Goal: Contribute content: Add original content to the website for others to see

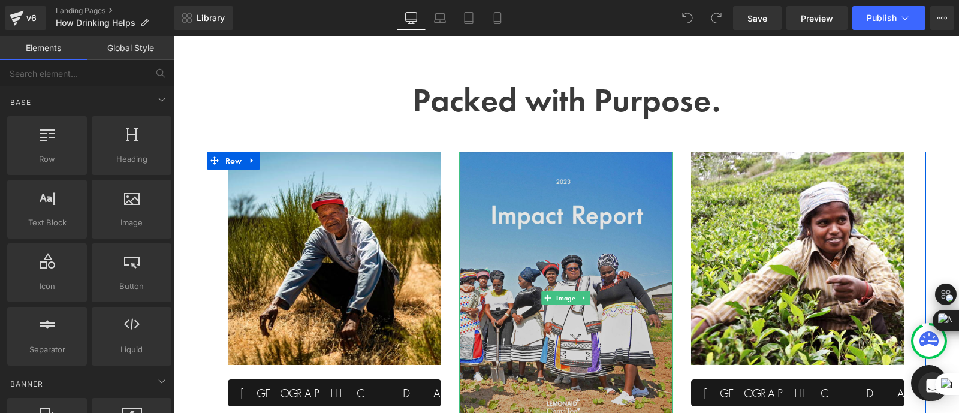
scroll to position [1719, 0]
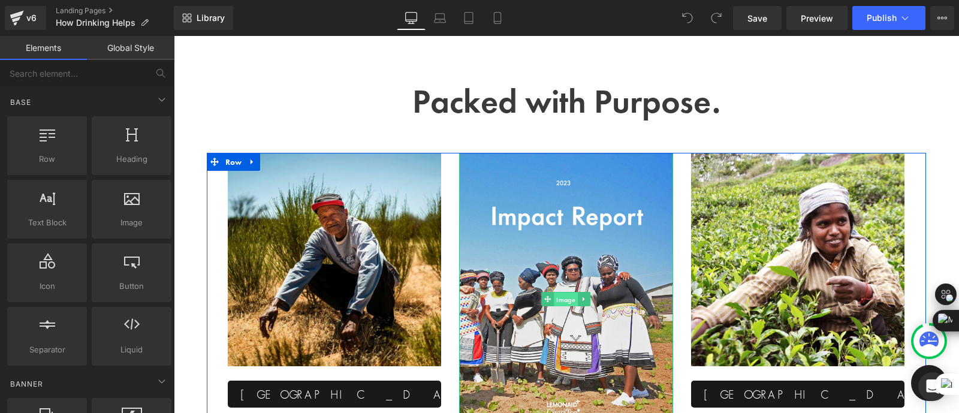
click at [564, 306] on span "Image" at bounding box center [566, 299] width 24 height 14
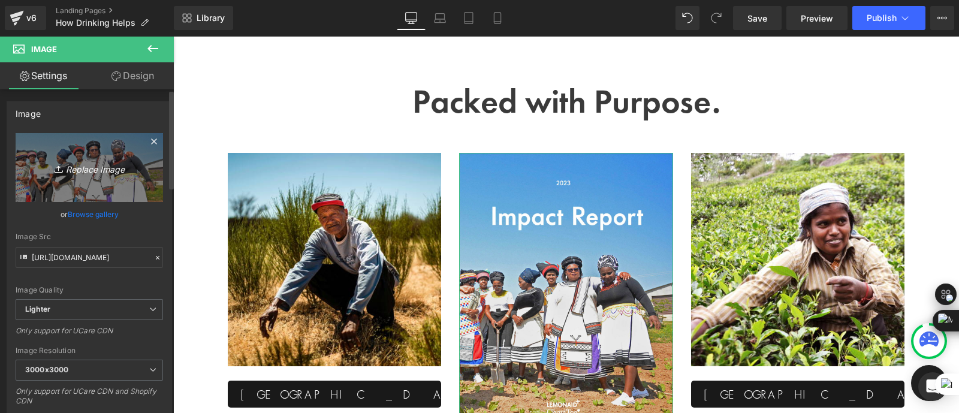
click at [95, 164] on icon "Replace Image" at bounding box center [89, 167] width 96 height 15
type input "C:\fakepath\Screenshot [DATE] 093720.png"
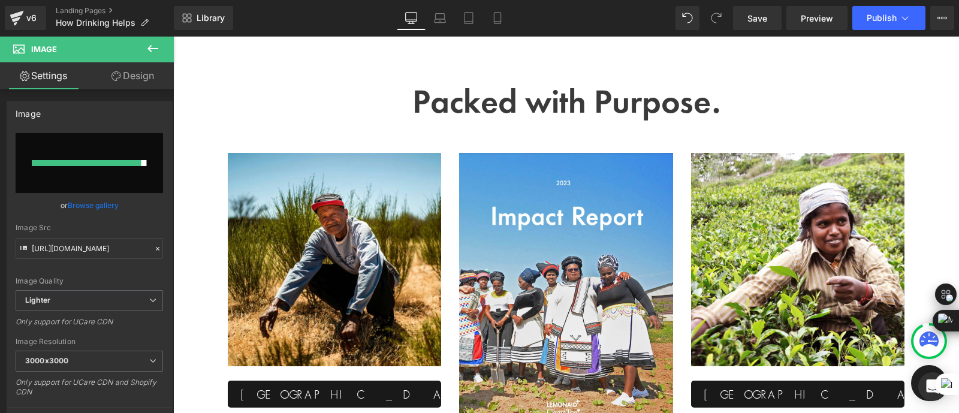
type input "[URL][DOMAIN_NAME]"
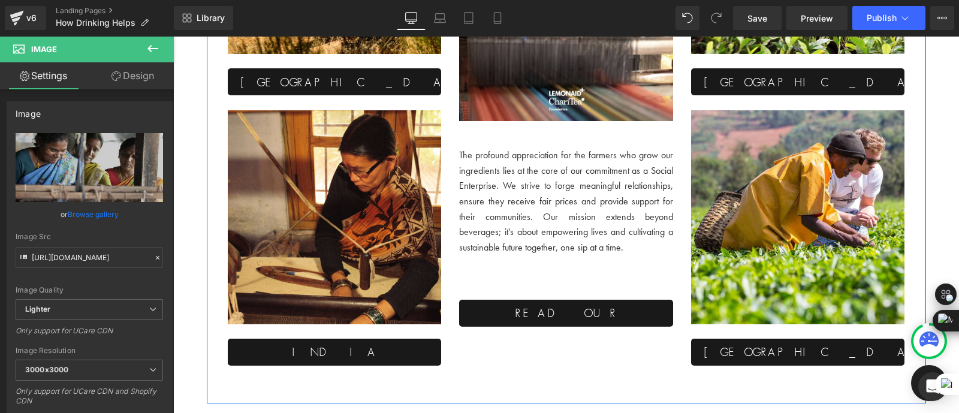
scroll to position [2033, 0]
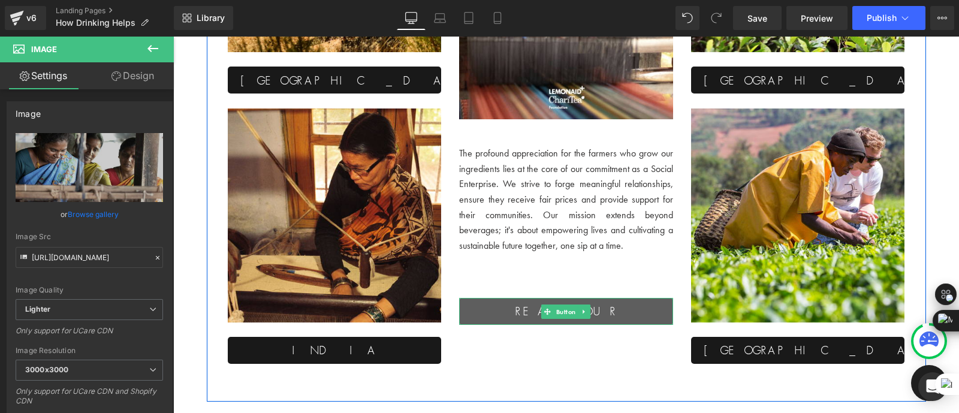
click at [507, 317] on span "read our impact report" at bounding box center [566, 320] width 154 height 34
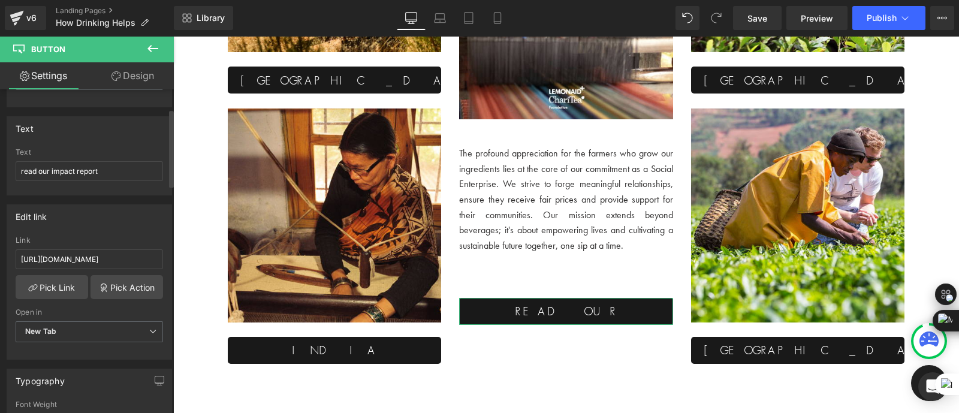
scroll to position [80, 0]
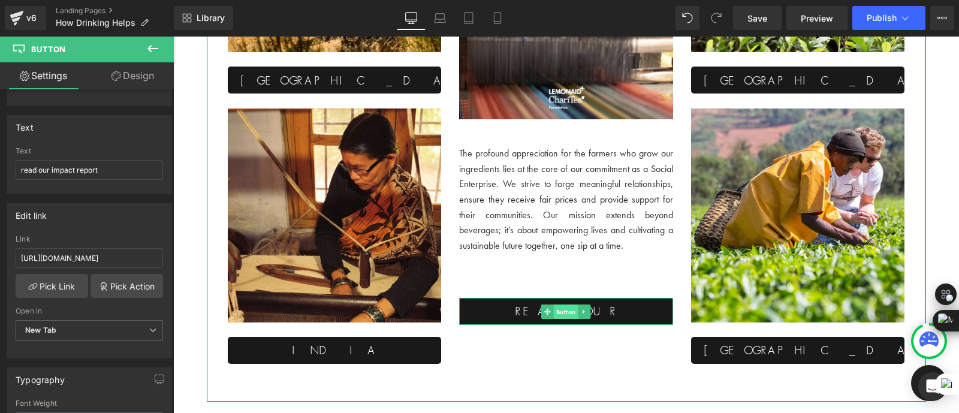
click at [562, 315] on span "Button" at bounding box center [566, 311] width 25 height 14
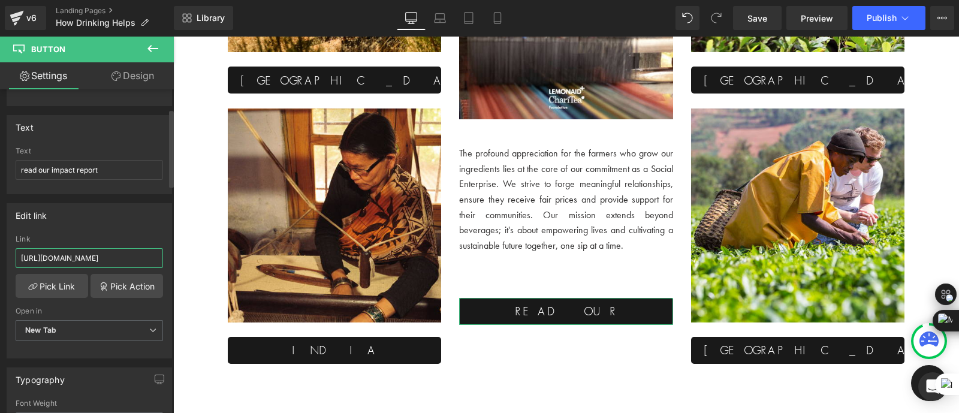
click at [65, 257] on input "[URL][DOMAIN_NAME]" at bounding box center [89, 258] width 147 height 20
type input "[URL][DOMAIN_NAME]"
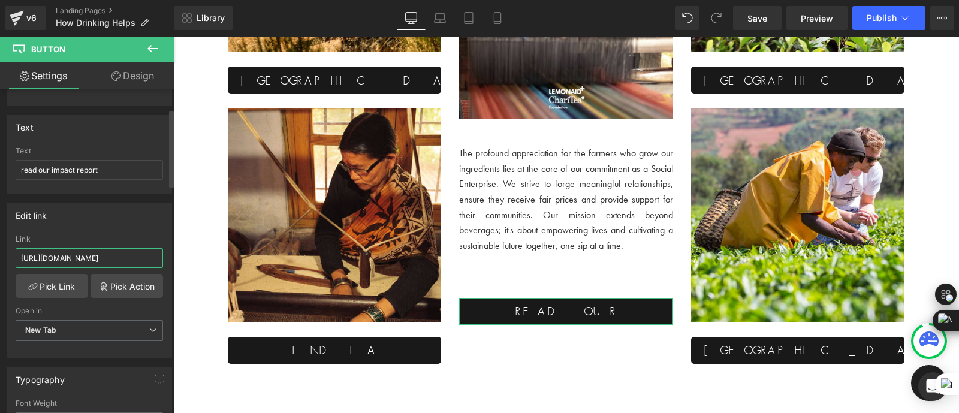
scroll to position [0, 162]
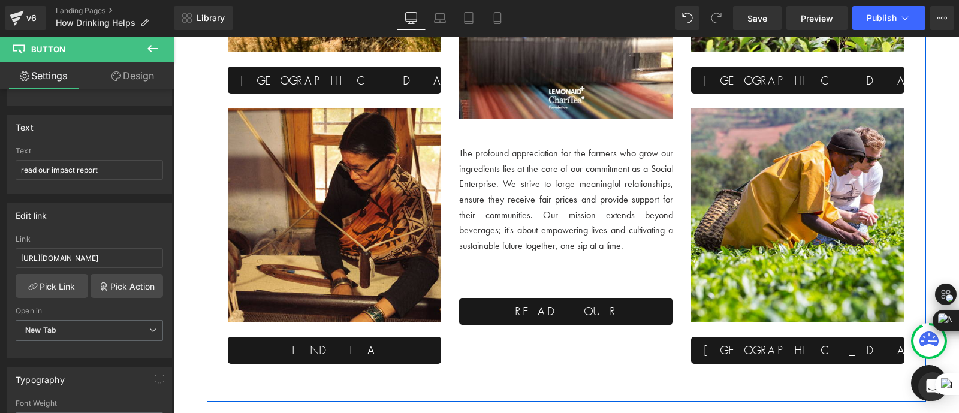
click at [576, 371] on div "Image south africa Button Image india Button Image The profound appreciation fo…" at bounding box center [566, 120] width 719 height 563
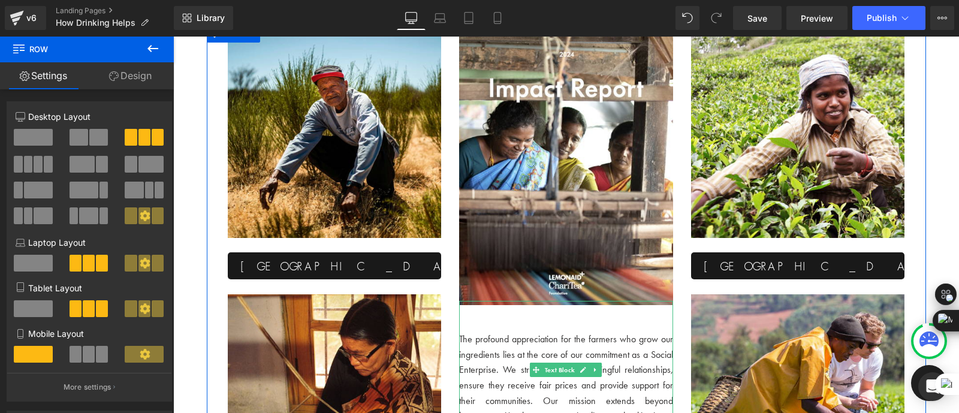
scroll to position [1834, 0]
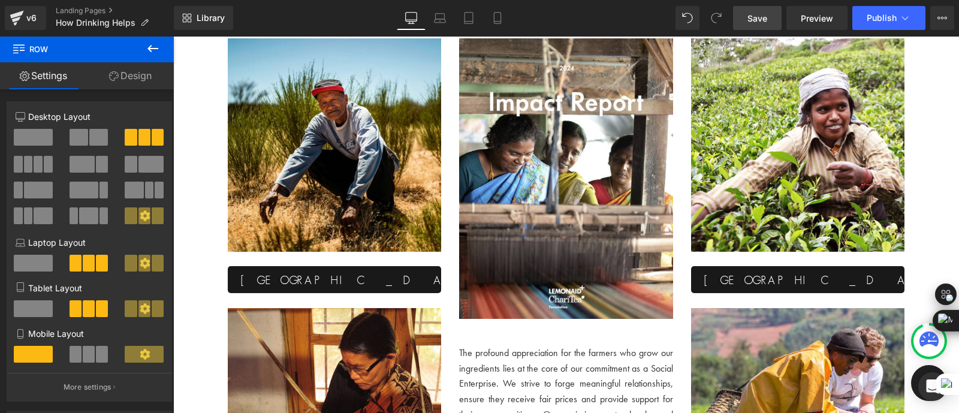
click at [763, 13] on span "Save" at bounding box center [757, 18] width 20 height 13
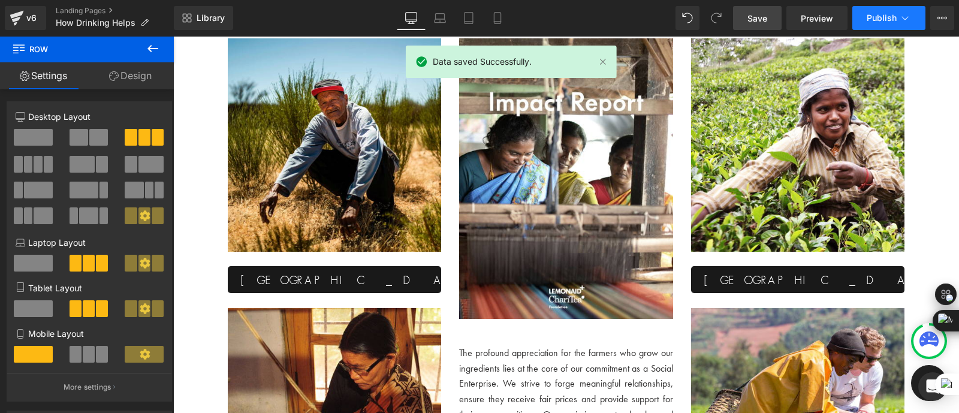
click at [875, 13] on span "Publish" at bounding box center [881, 18] width 30 height 10
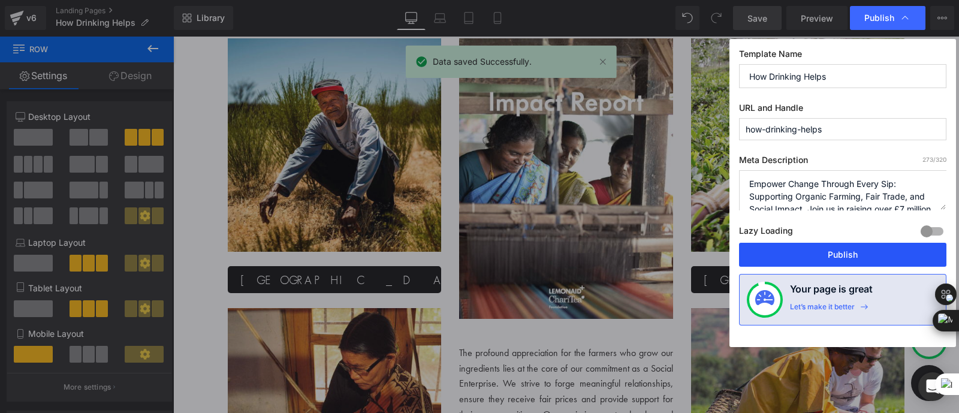
click at [803, 252] on button "Publish" at bounding box center [842, 255] width 207 height 24
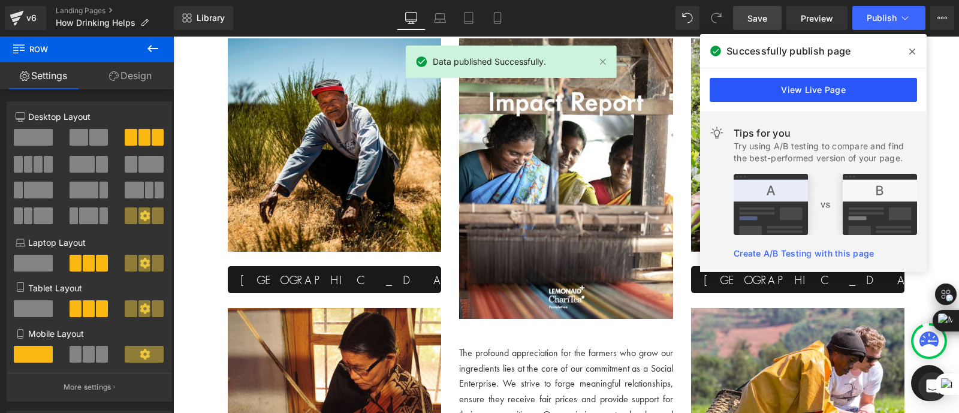
click at [746, 86] on link "View Live Page" at bounding box center [812, 90] width 207 height 24
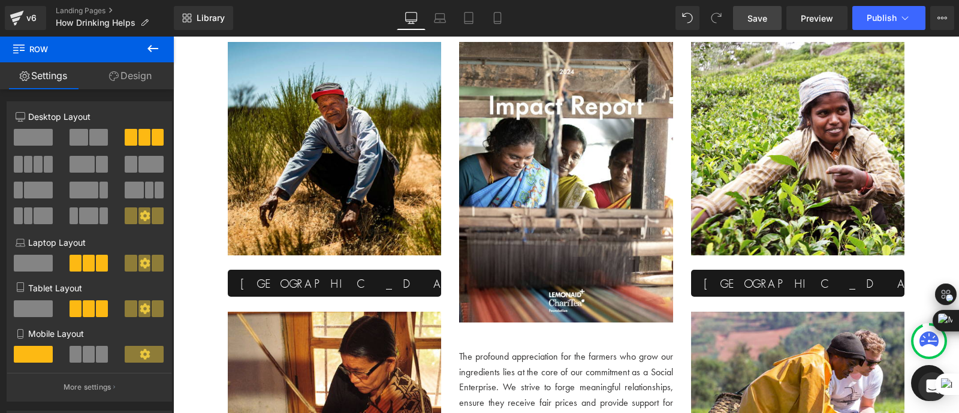
scroll to position [1831, 0]
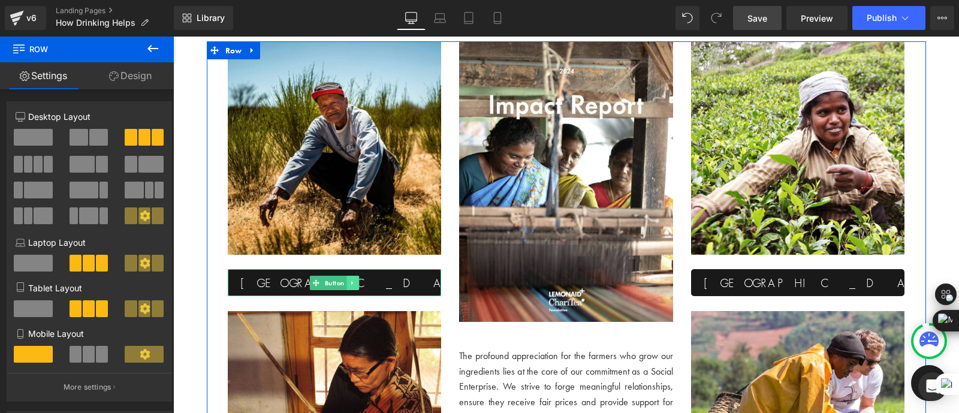
click at [346, 288] on link at bounding box center [352, 283] width 13 height 14
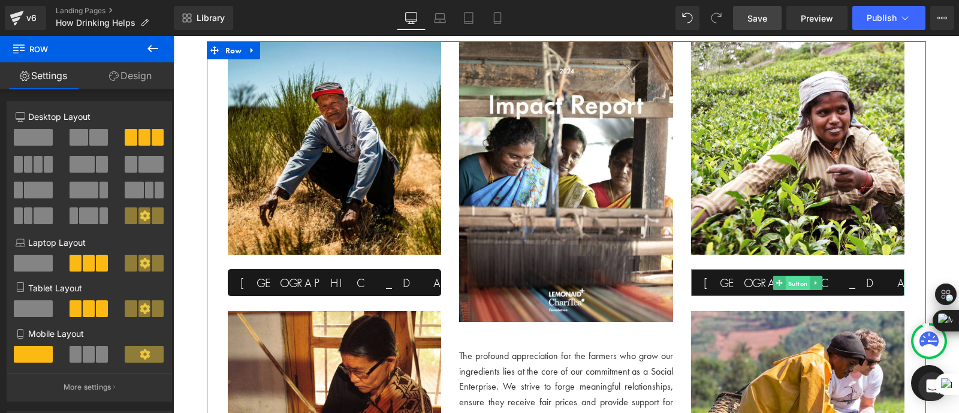
click at [787, 285] on span "Button" at bounding box center [797, 283] width 25 height 14
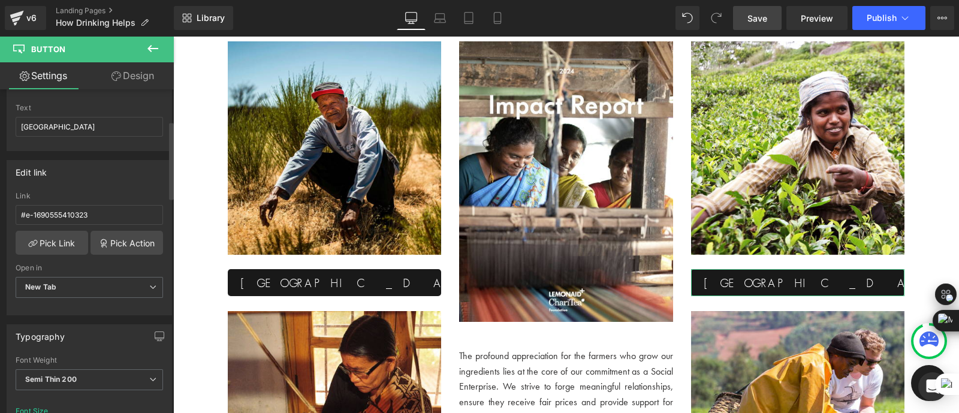
scroll to position [131, 0]
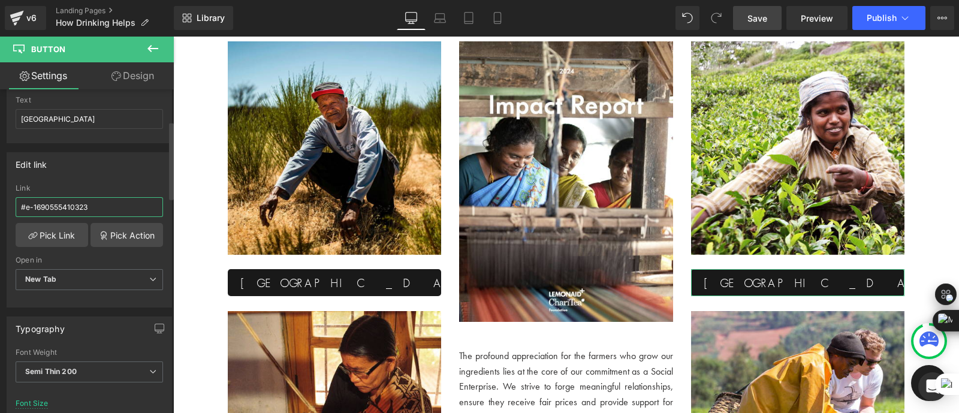
click at [99, 202] on input "#e-1690555410323" at bounding box center [89, 207] width 147 height 20
paste input "[URL][DOMAIN_NAME]"
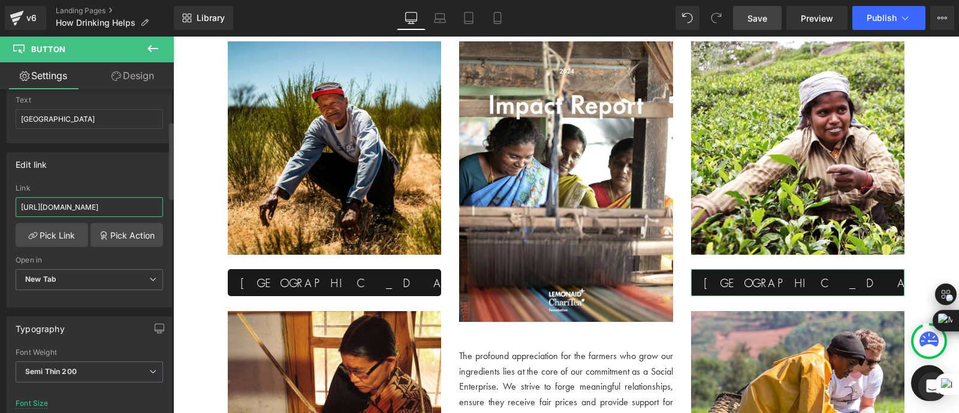
type input "[URL][DOMAIN_NAME]"
click at [101, 168] on div "Edit link" at bounding box center [89, 164] width 164 height 23
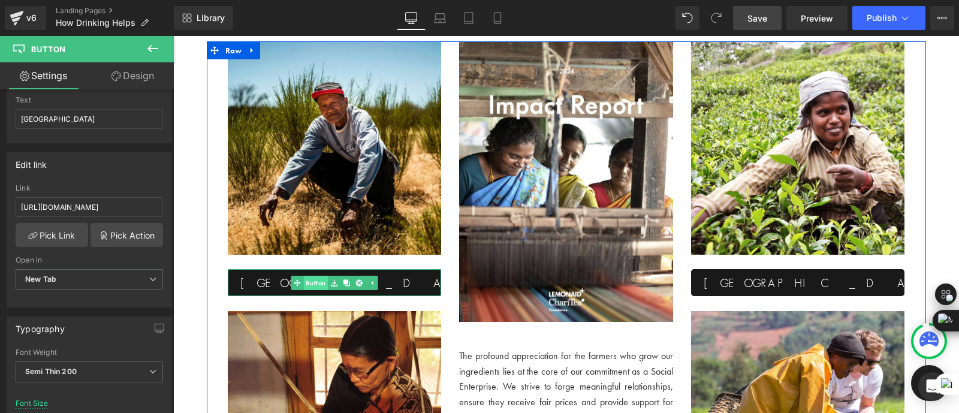
click at [323, 283] on span "Button" at bounding box center [315, 283] width 25 height 14
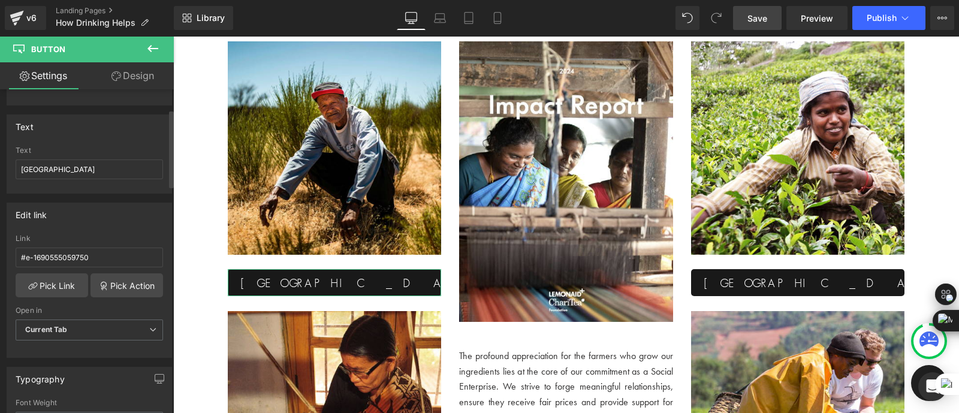
scroll to position [81, 0]
click at [100, 256] on input "#e-1690555059750" at bounding box center [89, 257] width 147 height 20
paste input "[URL][DOMAIN_NAME]"
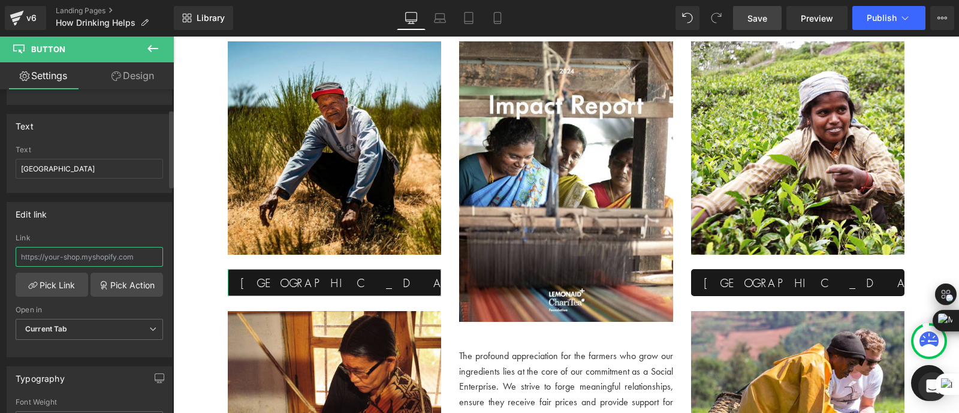
type input "[URL][DOMAIN_NAME]"
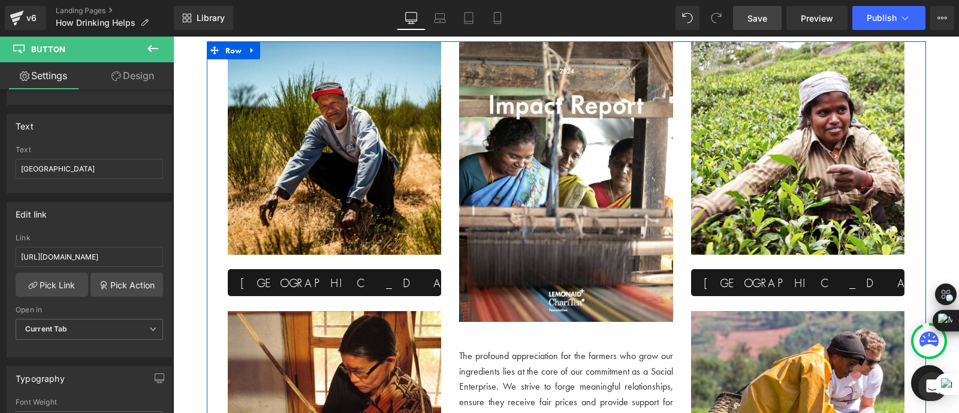
click at [325, 302] on div "Image south africa Button Image india Button" at bounding box center [335, 303] width 232 height 525
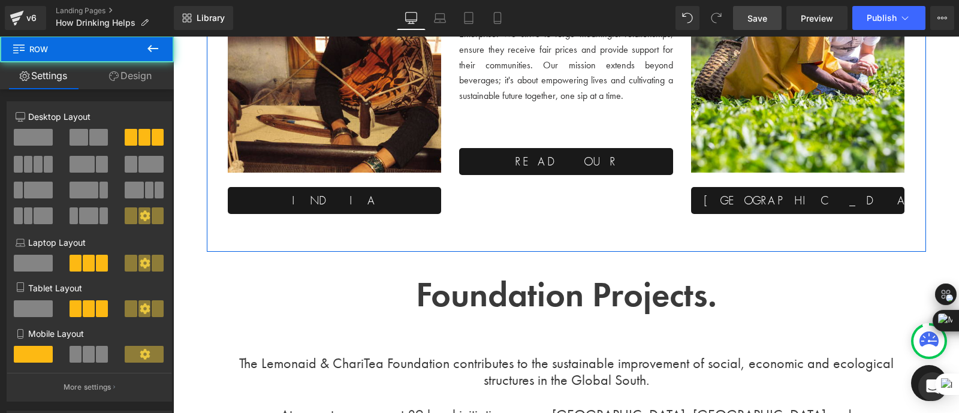
scroll to position [2183, 0]
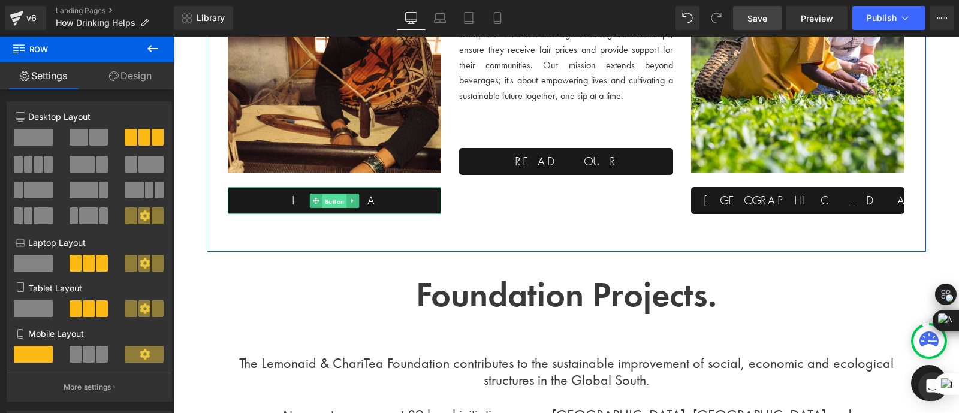
click at [332, 199] on span "Button" at bounding box center [334, 201] width 25 height 14
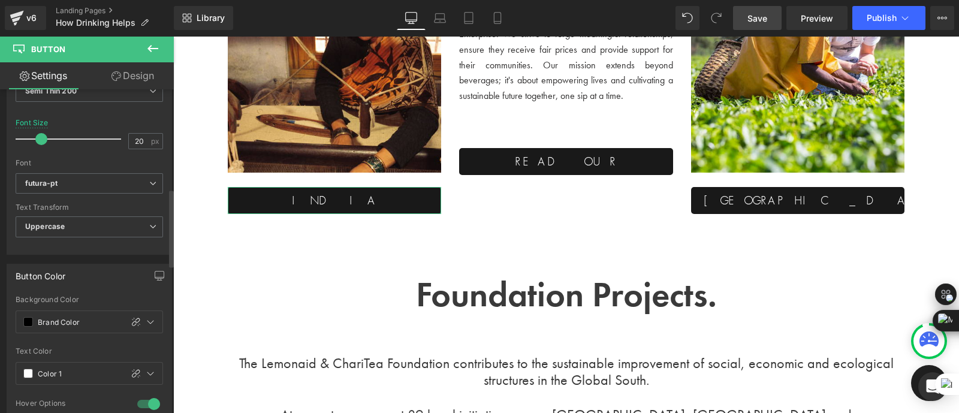
scroll to position [0, 0]
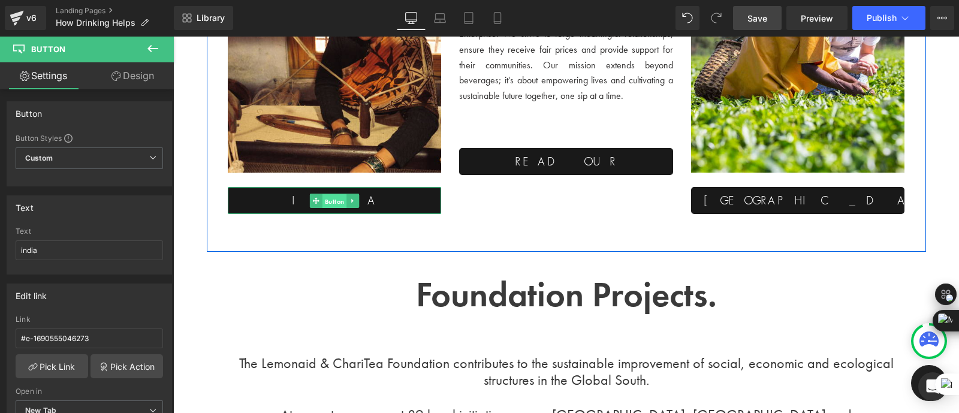
click at [335, 202] on span "Button" at bounding box center [334, 201] width 25 height 14
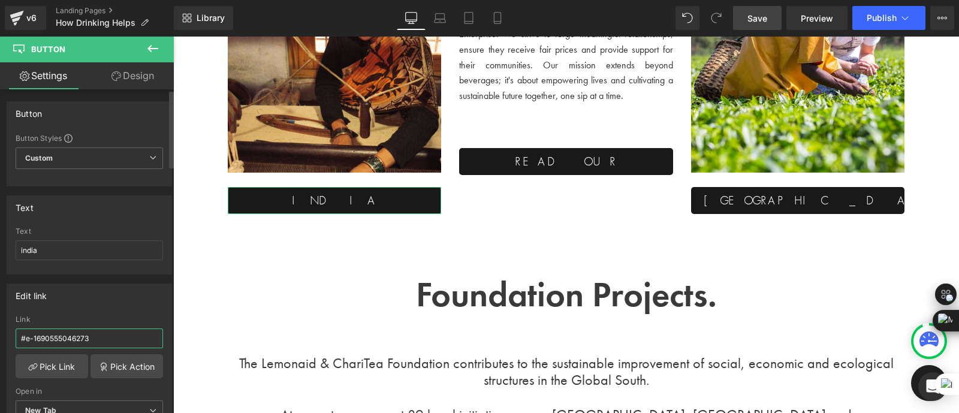
click at [87, 337] on input "#e-1690555046273" at bounding box center [89, 338] width 147 height 20
paste input "[URL][DOMAIN_NAME]"
type input "[URL][DOMAIN_NAME]"
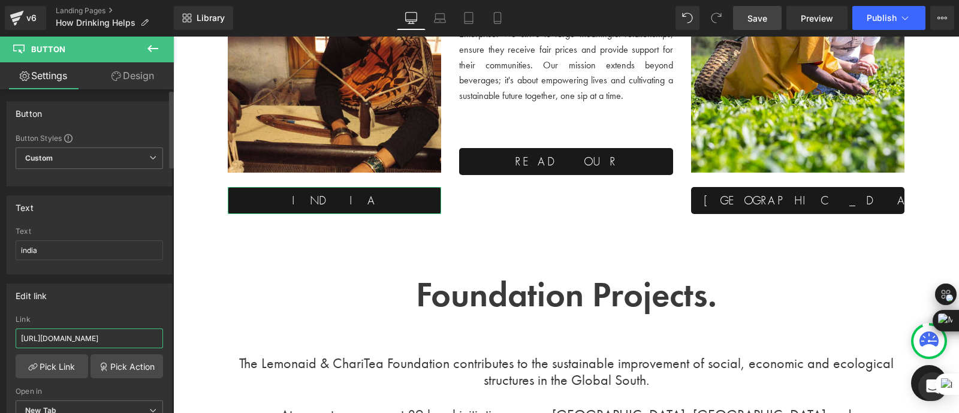
scroll to position [0, 11]
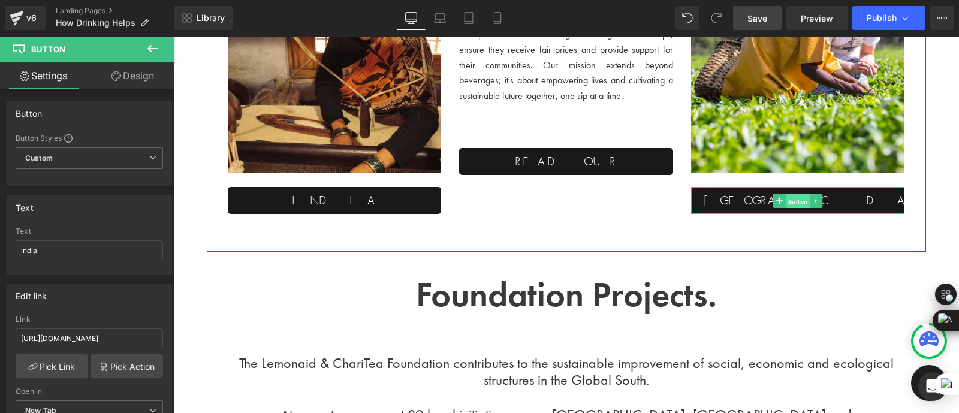
click at [796, 204] on span "Button" at bounding box center [797, 201] width 25 height 14
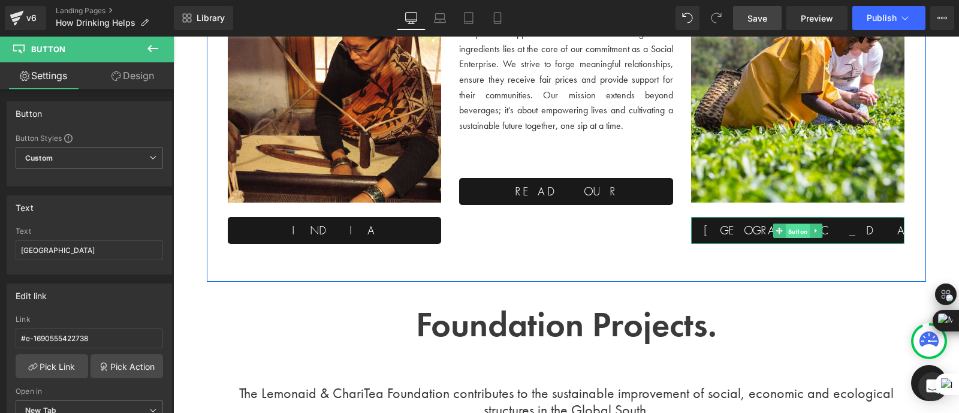
click at [796, 231] on span "Button" at bounding box center [797, 230] width 25 height 14
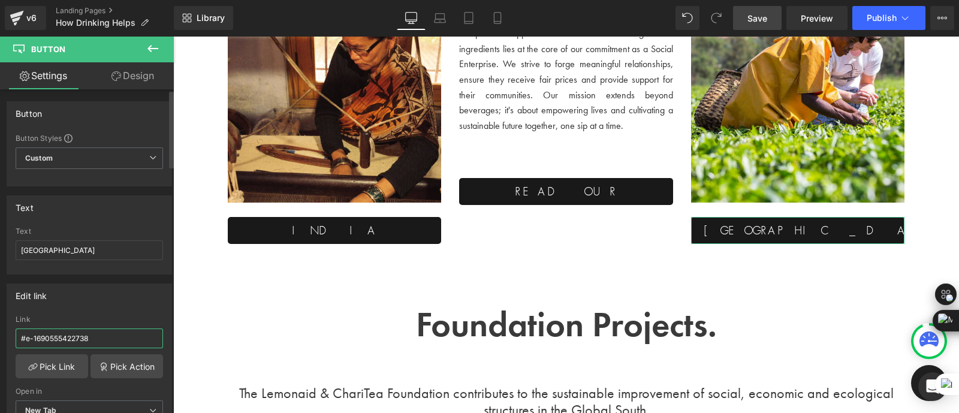
click at [81, 337] on input "#e-1690555422738" at bounding box center [89, 338] width 147 height 20
paste input "[URL][DOMAIN_NAME]"
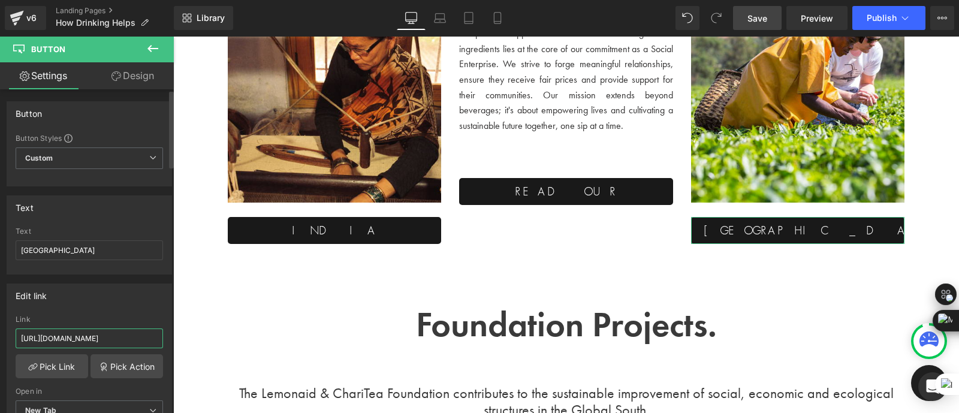
type input "[URL][DOMAIN_NAME]"
click at [111, 281] on div "Edit link [URL][DOMAIN_NAME] Link [URL][DOMAIN_NAME] Pick Link Pick Action Curr…" at bounding box center [89, 356] width 179 height 164
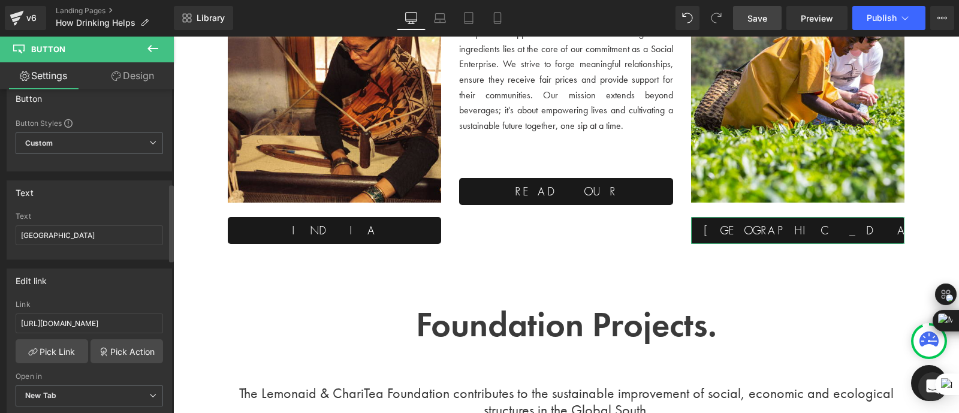
scroll to position [0, 0]
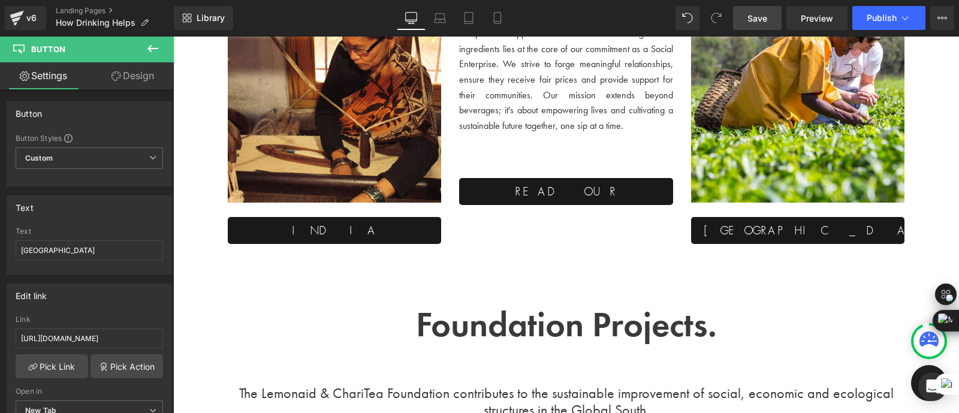
click at [155, 51] on icon at bounding box center [153, 48] width 14 height 14
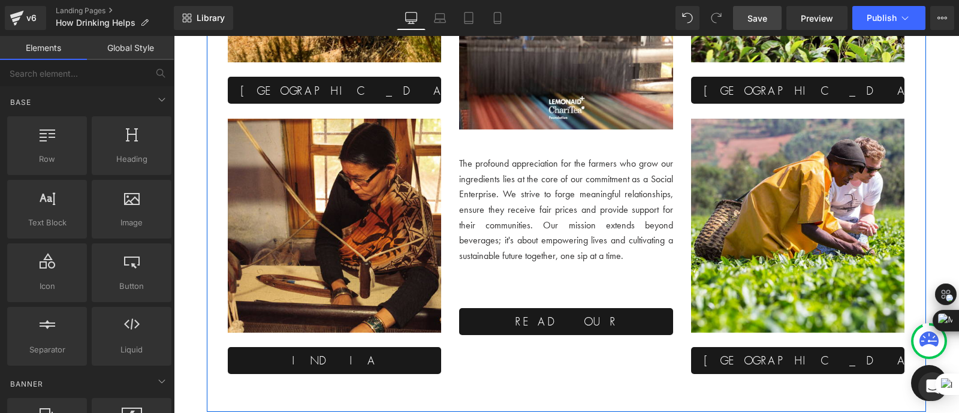
scroll to position [2027, 0]
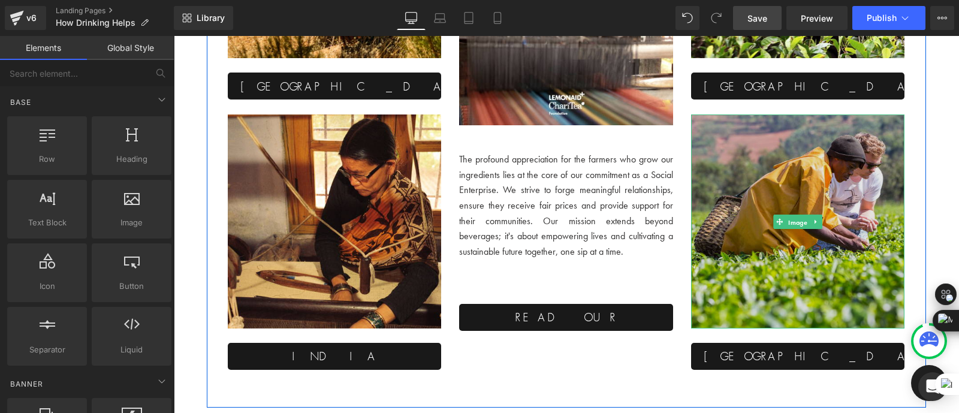
click at [799, 225] on span "Image" at bounding box center [797, 222] width 24 height 14
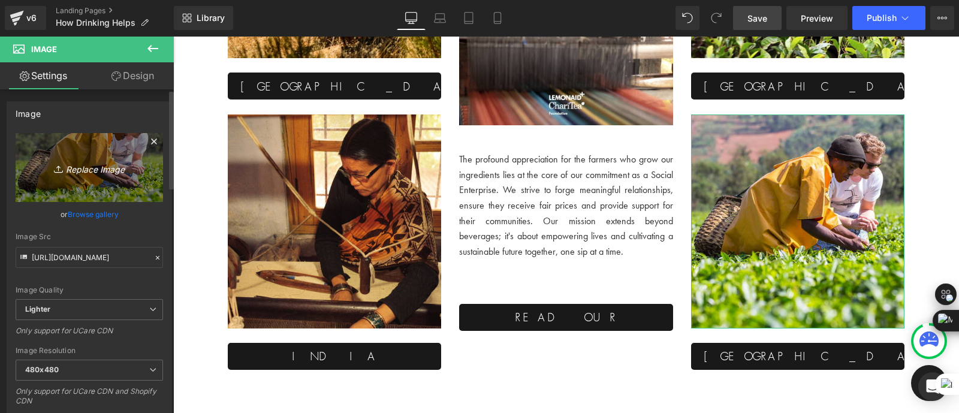
click at [115, 166] on icon "Replace Image" at bounding box center [89, 167] width 96 height 15
type input "C:\fakepath\Screenshot [DATE] 094600.png"
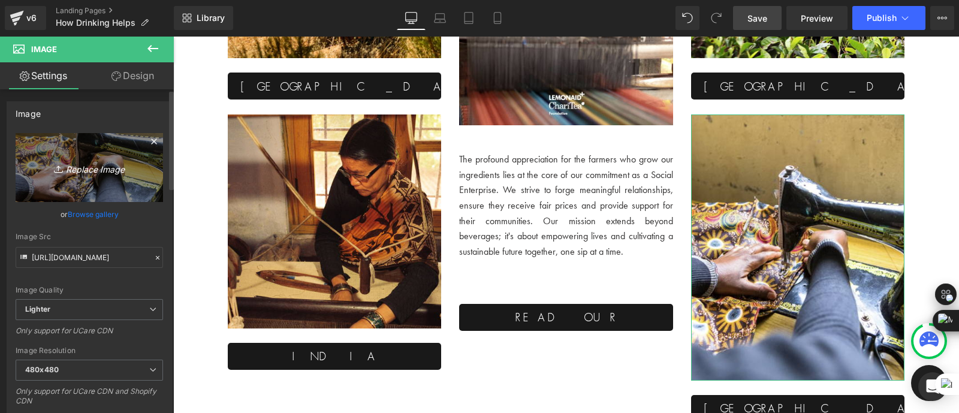
type input "[URL][DOMAIN_NAME]"
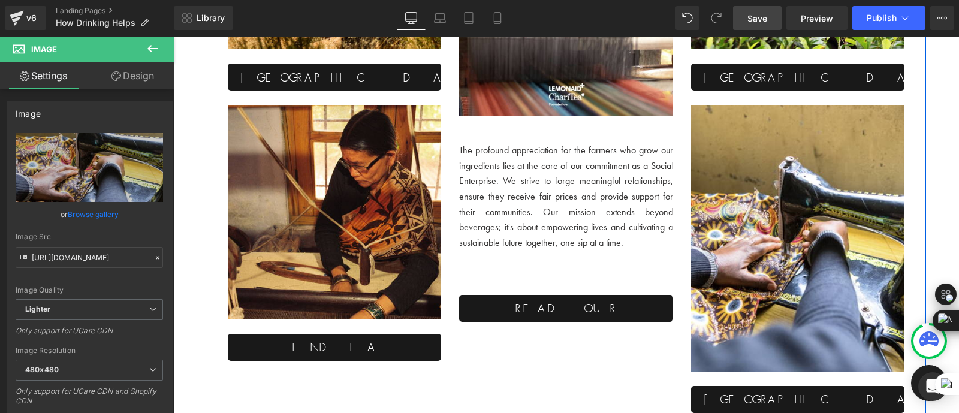
scroll to position [2035, 0]
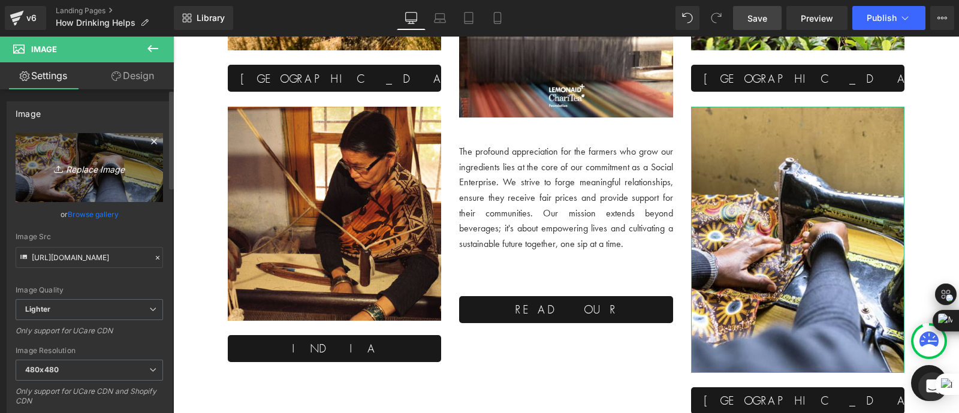
click at [88, 162] on icon "Replace Image" at bounding box center [89, 167] width 96 height 15
type input "C:\fakepath\Screenshot [DATE] 094650.png"
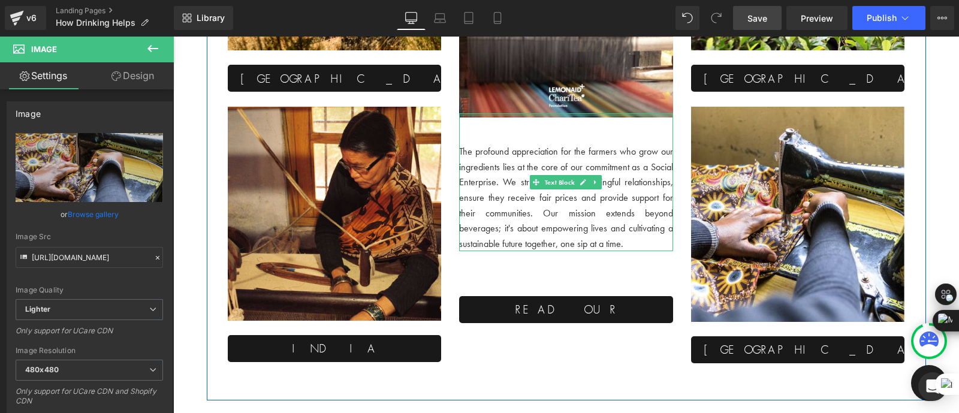
type input "[URL][DOMAIN_NAME]"
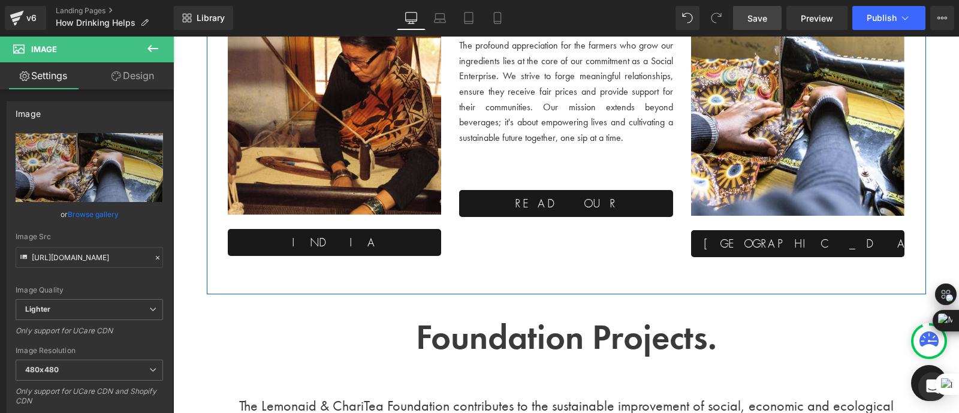
scroll to position [2142, 0]
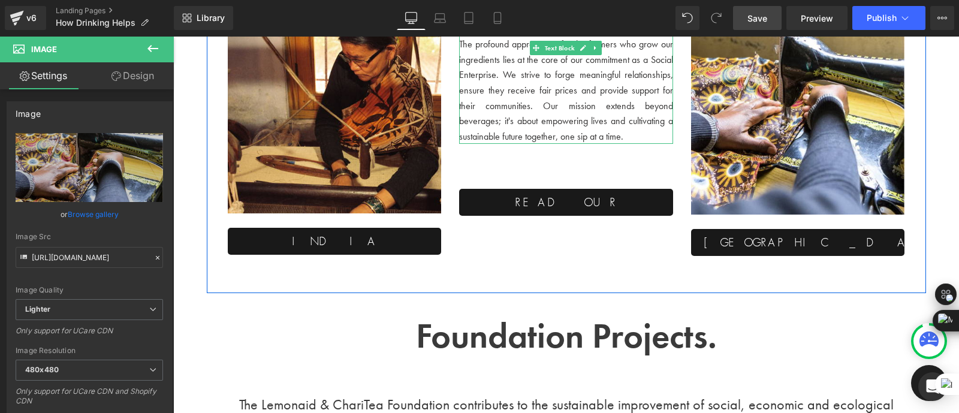
click at [578, 86] on span ". We strive to forge meaningful relationships, ensure they receive fair prices …" at bounding box center [566, 105] width 214 height 74
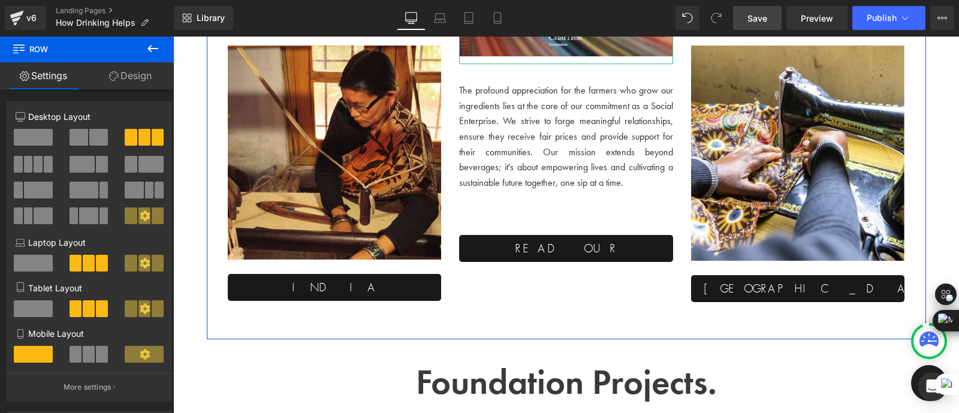
scroll to position [2097, 0]
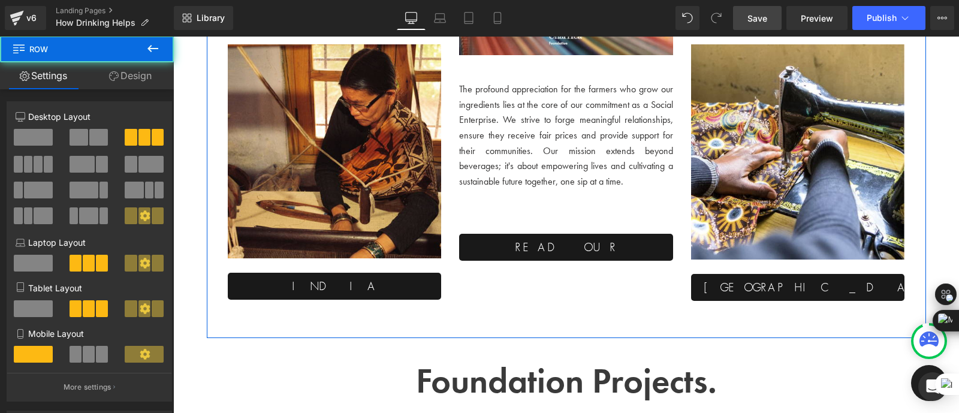
click at [584, 217] on div "Image The profound appreciation for the farmers who grow our ingredients lies a…" at bounding box center [566, 25] width 232 height 501
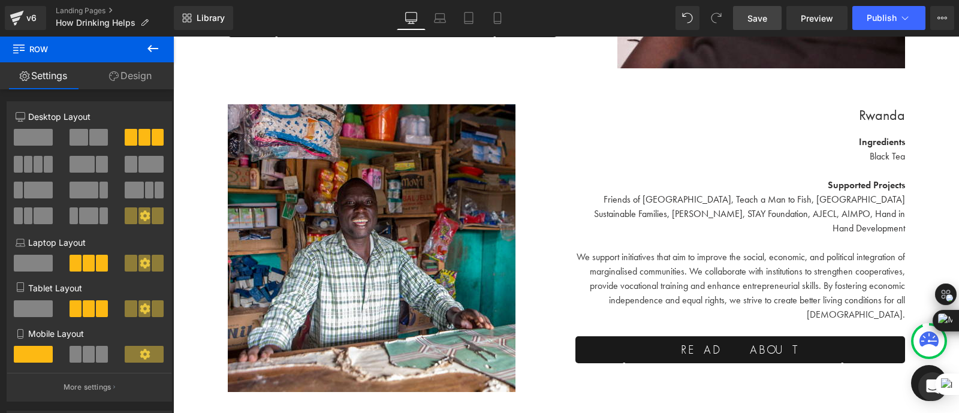
scroll to position [3573, 0]
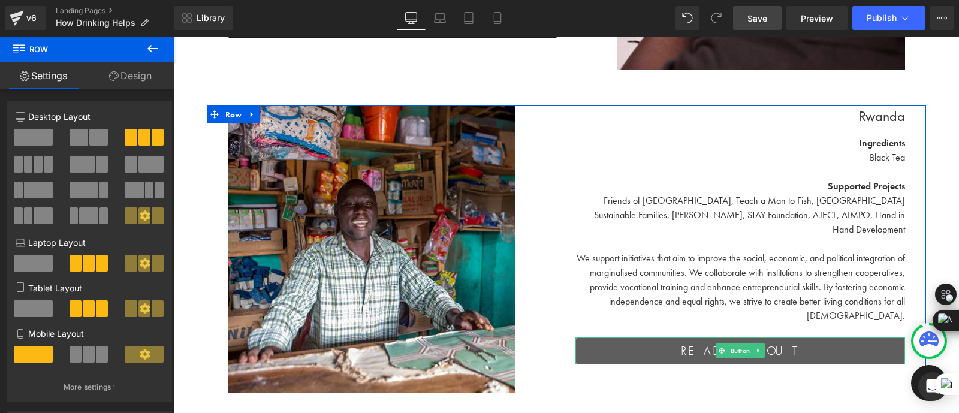
click at [666, 337] on link "READ about [GEOGRAPHIC_DATA]" at bounding box center [739, 350] width 329 height 27
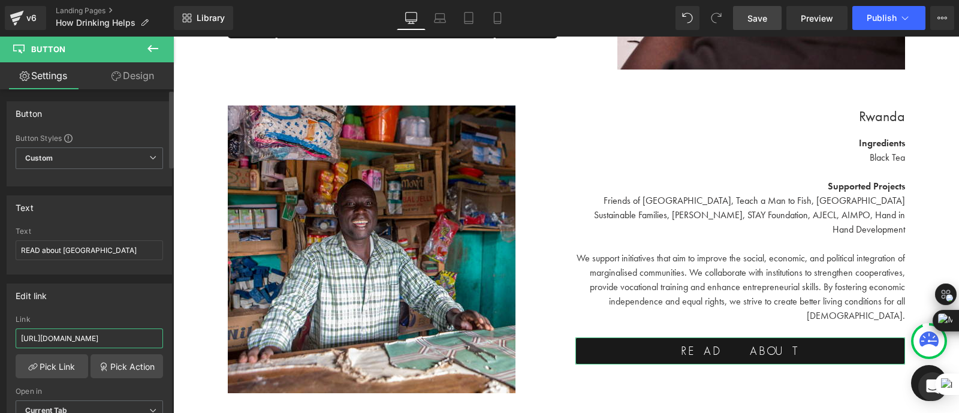
click at [125, 332] on input "[URL][DOMAIN_NAME]" at bounding box center [89, 338] width 147 height 20
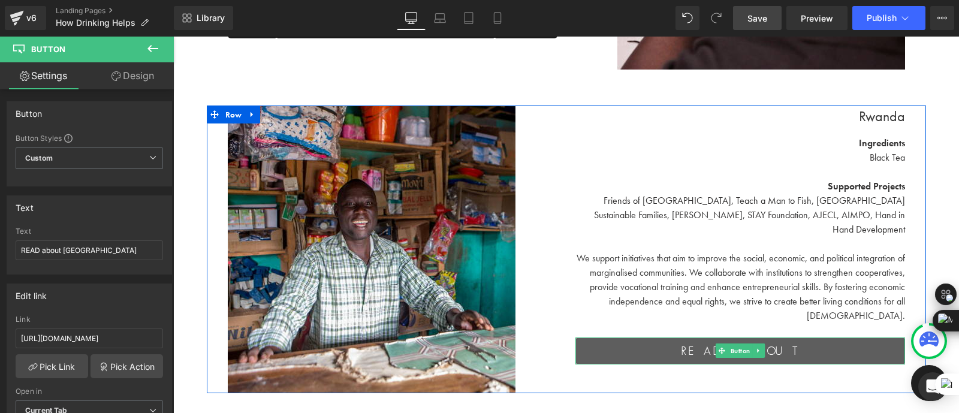
scroll to position [0, 0]
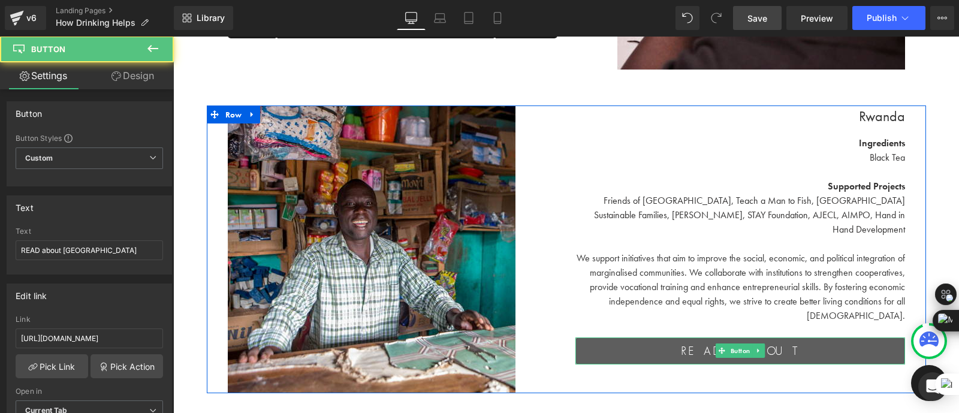
click at [655, 337] on link "READ about [GEOGRAPHIC_DATA]" at bounding box center [739, 350] width 329 height 27
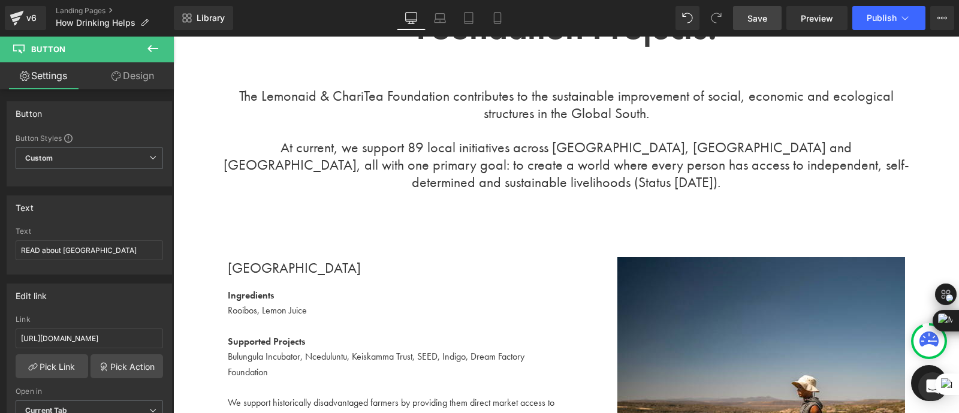
scroll to position [2450, 0]
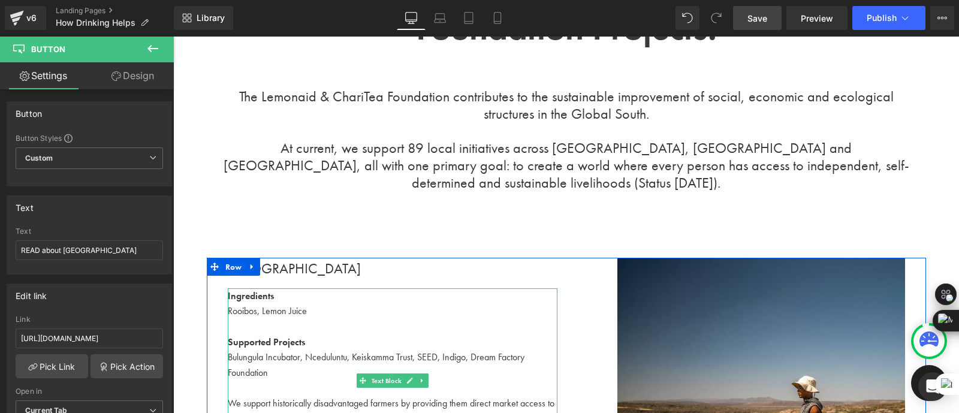
click at [297, 304] on span "Rooibos, Lemon Juice" at bounding box center [267, 310] width 79 height 13
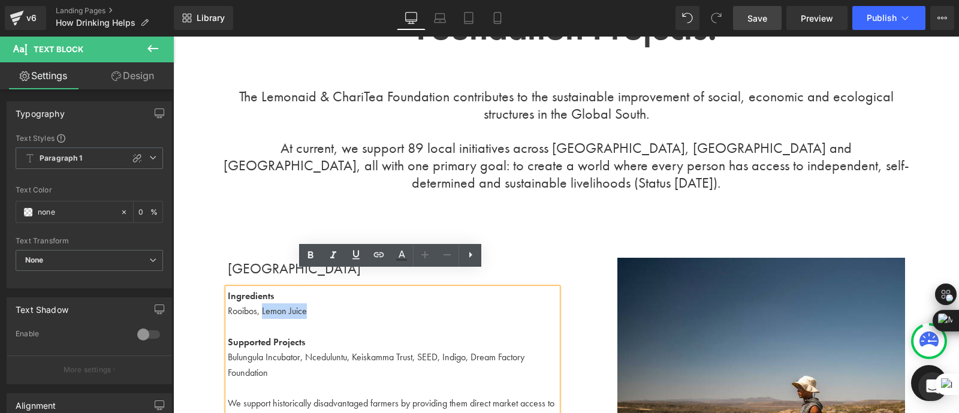
drag, startPoint x: 292, startPoint y: 295, endPoint x: 261, endPoint y: 295, distance: 31.8
click at [261, 303] on div "Rooibos, Lemon Juice" at bounding box center [392, 311] width 329 height 16
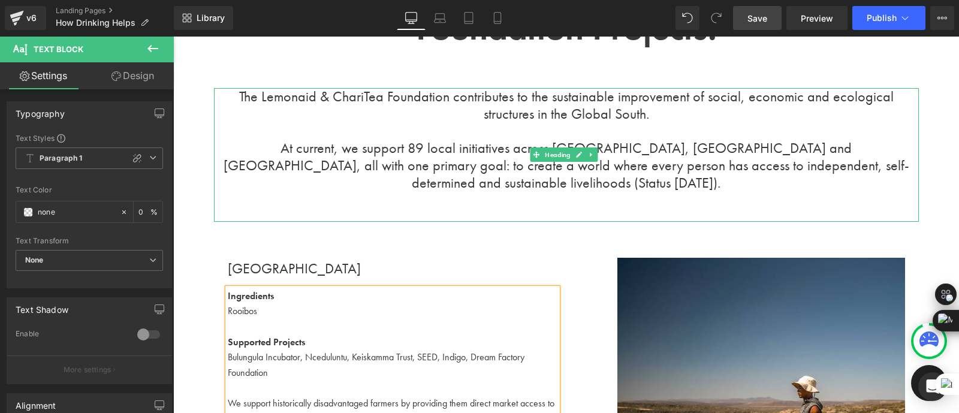
click at [489, 107] on h1 "The Lemonaid & ChariTea Foundation contributes to the sustainable improvement o…" at bounding box center [566, 105] width 705 height 35
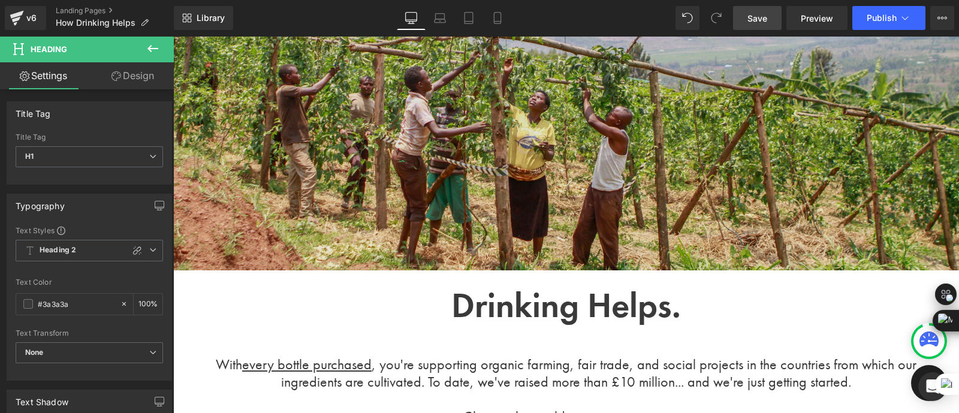
scroll to position [91, 0]
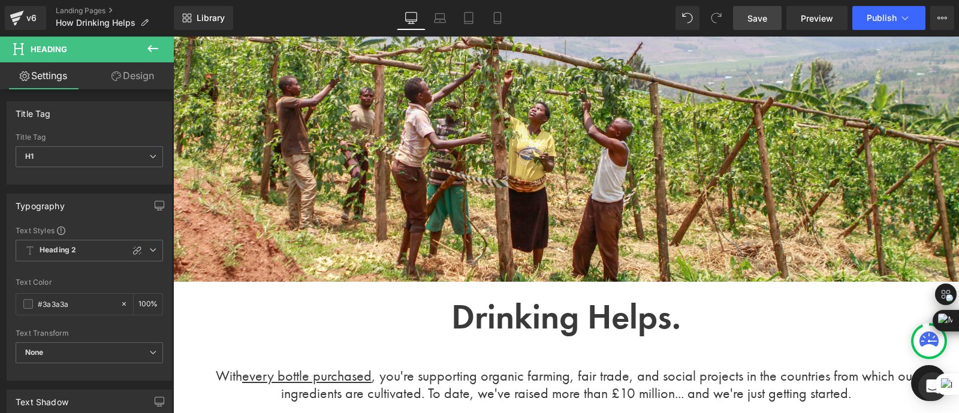
click at [538, 320] on div "Drinking Helps. Heading" at bounding box center [566, 316] width 690 height 68
click at [538, 320] on span "Drinking Helps." at bounding box center [565, 316] width 229 height 44
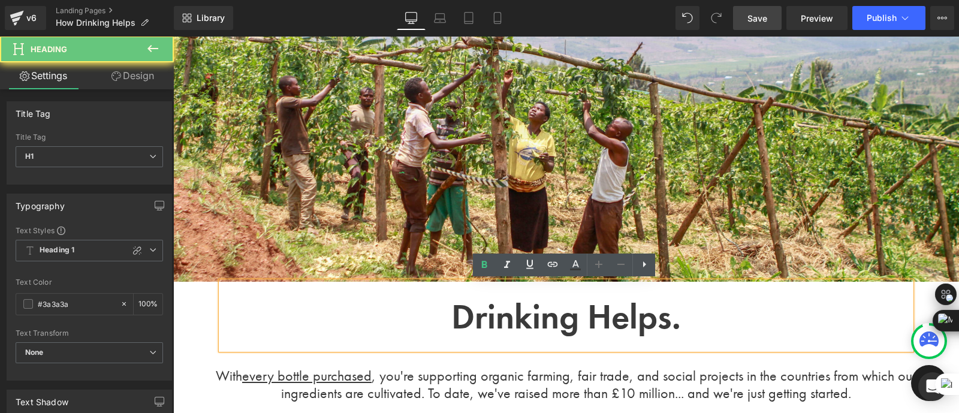
click at [604, 324] on span "Drinking Helps." at bounding box center [565, 316] width 229 height 44
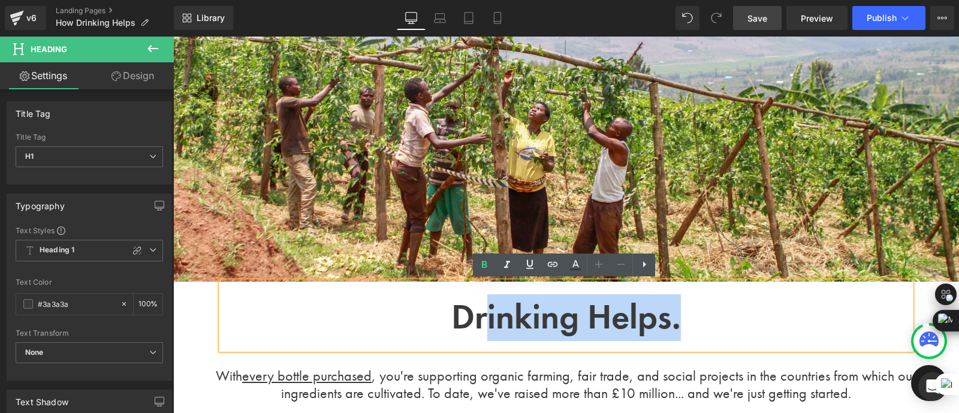
drag, startPoint x: 683, startPoint y: 322, endPoint x: 480, endPoint y: 322, distance: 203.1
click at [480, 322] on h1 "Drinking Helps." at bounding box center [566, 320] width 690 height 41
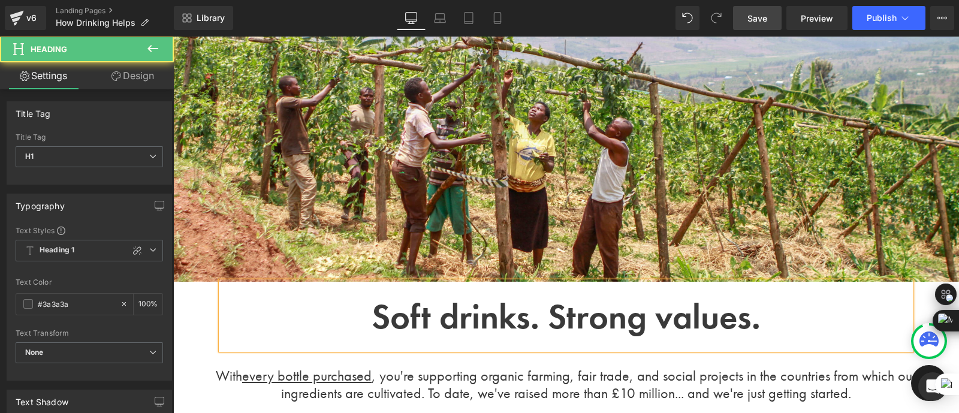
click at [551, 322] on b "Soft drinks. Strong values." at bounding box center [565, 316] width 389 height 44
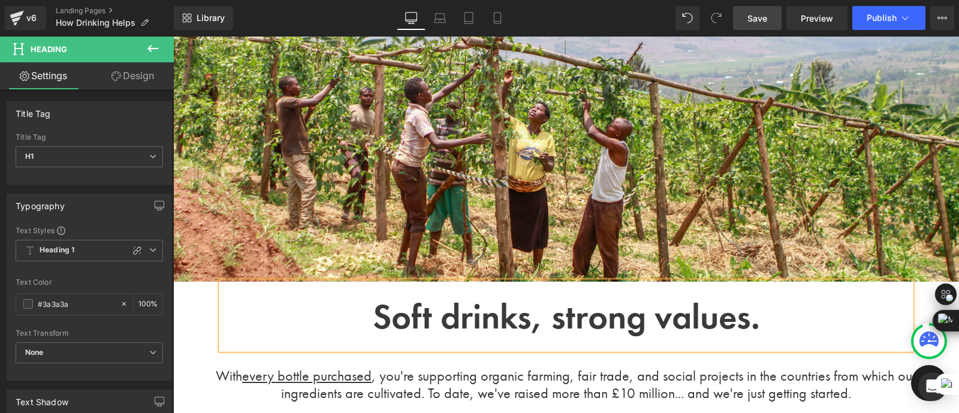
click at [387, 321] on b "Soft drinks, strong values." at bounding box center [566, 316] width 387 height 44
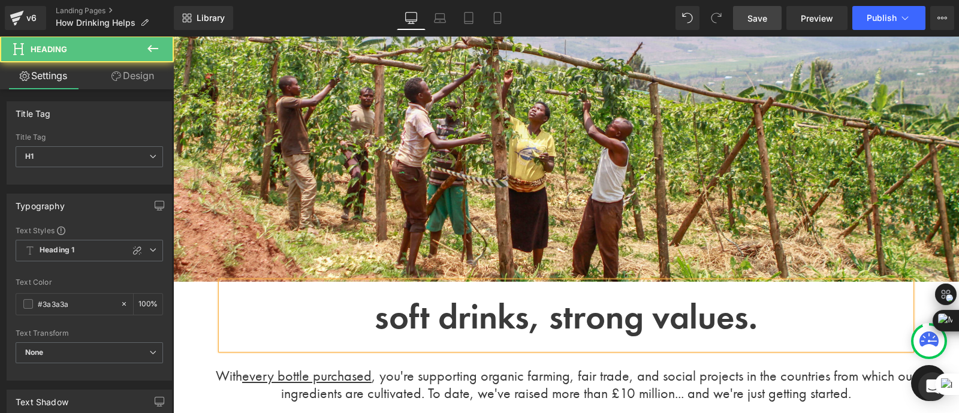
click at [554, 318] on b "soft drinks, strong values." at bounding box center [565, 316] width 383 height 44
click at [384, 319] on b "soft drinks, strong values." at bounding box center [565, 316] width 383 height 44
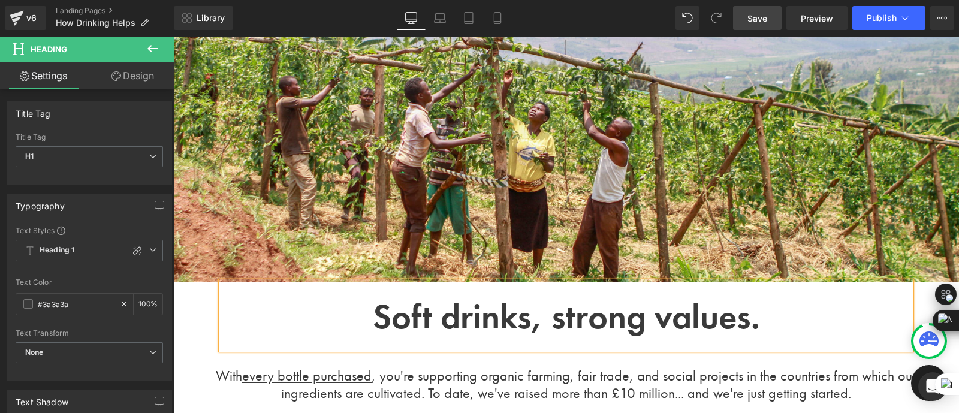
click at [621, 340] on h1 "Soft drinks, strong values." at bounding box center [566, 320] width 690 height 41
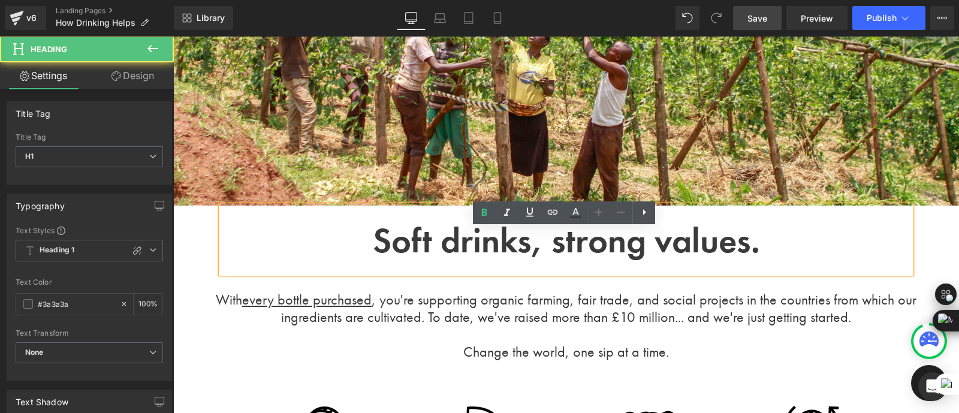
scroll to position [183, 0]
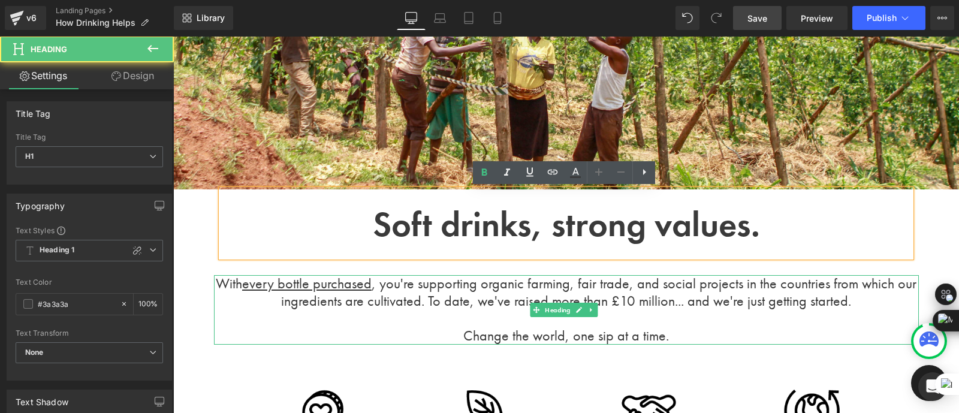
click at [671, 309] on h1 "With every bottle purchased , you're supporting organic farming, fair trade, an…" at bounding box center [566, 292] width 705 height 35
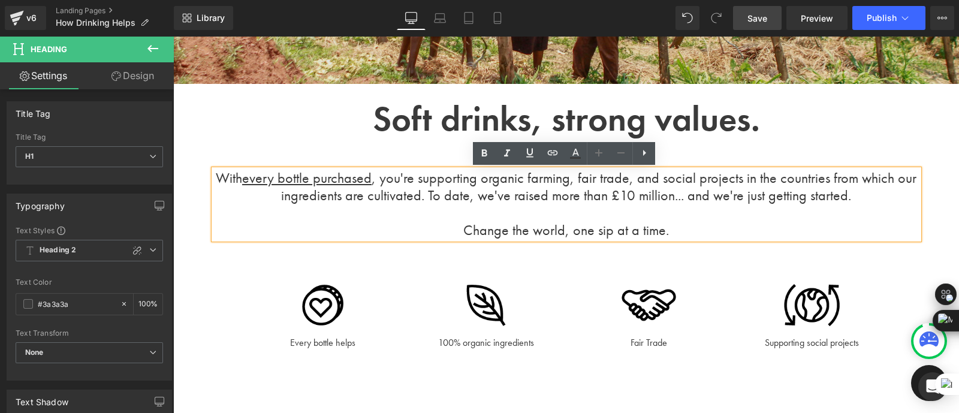
scroll to position [301, 0]
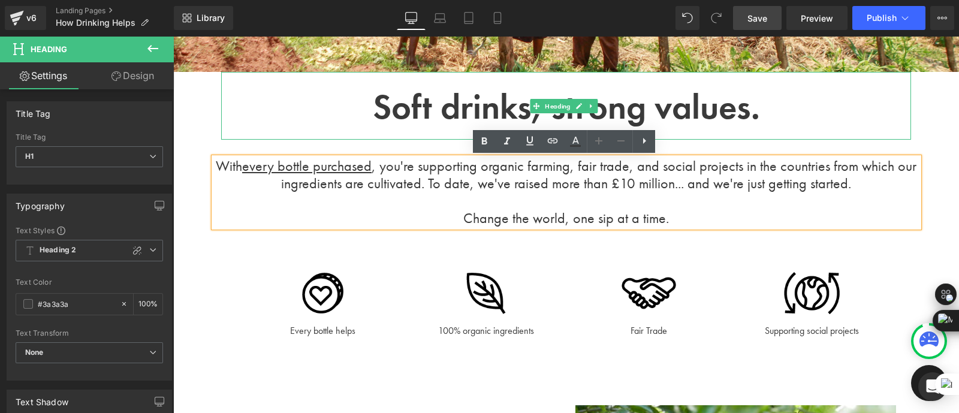
click at [549, 117] on b "Soft drinks, strong values." at bounding box center [566, 106] width 387 height 44
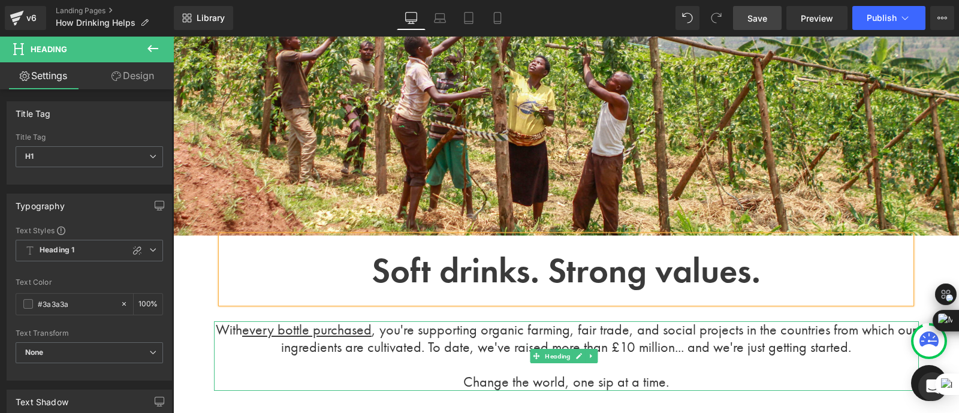
scroll to position [139, 0]
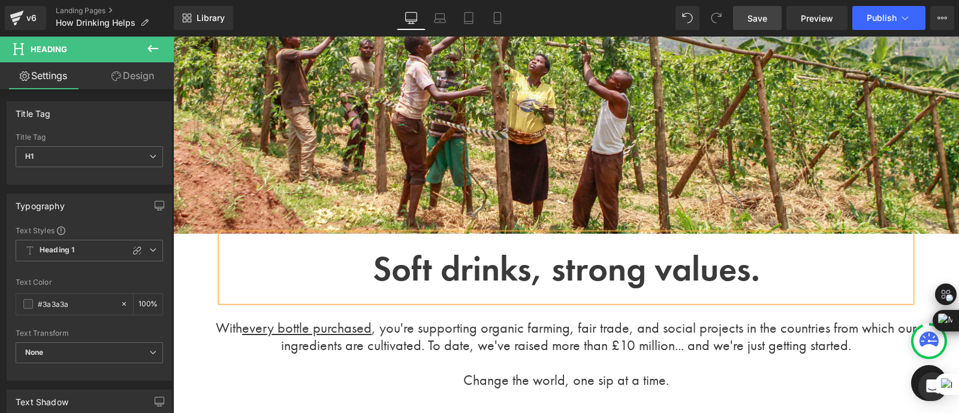
click at [554, 343] on h1 "With every bottle purchased , you're supporting organic farming, fair trade, an…" at bounding box center [566, 336] width 705 height 35
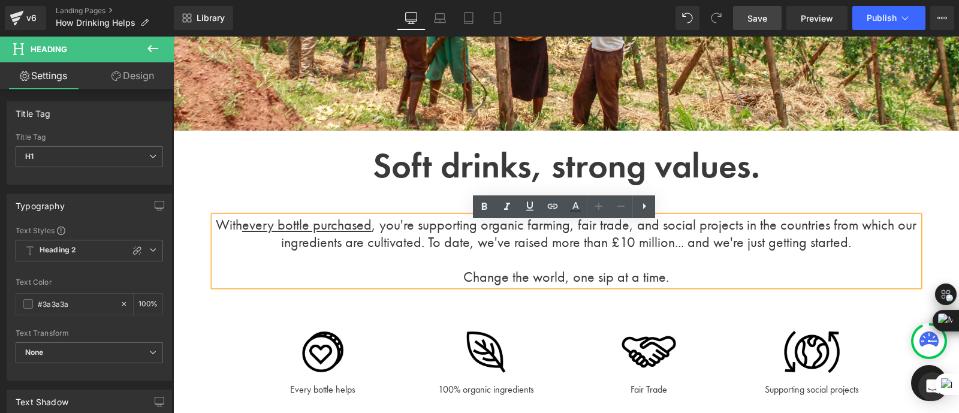
scroll to position [242, 0]
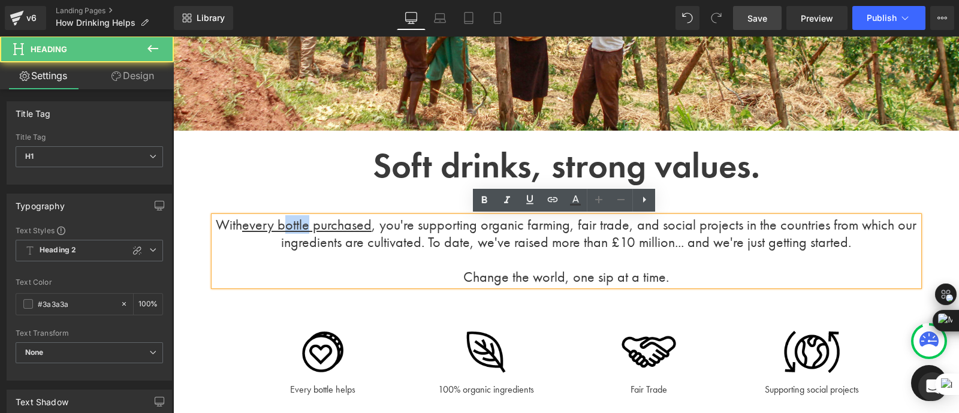
drag, startPoint x: 313, startPoint y: 226, endPoint x: 289, endPoint y: 226, distance: 24.6
click at [289, 226] on u "every bottle purchased" at bounding box center [306, 224] width 129 height 19
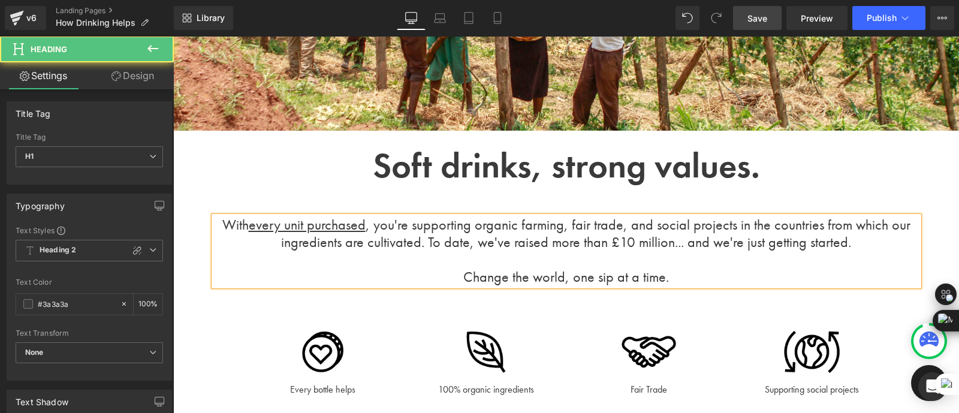
click at [615, 251] on h1 at bounding box center [566, 259] width 705 height 17
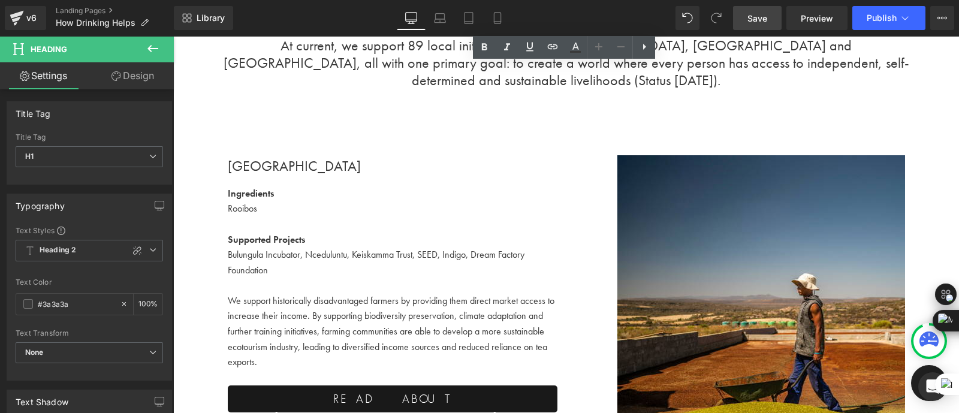
scroll to position [2552, 0]
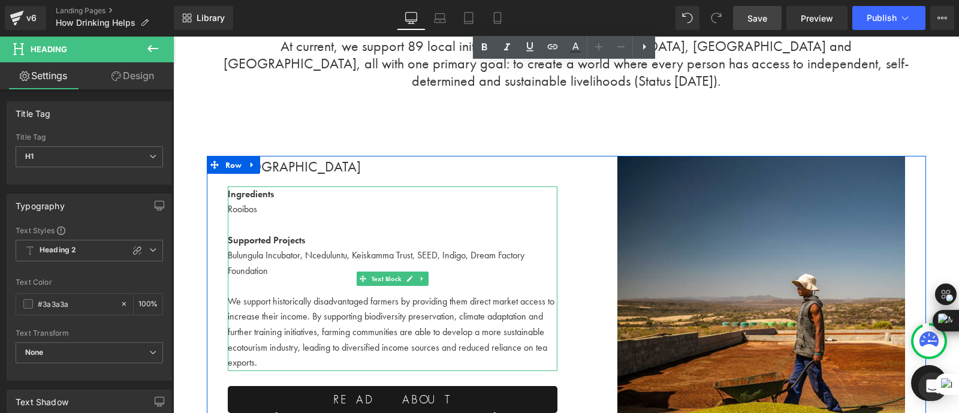
click at [340, 201] on div "Rooibos" at bounding box center [392, 209] width 329 height 16
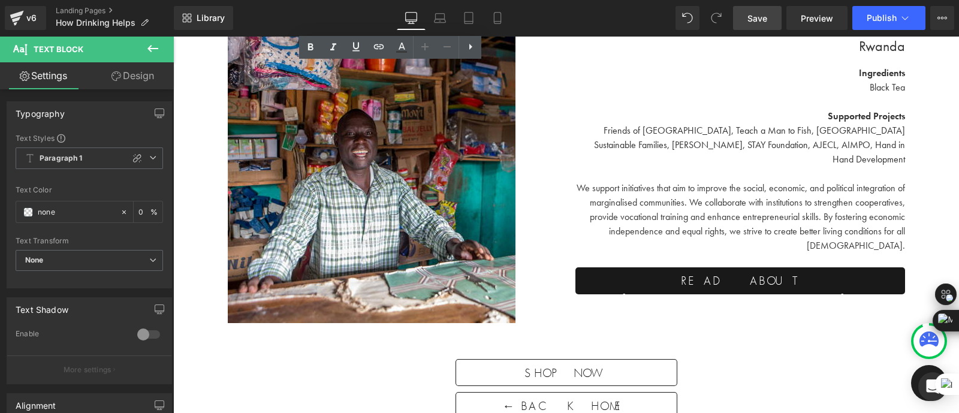
scroll to position [3660, 0]
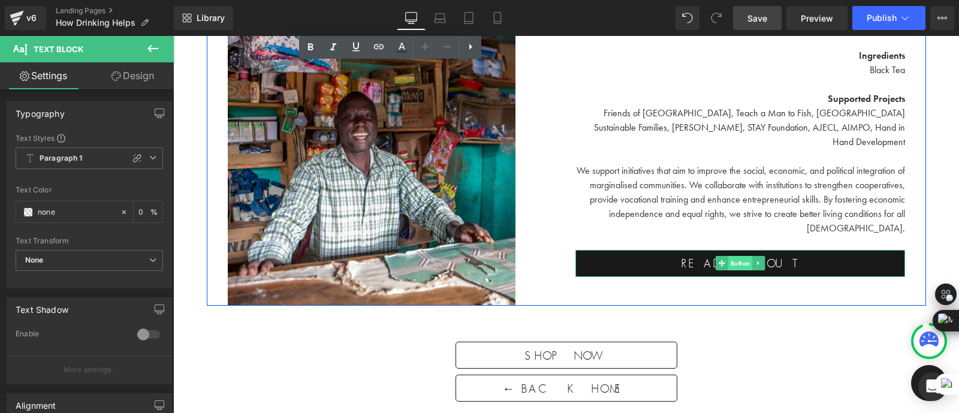
click at [745, 256] on span "Button" at bounding box center [739, 263] width 25 height 14
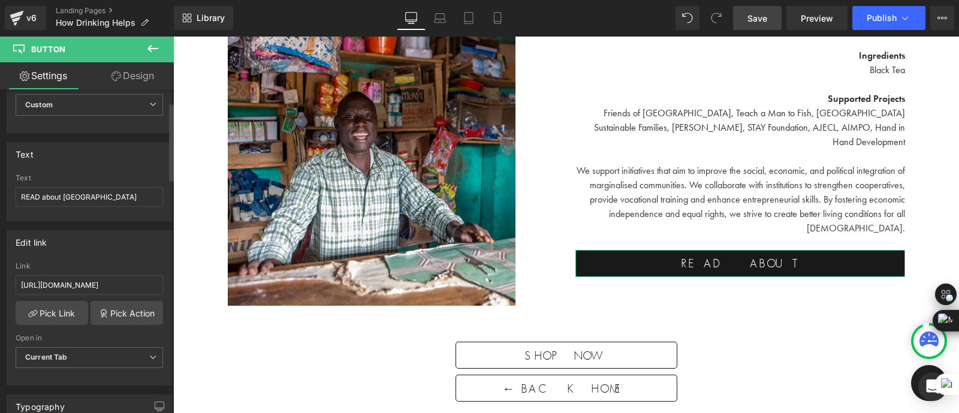
scroll to position [54, 0]
click at [90, 283] on input "[URL][DOMAIN_NAME]" at bounding box center [89, 284] width 147 height 20
type input "[URL][DOMAIN_NAME]"
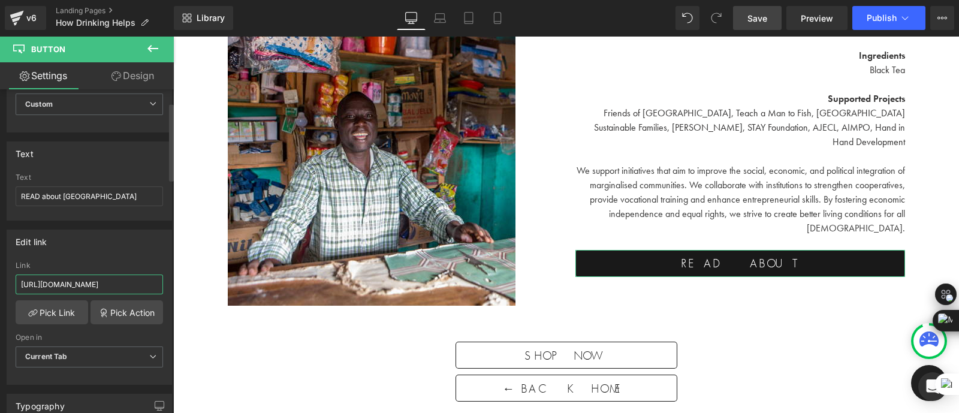
scroll to position [0, 18]
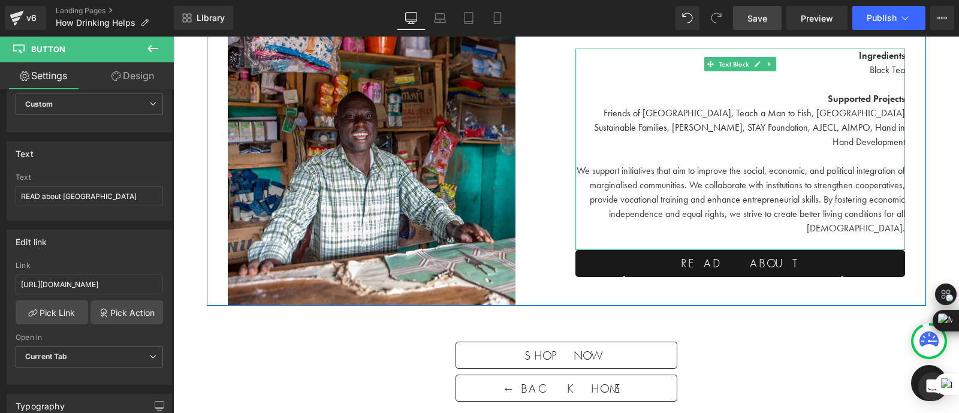
click at [785, 164] on p "We support initiatives that aim to improve the social, economic, and political …" at bounding box center [739, 200] width 329 height 72
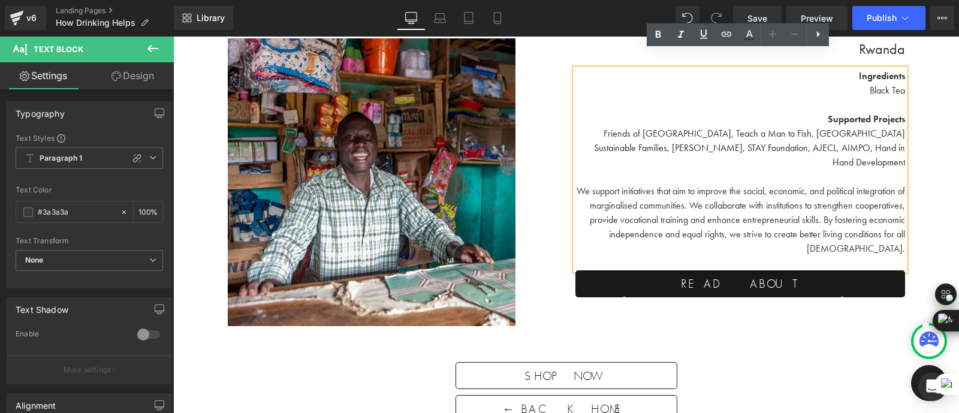
scroll to position [3642, 0]
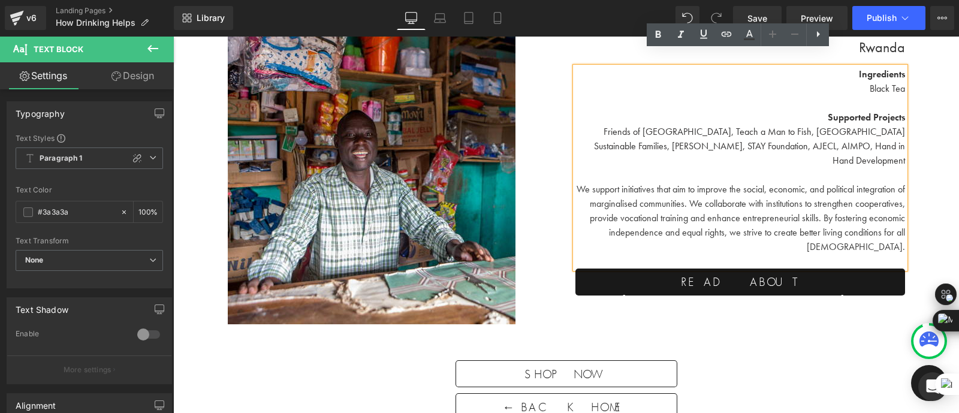
click at [720, 189] on p "We support initiatives that aim to improve the social, economic, and political …" at bounding box center [739, 218] width 329 height 72
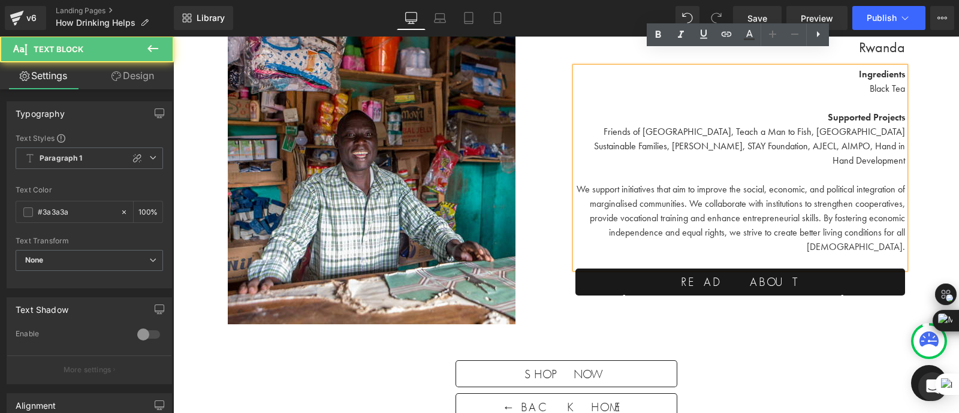
click at [901, 219] on p "We support initiatives that aim to improve the social, economic, and political …" at bounding box center [739, 218] width 329 height 72
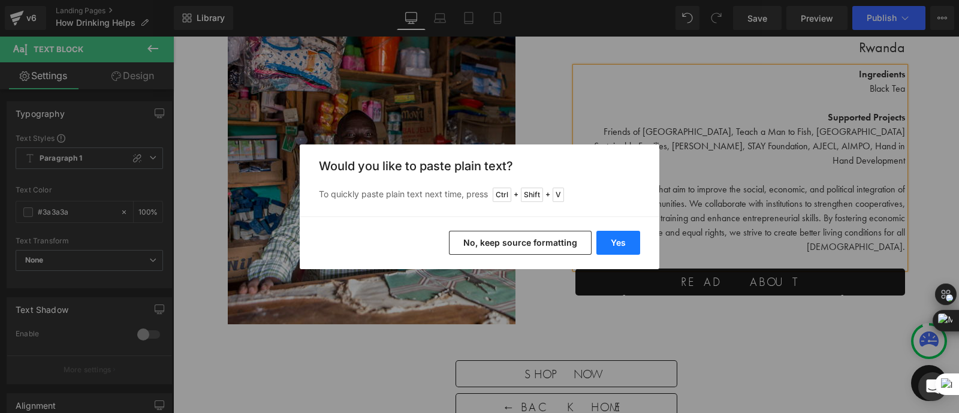
click at [624, 239] on button "Yes" at bounding box center [618, 243] width 44 height 24
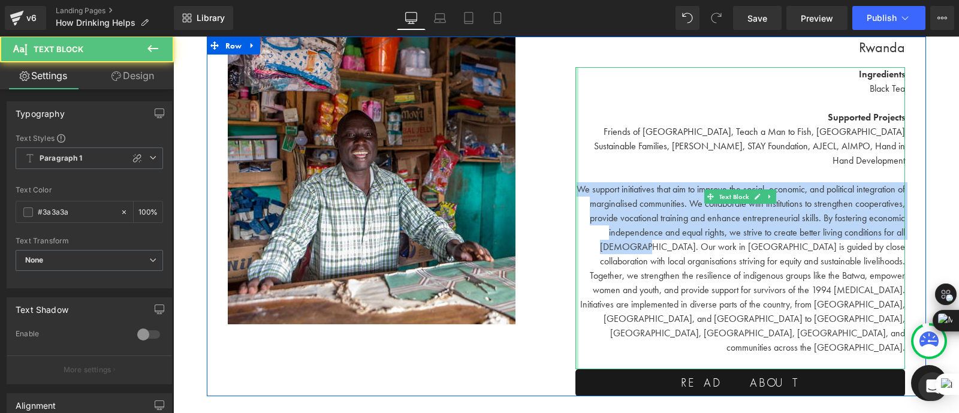
drag, startPoint x: 664, startPoint y: 218, endPoint x: 573, endPoint y: 158, distance: 109.8
click at [575, 158] on div "Ingredients Black Tea Supported Projects Friends of [GEOGRAPHIC_DATA], Teach a …" at bounding box center [739, 218] width 329 height 302
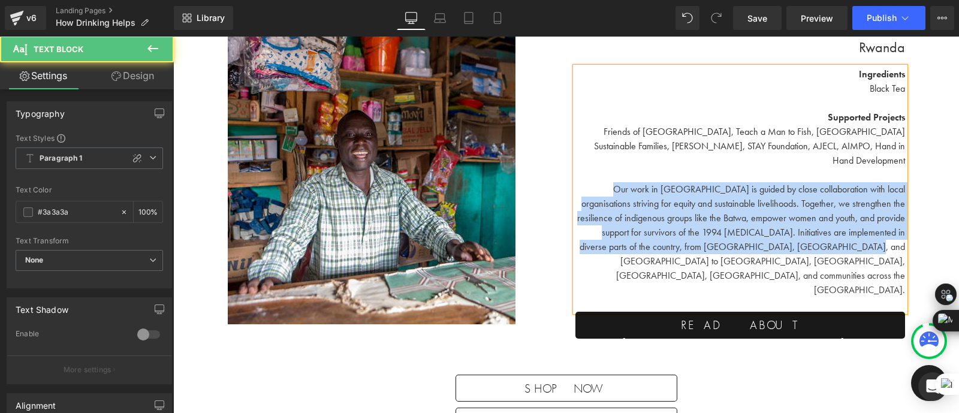
drag, startPoint x: 584, startPoint y: 157, endPoint x: 836, endPoint y: 222, distance: 261.0
click at [836, 222] on p "Our work in [GEOGRAPHIC_DATA] is guided by close collaboration with local organ…" at bounding box center [739, 239] width 329 height 115
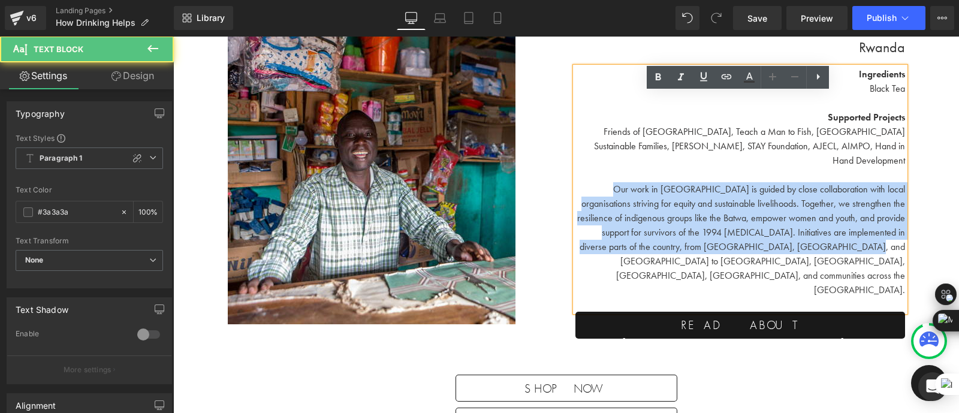
click at [742, 185] on p "Our work in [GEOGRAPHIC_DATA] is guided by close collaboration with local organ…" at bounding box center [739, 239] width 329 height 115
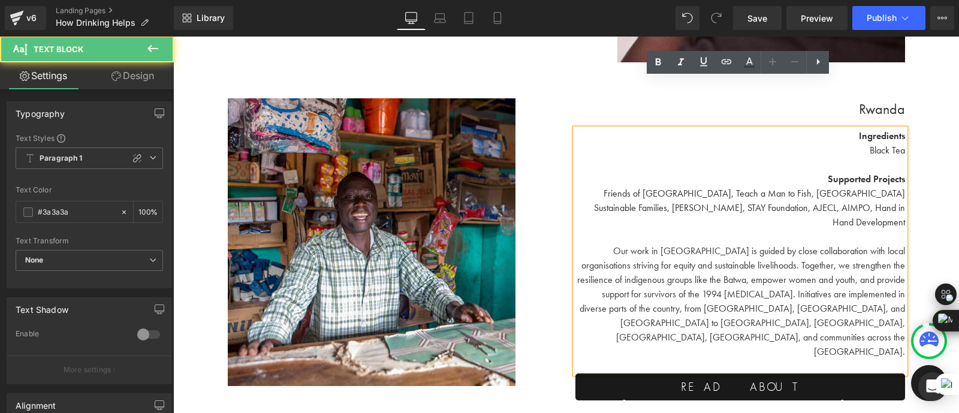
scroll to position [3580, 0]
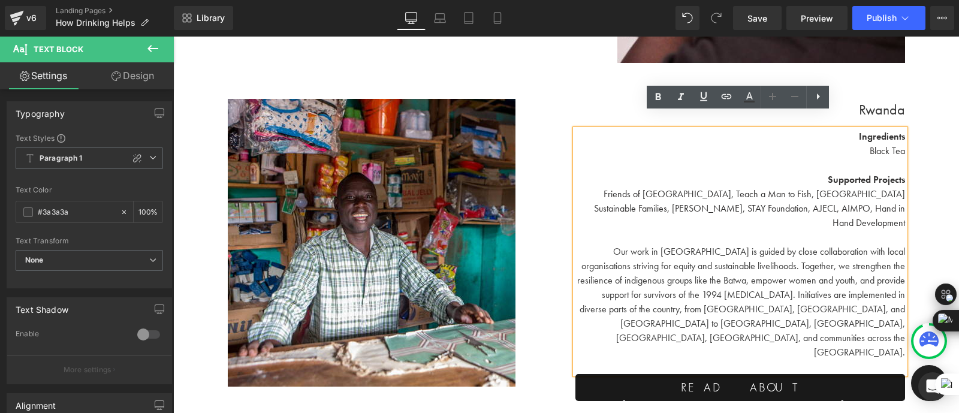
click at [560, 239] on div "Image" at bounding box center [392, 243] width 347 height 288
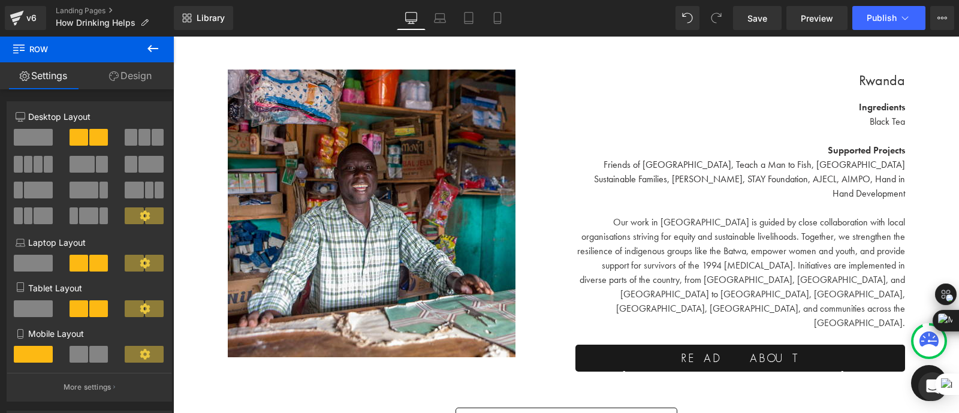
scroll to position [3593, 0]
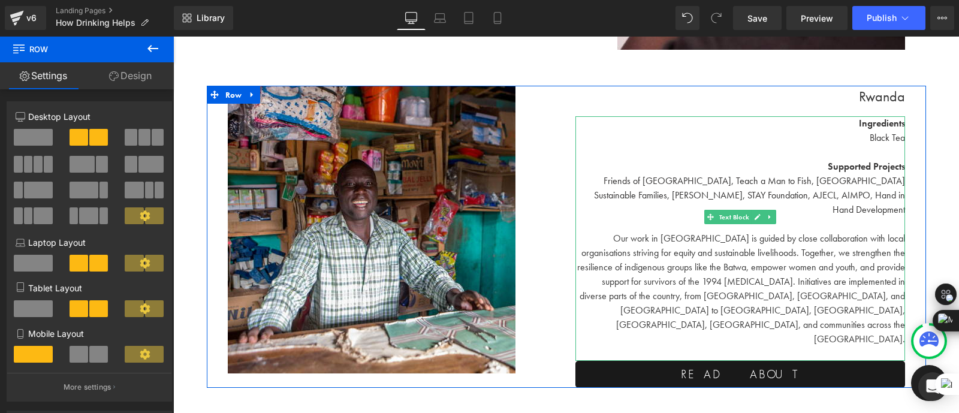
click at [664, 174] on span "Friends of [GEOGRAPHIC_DATA], Teach a Man to Fish, [GEOGRAPHIC_DATA] Sustainabl…" at bounding box center [749, 194] width 311 height 41
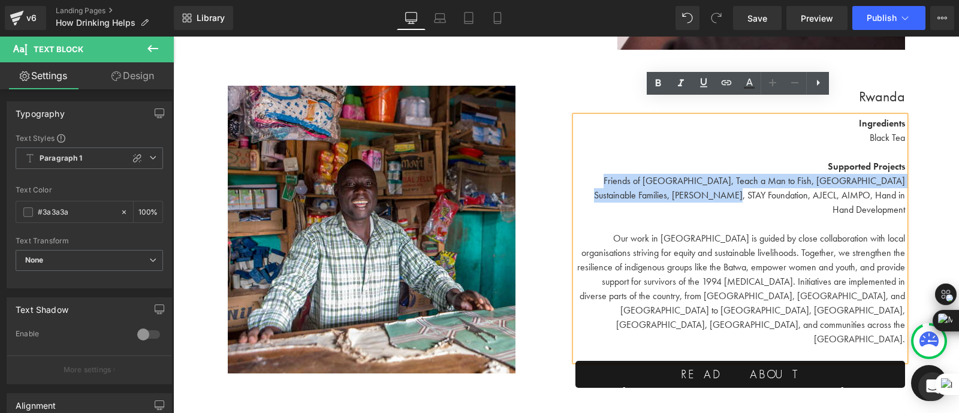
drag, startPoint x: 734, startPoint y: 179, endPoint x: 588, endPoint y: 164, distance: 146.3
click at [588, 174] on p "Friends of [GEOGRAPHIC_DATA], Teach a Man to Fish, [GEOGRAPHIC_DATA] Sustainabl…" at bounding box center [739, 195] width 329 height 43
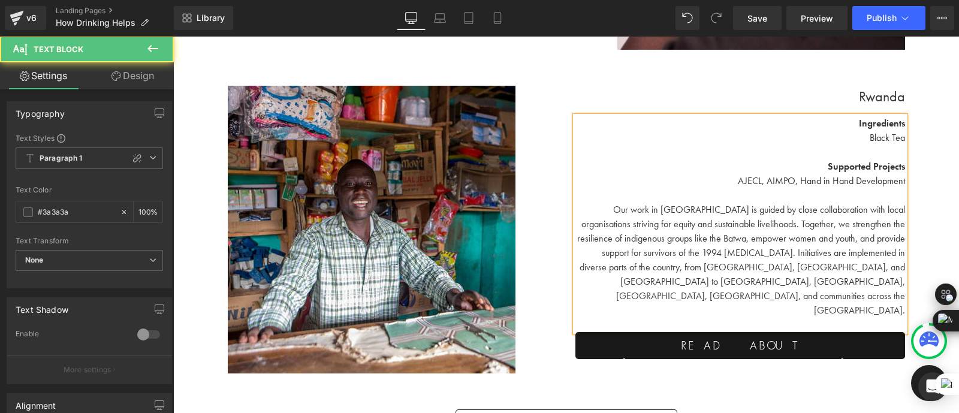
click at [799, 174] on span "AJECL, AIMPO, Hand in Hand Development" at bounding box center [820, 180] width 167 height 13
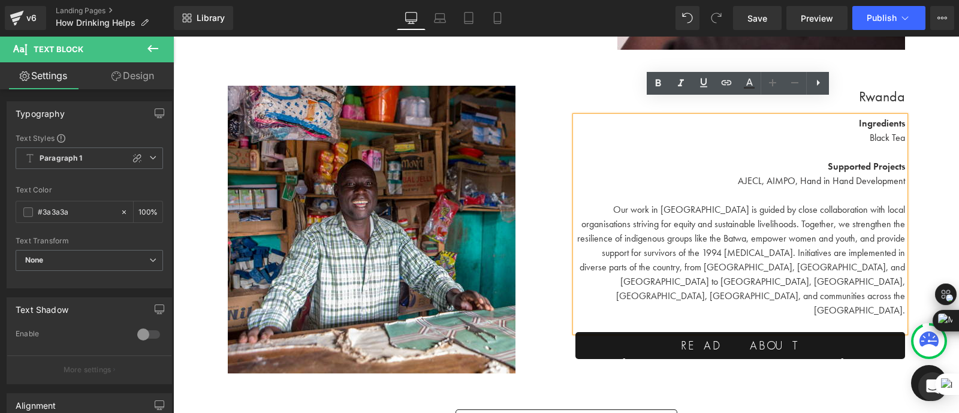
click at [900, 174] on span "AJECL, AIMPO, Hand in Hand Development" at bounding box center [820, 180] width 167 height 13
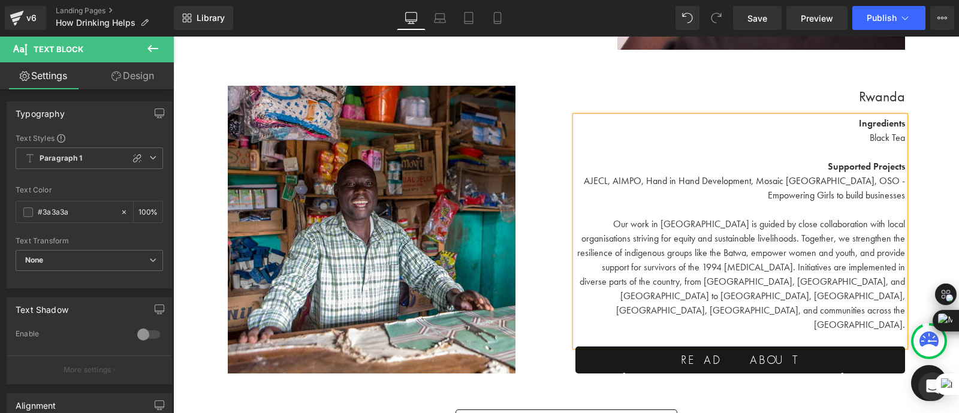
click at [847, 181] on span "AJECL, AIMPO, Hand in Hand Development, Mosaic [GEOGRAPHIC_DATA], OSO - Empower…" at bounding box center [744, 187] width 321 height 27
click at [864, 178] on span "AJECL, AIMPO, Hand in Hand Development, Mosaic [GEOGRAPHIC_DATA], OSO - Empower…" at bounding box center [744, 187] width 321 height 27
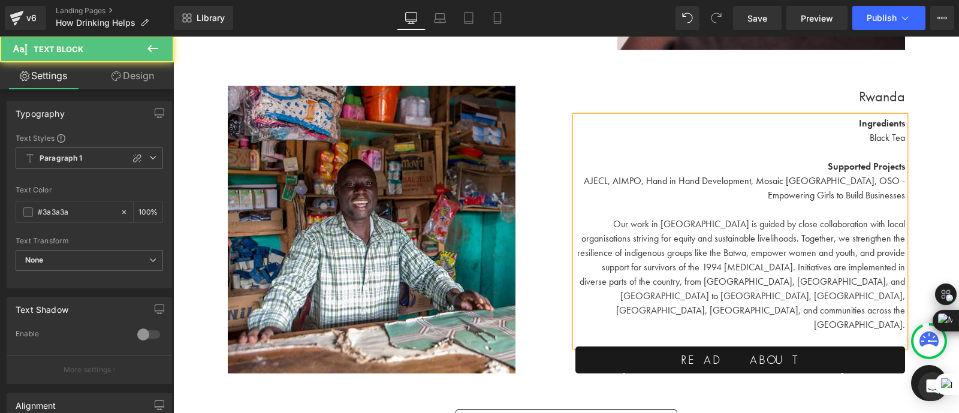
click at [903, 180] on div "Ingredients Black Tea Supported Projects AJECL, AIMPO, Hand in Hand Development…" at bounding box center [739, 231] width 329 height 230
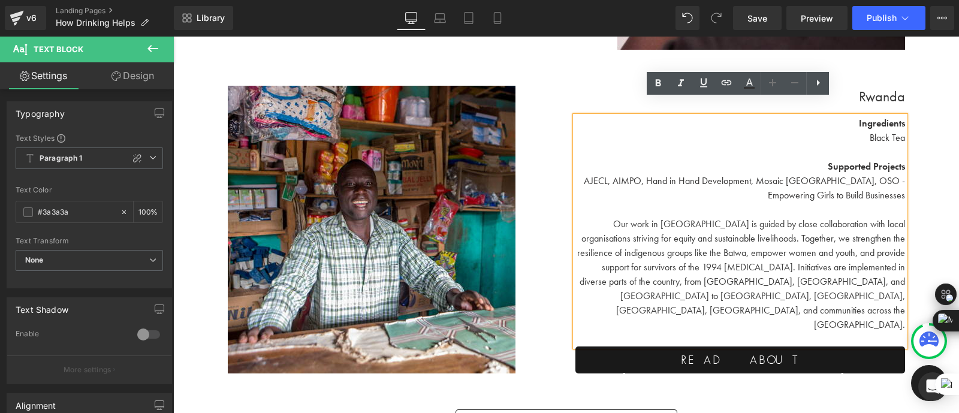
click at [896, 177] on span "AJECL, AIMPO, Hand in Hand Development, Mosaic [GEOGRAPHIC_DATA], OSO - Empower…" at bounding box center [744, 187] width 321 height 27
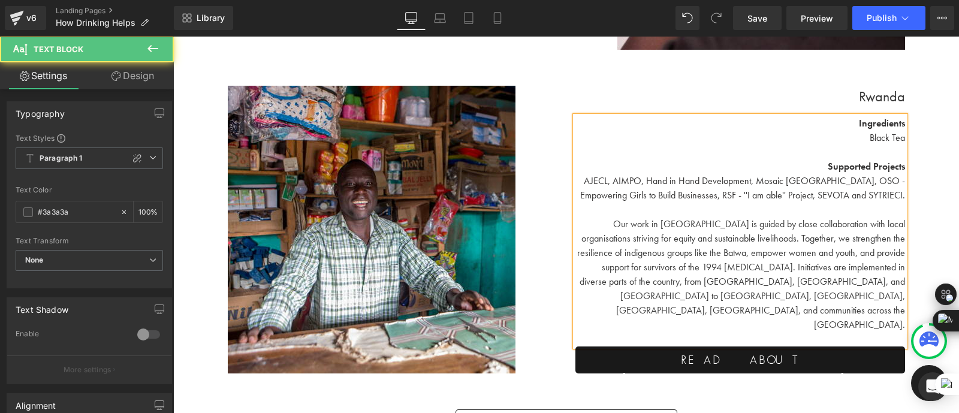
click at [768, 237] on p "Our work in [GEOGRAPHIC_DATA] is guided by close collaboration with local organ…" at bounding box center [739, 274] width 329 height 115
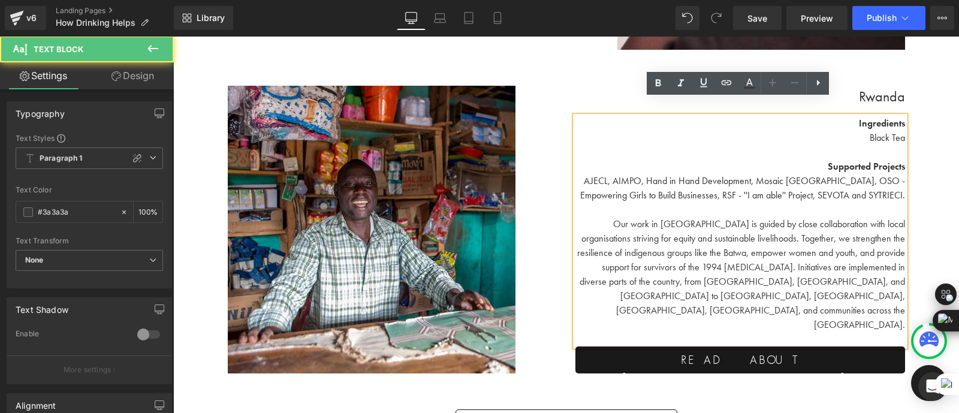
scroll to position [3781, 0]
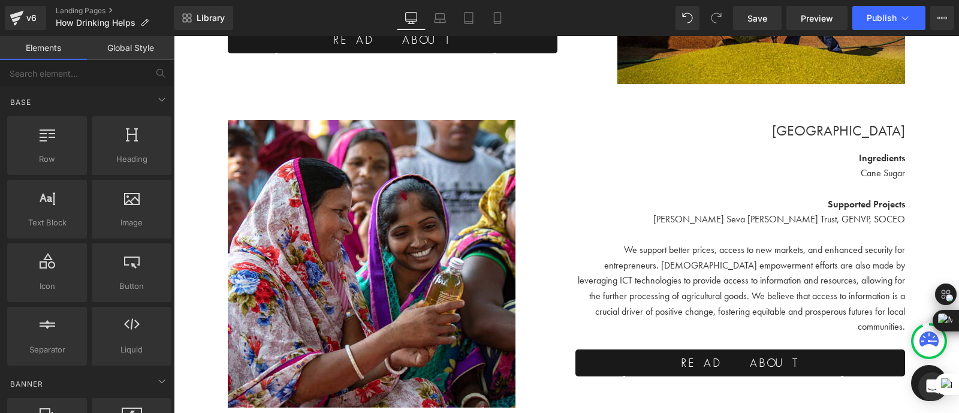
scroll to position [2914, 0]
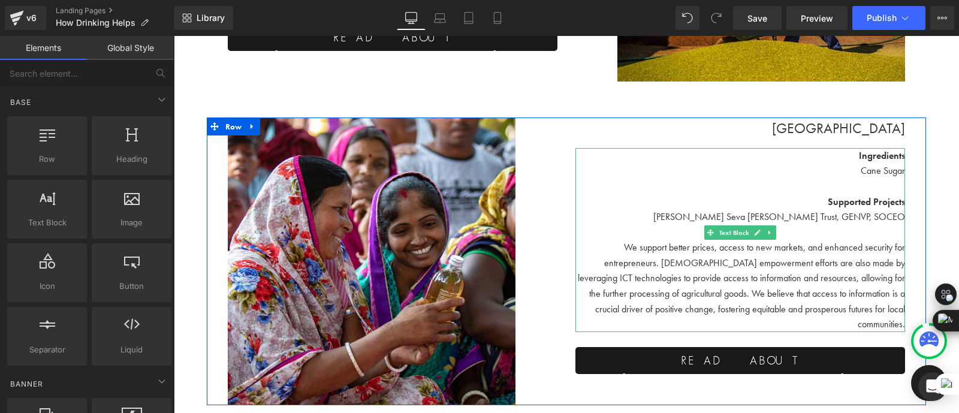
click at [872, 164] on span "Cane Sugar" at bounding box center [882, 170] width 44 height 13
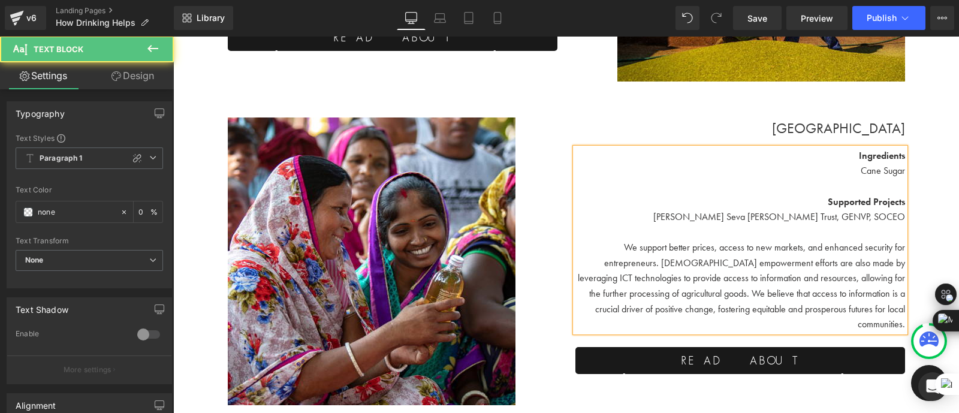
click at [903, 155] on div "Ingredients Cane Sugar Supported Projects [PERSON_NAME] Seva [PERSON_NAME] Trus…" at bounding box center [739, 240] width 329 height 184
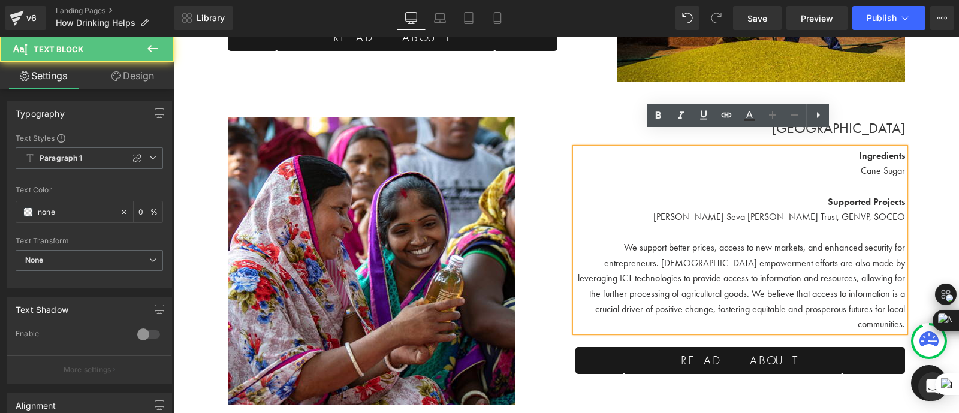
click at [902, 155] on div "Ingredients Cane Sugar Supported Projects [PERSON_NAME] Seva [PERSON_NAME] Trus…" at bounding box center [739, 240] width 329 height 184
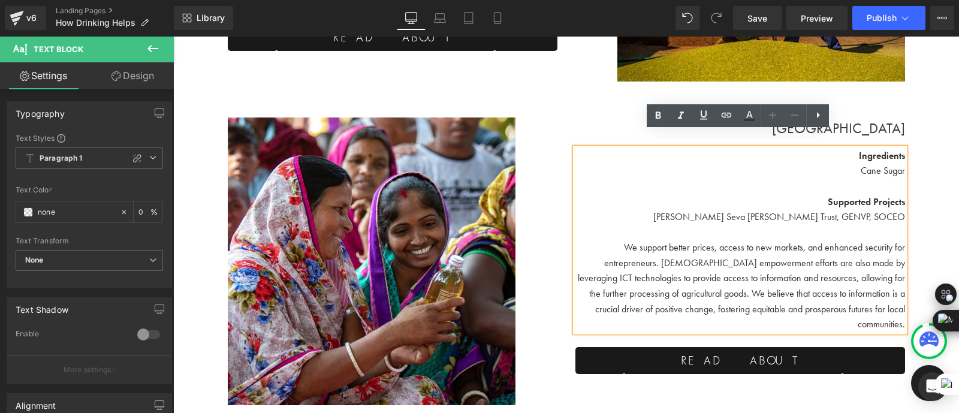
click at [883, 164] on span "Cane Sugar" at bounding box center [882, 170] width 44 height 13
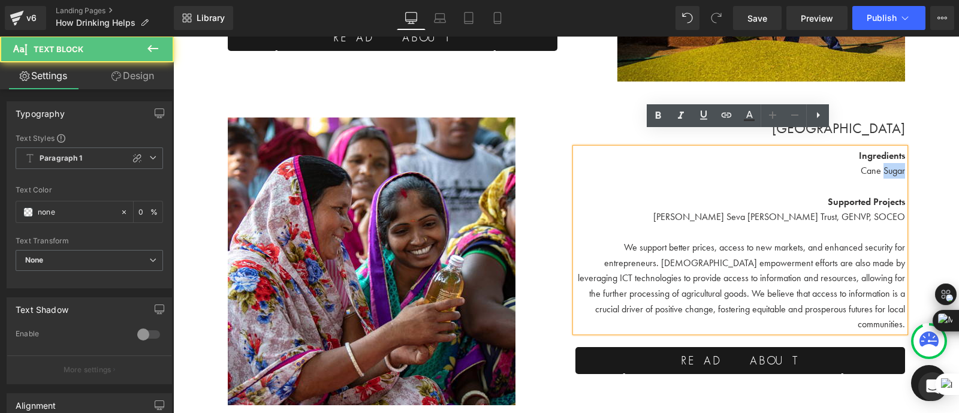
click at [883, 164] on span "Cane Sugar" at bounding box center [882, 170] width 44 height 13
click at [872, 164] on span "Cane Sugar" at bounding box center [882, 170] width 44 height 13
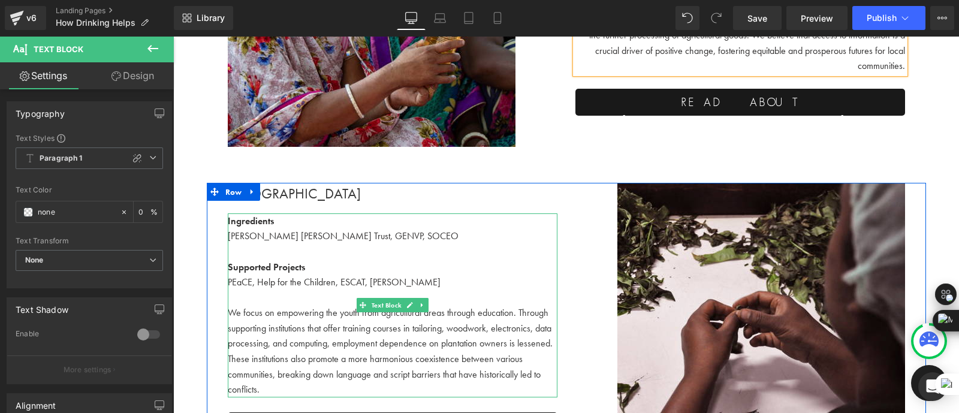
scroll to position [3173, 0]
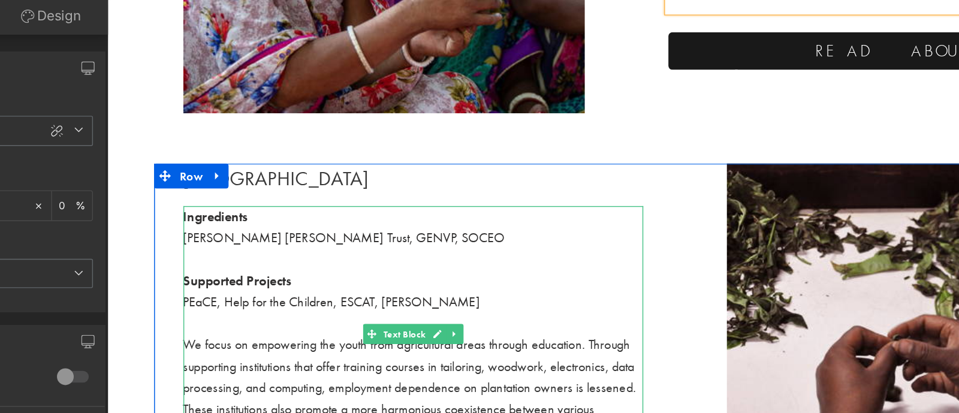
click at [315, 153] on font "[PERSON_NAME] [PERSON_NAME] Trust, GENVP, SOCEO" at bounding box center [276, 159] width 231 height 13
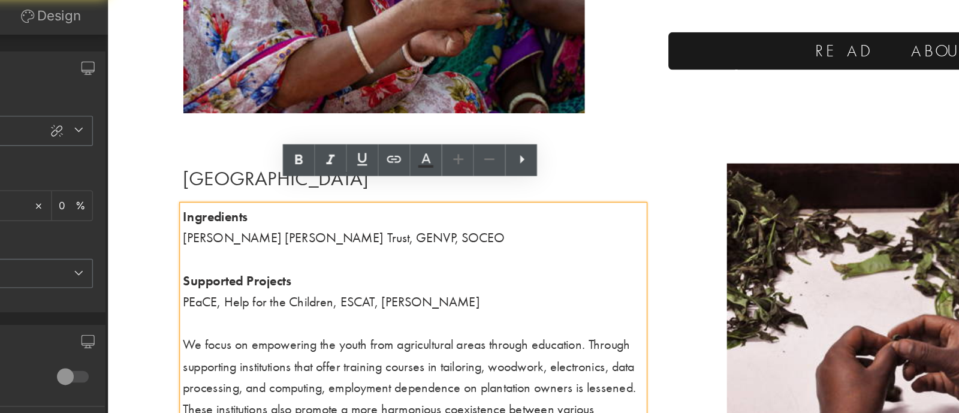
click at [347, 152] on p "[PERSON_NAME] [PERSON_NAME] Trust, GENVP, SOCEO" at bounding box center [325, 160] width 329 height 16
drag, startPoint x: 232, startPoint y: 143, endPoint x: 208, endPoint y: 147, distance: 24.3
click at [208, 153] on font "[PERSON_NAME] [PERSON_NAME] Trust, GENVP, SOCEO" at bounding box center [276, 159] width 231 height 13
click at [326, 153] on font "[PERSON_NAME] [PERSON_NAME] Trust, GENVP, SOCEO" at bounding box center [276, 159] width 231 height 13
click at [331, 167] on p at bounding box center [325, 175] width 329 height 16
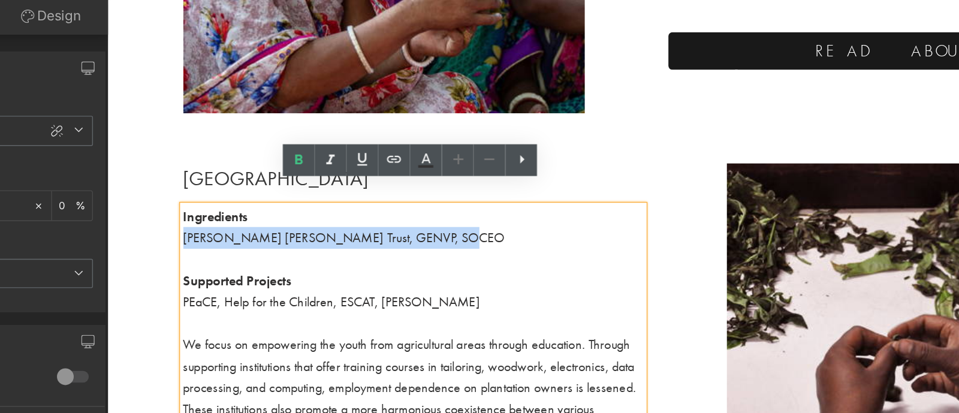
drag, startPoint x: 341, startPoint y: 141, endPoint x: 161, endPoint y: 142, distance: 180.3
click at [161, 152] on p "[PERSON_NAME] [PERSON_NAME] Trust, GENVP, SOCEO" at bounding box center [325, 160] width 329 height 16
copy font "[PERSON_NAME] [PERSON_NAME] Trust, GENVP, SOCEO"
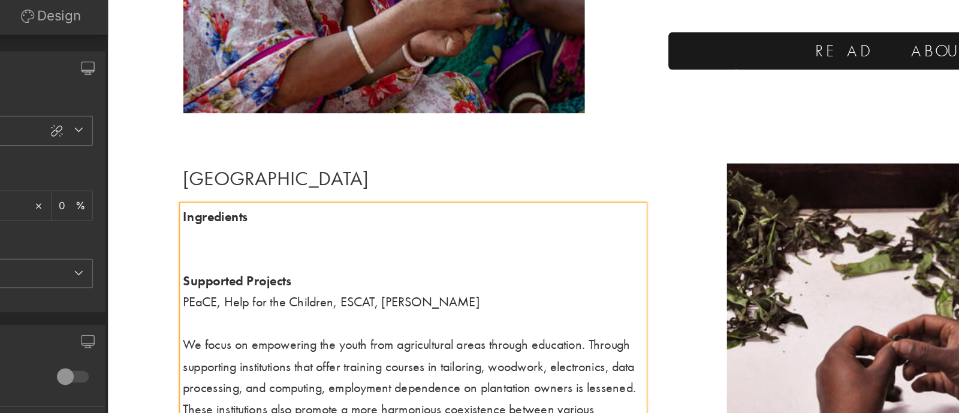
click at [356, 198] on p "PEaCE, Help for the Children, ESCAT, [PERSON_NAME]" at bounding box center [325, 206] width 329 height 16
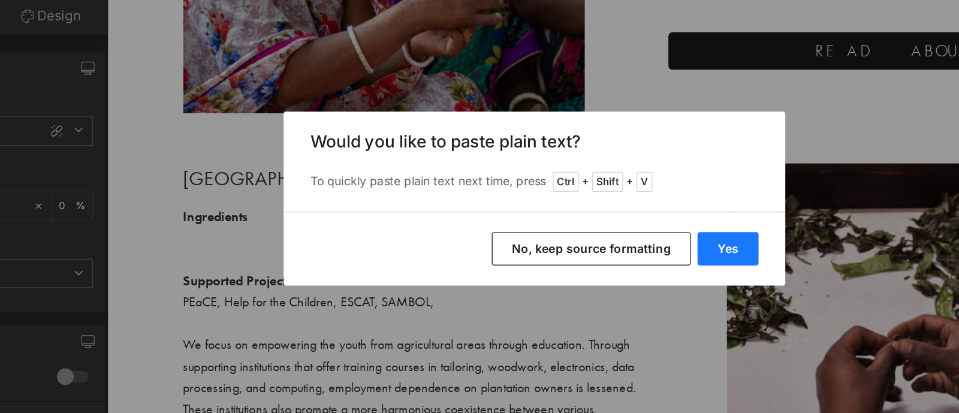
click at [628, 253] on button "Yes" at bounding box center [618, 243] width 44 height 24
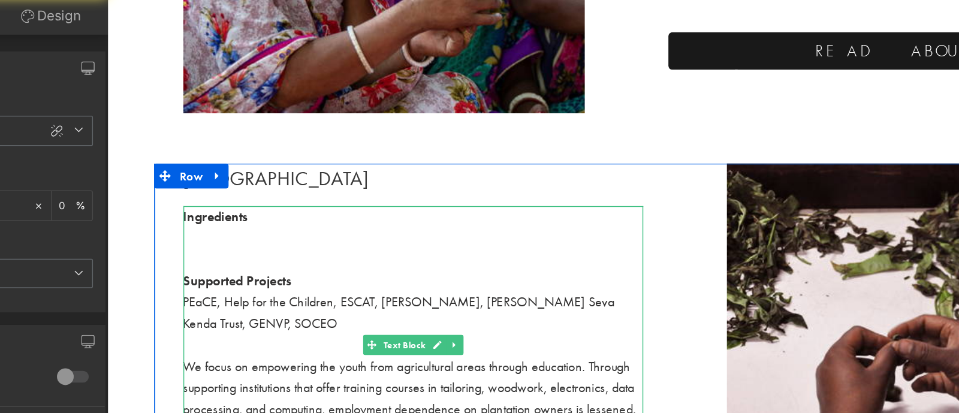
click at [223, 152] on p at bounding box center [325, 160] width 329 height 16
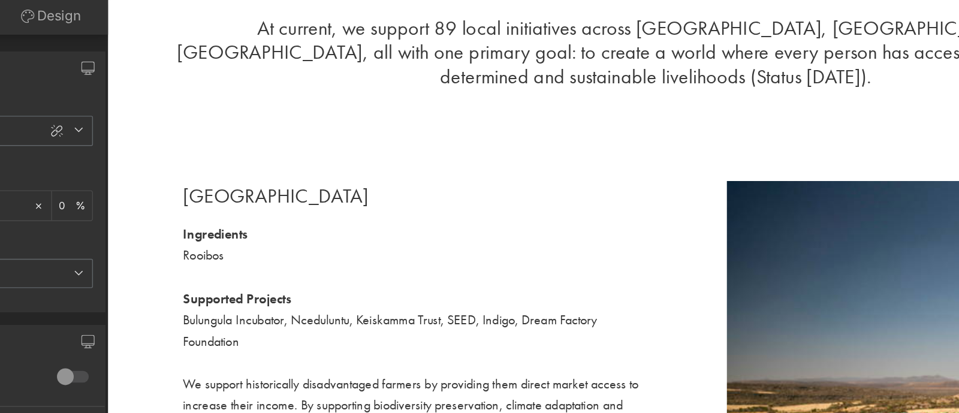
scroll to position [2529, 0]
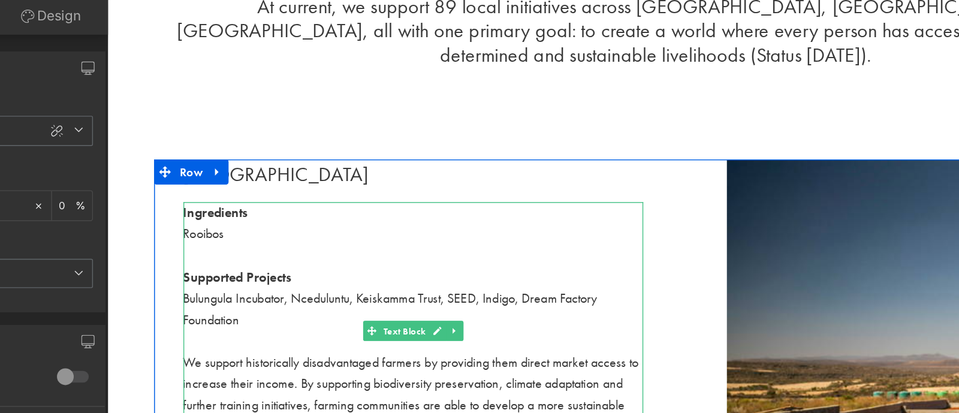
click at [194, 149] on div "Rooibos" at bounding box center [325, 157] width 329 height 16
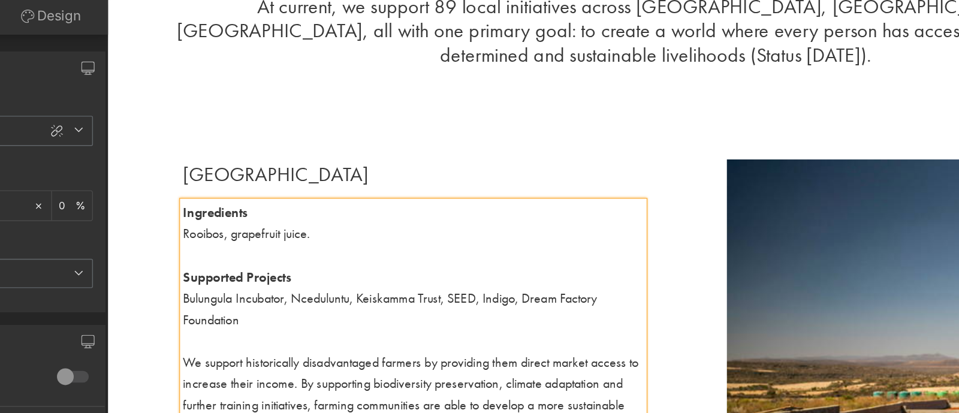
click at [197, 150] on span "Rooibos, grapefruit juice." at bounding box center [206, 156] width 91 height 13
click at [276, 149] on div "Rooibos, Grapefruit juice." at bounding box center [325, 157] width 329 height 16
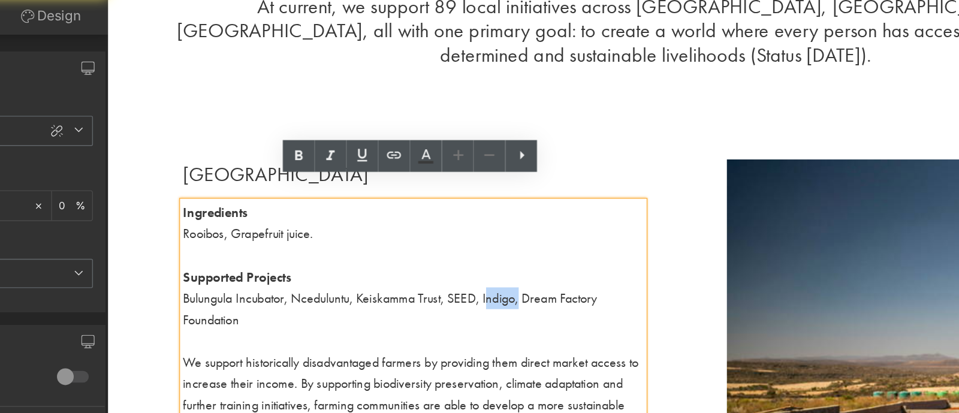
drag, startPoint x: 404, startPoint y: 187, endPoint x: 380, endPoint y: 186, distance: 24.0
click at [380, 196] on span "Bulungula Incubator, Nceduluntu, Keiskamma Trust, SEED, Indigo, Dream Factory F…" at bounding box center [309, 210] width 297 height 28
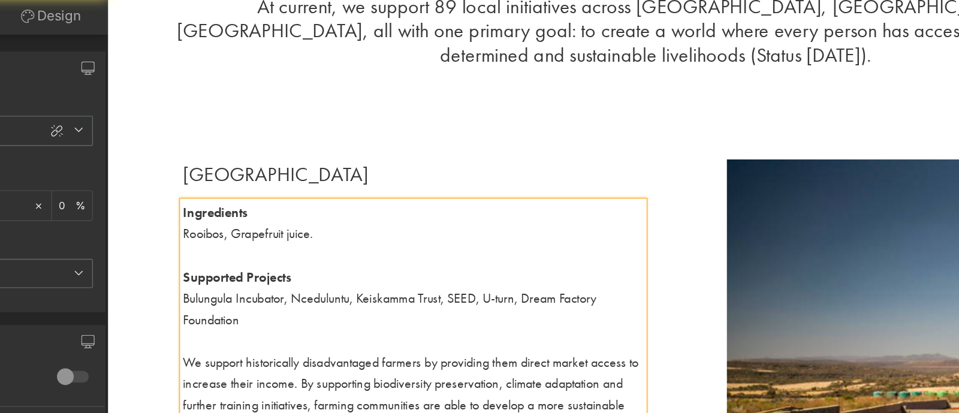
drag, startPoint x: 351, startPoint y: 186, endPoint x: 165, endPoint y: 185, distance: 185.7
click at [165, 196] on span "Bulungula Incubator, Nceduluntu, Keiskamma Trust, SEED, U-turn, Dream Factory F…" at bounding box center [309, 210] width 296 height 28
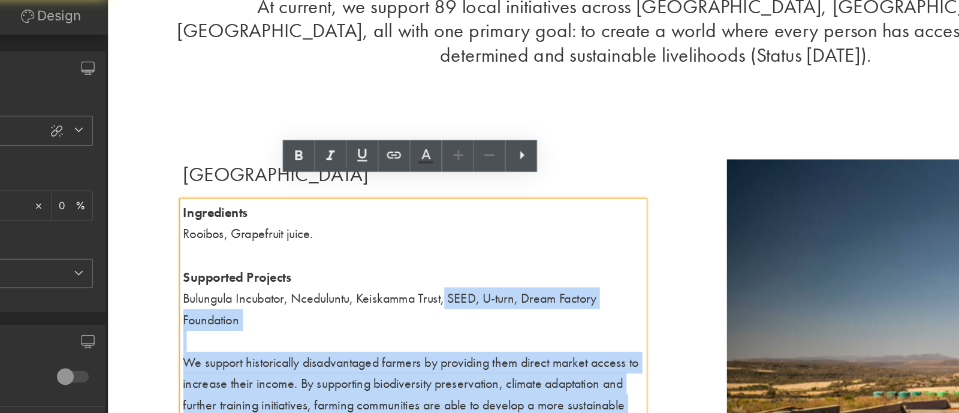
drag, startPoint x: 350, startPoint y: 189, endPoint x: 157, endPoint y: 180, distance: 193.7
click at [161, 180] on div "Ingredients Rooibos, Grapefruit juice. Supported Projects Bulungula Incubator, …" at bounding box center [325, 226] width 329 height 185
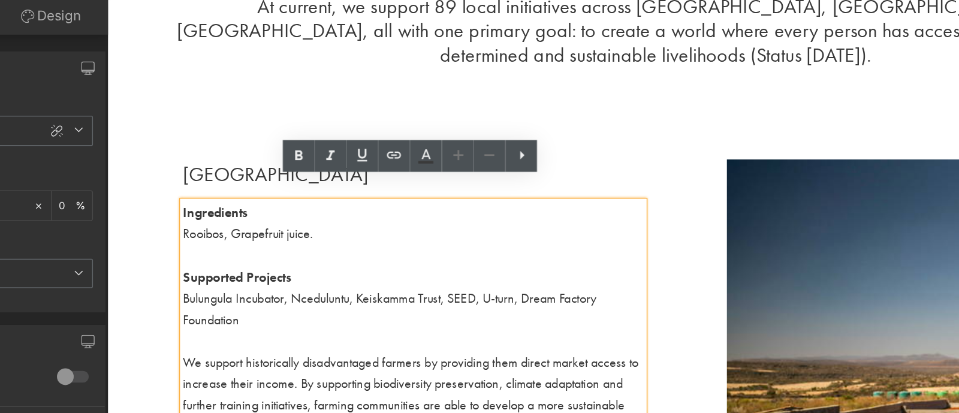
click at [316, 196] on span "Bulungula Incubator, Nceduluntu, Keiskamma Trust, SEED, U-turn, Dream Factory F…" at bounding box center [309, 210] width 296 height 28
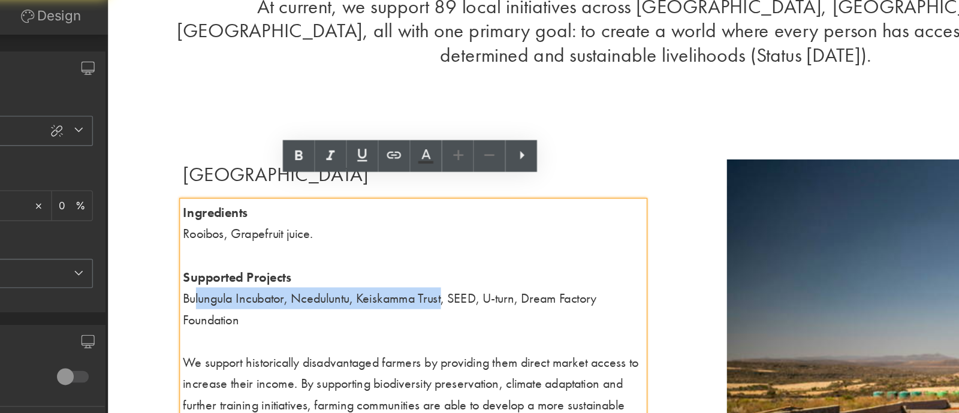
drag, startPoint x: 347, startPoint y: 187, endPoint x: 168, endPoint y: 185, distance: 179.7
click at [168, 196] on span "Bulungula Incubator, Nceduluntu, Keiskamma Trust, SEED, U-turn, Dream Factory F…" at bounding box center [309, 210] width 296 height 28
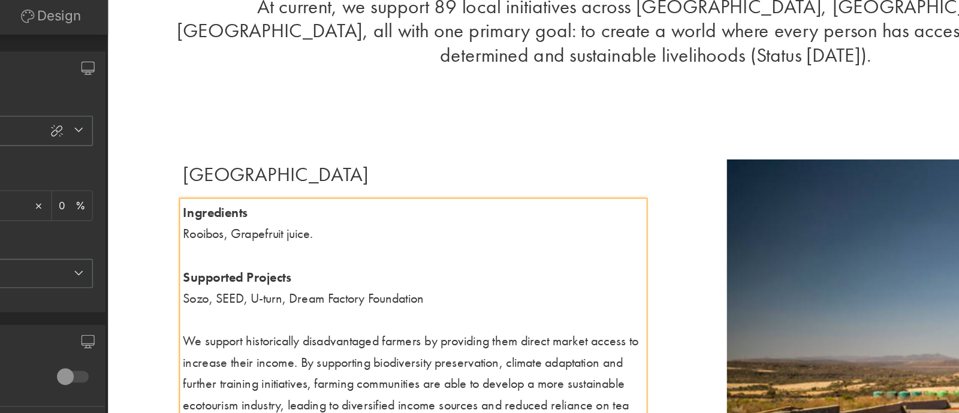
click at [338, 195] on div "Sozo, SEED, U-turn, Dream Factory Foundation" at bounding box center [325, 203] width 329 height 16
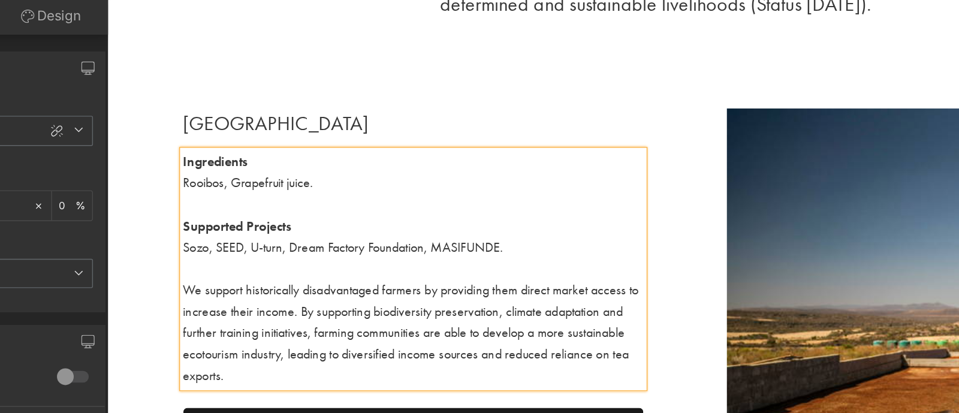
scroll to position [2567, 0]
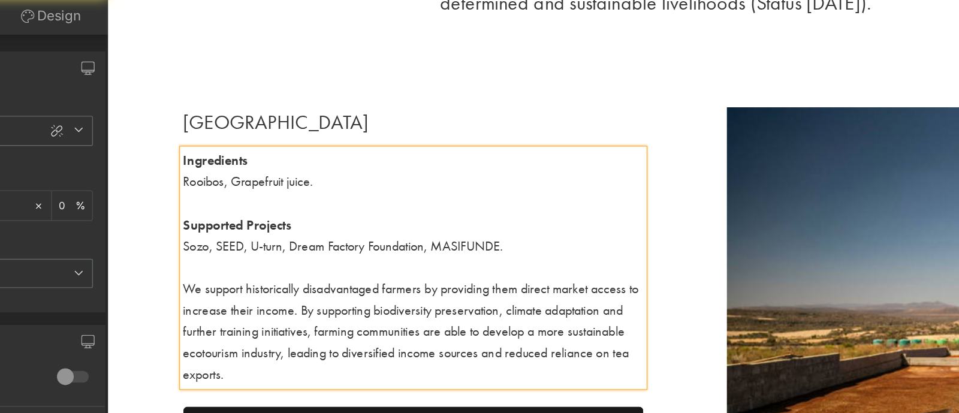
click at [176, 159] on span "Sozo, SEED, U-turn, Dream Factory Foundation, MASIFUNDE." at bounding box center [275, 165] width 229 height 13
click at [303, 159] on span "Sozo - Vocational Training Youth, SEED, U-turn, Dream Factory Foundation, MASIF…" at bounding box center [325, 165] width 329 height 13
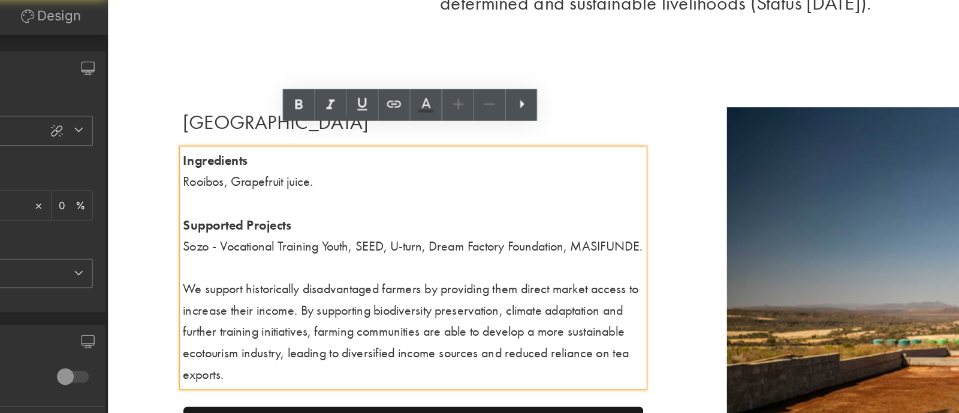
click at [207, 160] on span "Sozo - Vocational Training Youth, SEED, U-turn, Dream Factory Foundation, MASIF…" at bounding box center [325, 165] width 329 height 13
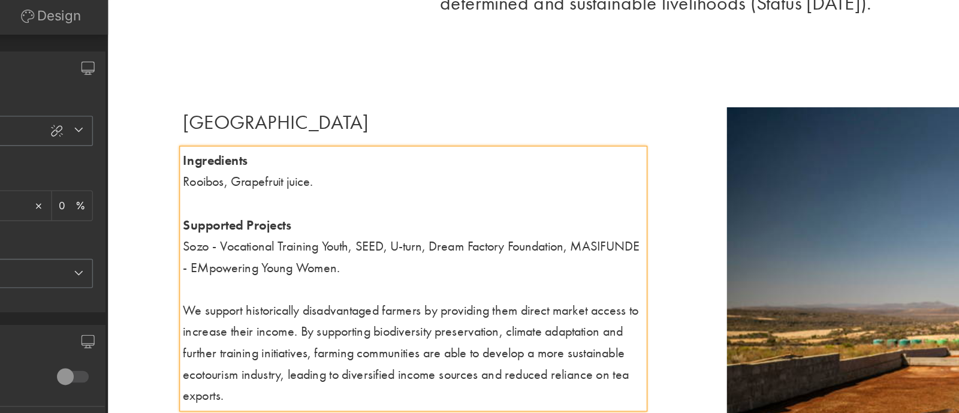
click at [229, 164] on span "Sozo - Vocational Training Youth, SEED, U-turn, Dream Factory Foundation, MASIF…" at bounding box center [324, 173] width 327 height 28
click at [347, 166] on div "Sozo - Vocational Training Youth, SEED, U-turn, Dream Factory Foundation, MASIF…" at bounding box center [325, 173] width 329 height 31
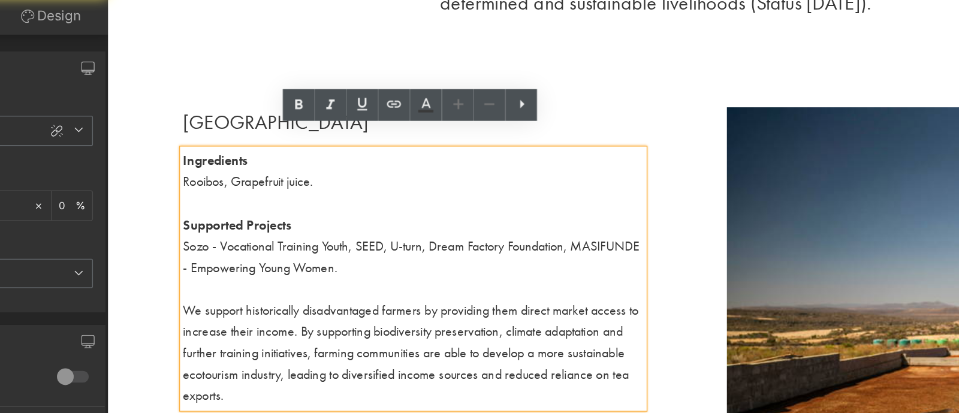
click at [340, 163] on div "Sozo - Vocational Training Youth, SEED, U-turn, Dream Factory Foundation, MASIF…" at bounding box center [325, 173] width 329 height 31
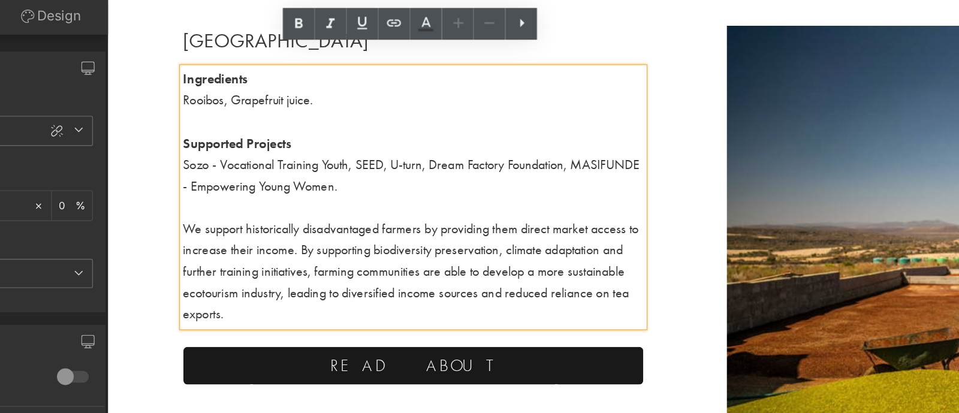
scroll to position [2628, 0]
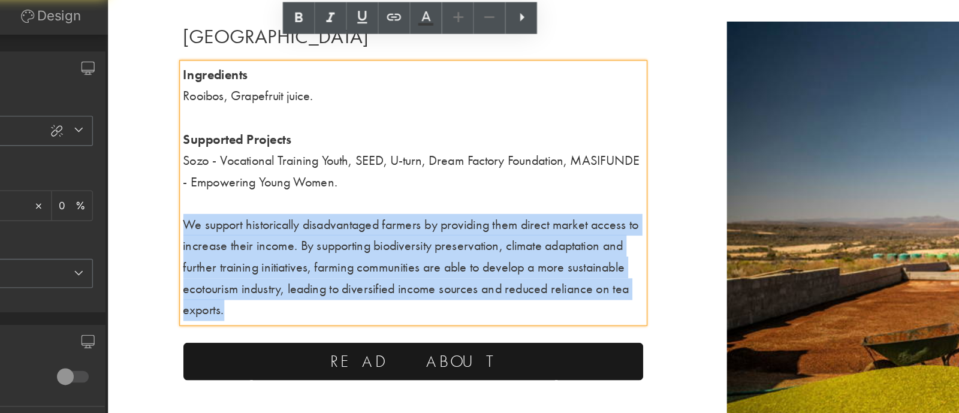
drag, startPoint x: 193, startPoint y: 192, endPoint x: 159, endPoint y: 132, distance: 68.1
click at [161, 142] on div "We support historically disadvantaged farmers by providing them direct market a…" at bounding box center [325, 180] width 329 height 77
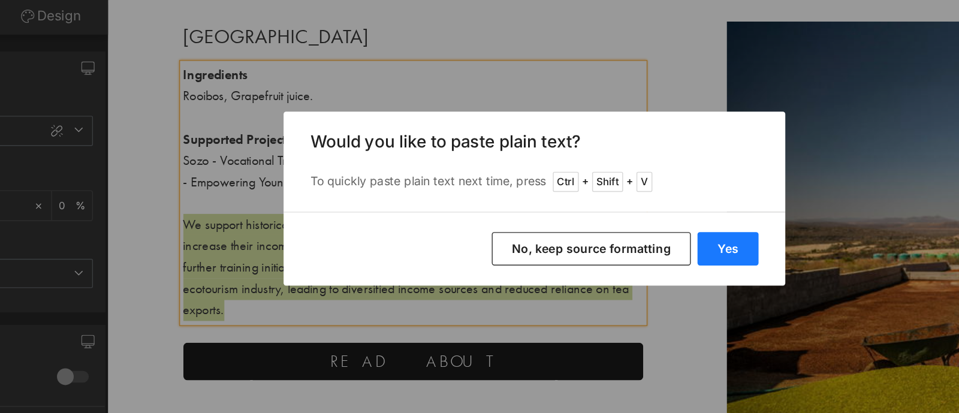
click at [621, 234] on button "Yes" at bounding box center [618, 243] width 44 height 24
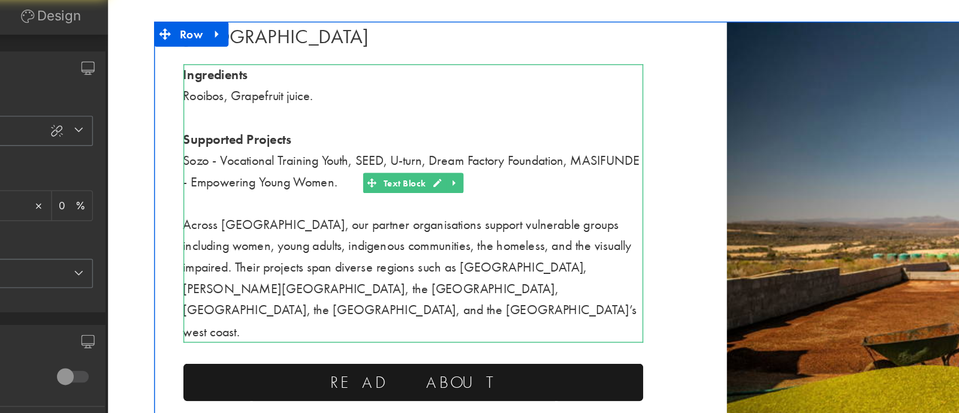
click at [415, 180] on div "Across [GEOGRAPHIC_DATA], our partner organisations support vulnerable groups i…" at bounding box center [325, 188] width 329 height 92
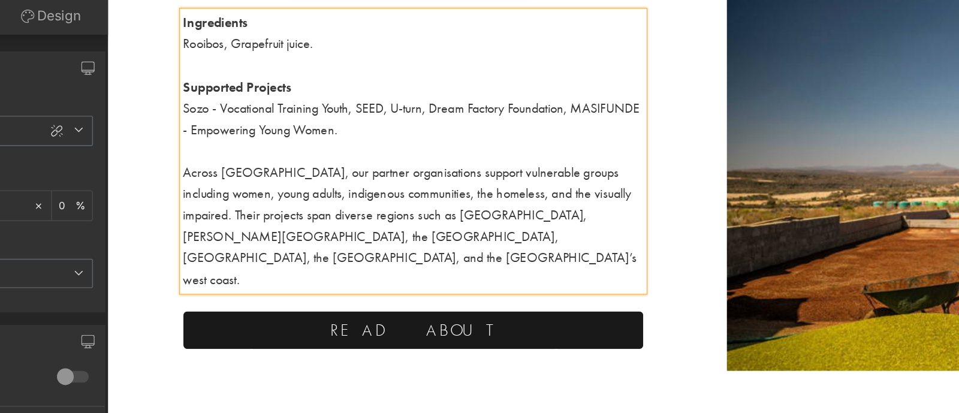
scroll to position [2666, 0]
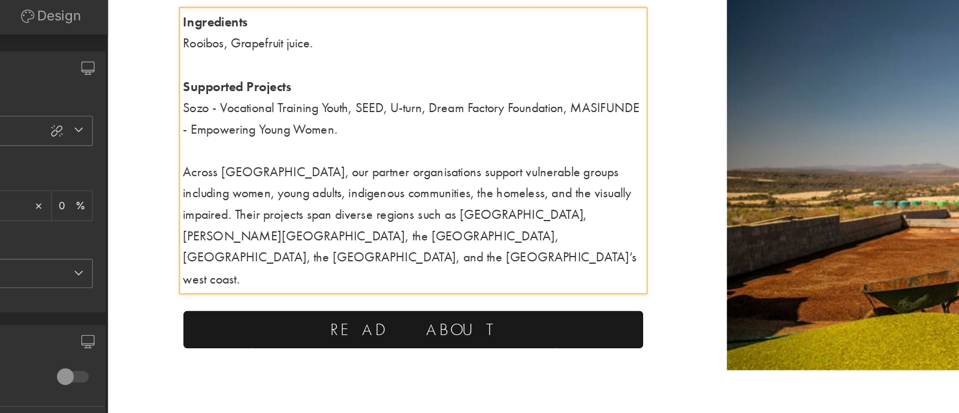
click at [443, 229] on div "Image [GEOGRAPHIC_DATA] Heading Ingredients Rooibos, Grapefruit juice. Supporte…" at bounding box center [499, 110] width 719 height 288
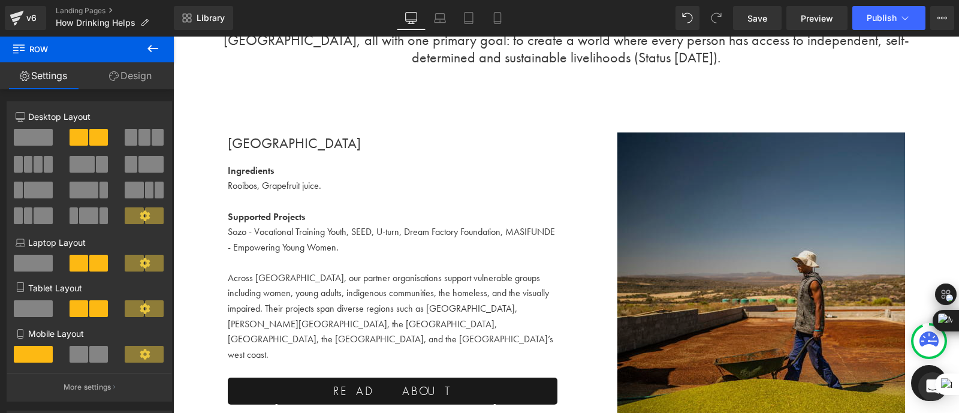
scroll to position [2567, 0]
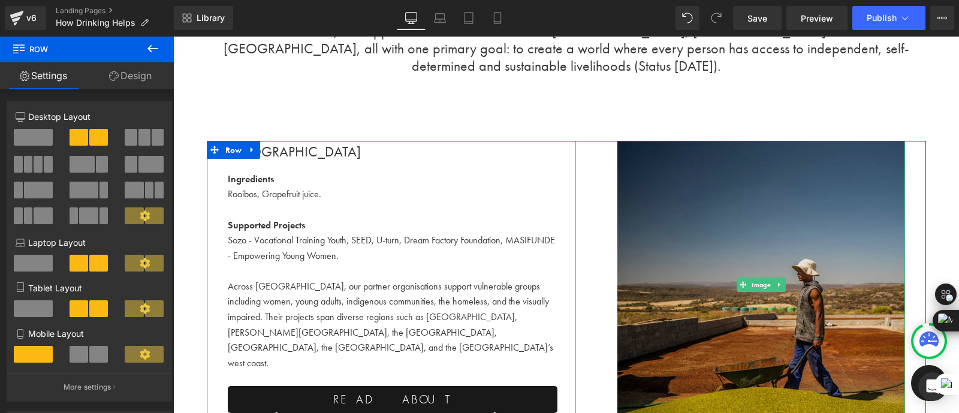
click at [757, 277] on span "Image" at bounding box center [761, 284] width 24 height 14
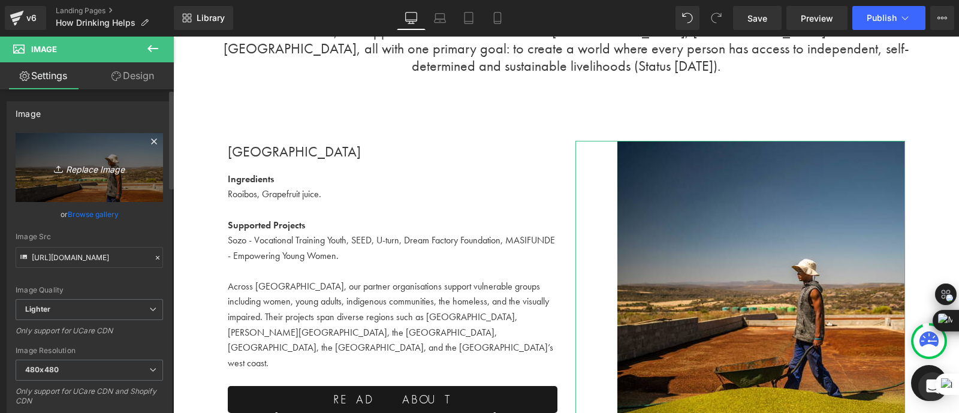
click at [93, 173] on icon "Replace Image" at bounding box center [89, 167] width 96 height 15
type input "C:\fakepath\southy.webp"
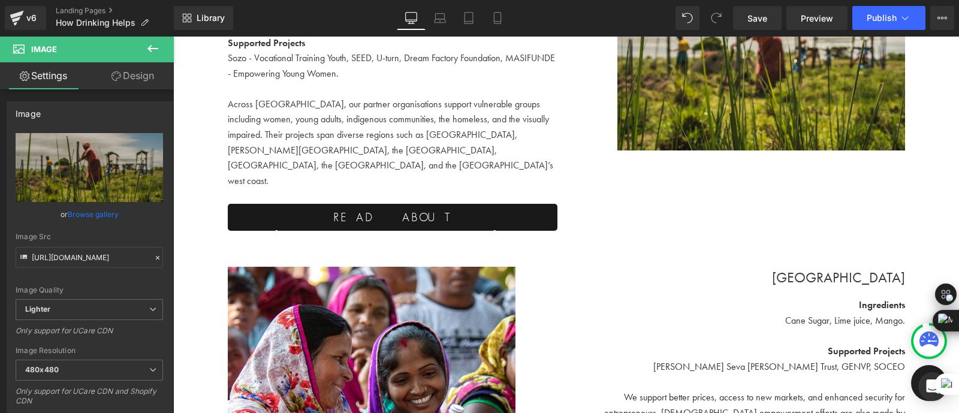
scroll to position [2889, 0]
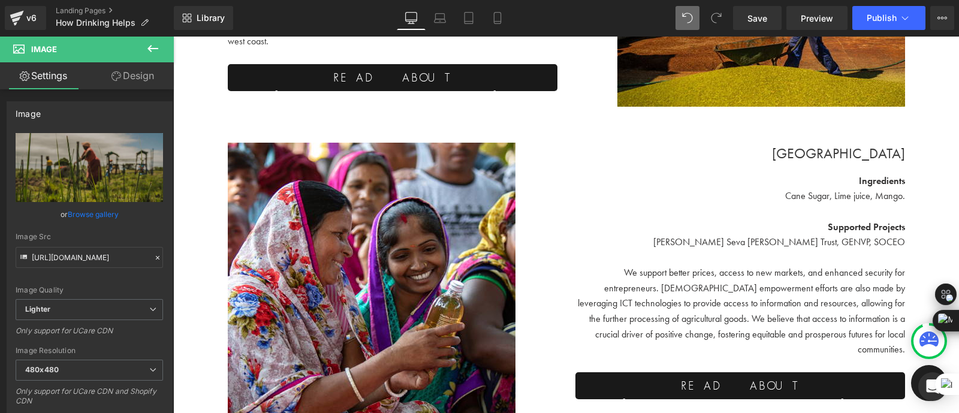
type input "[URL][DOMAIN_NAME]"
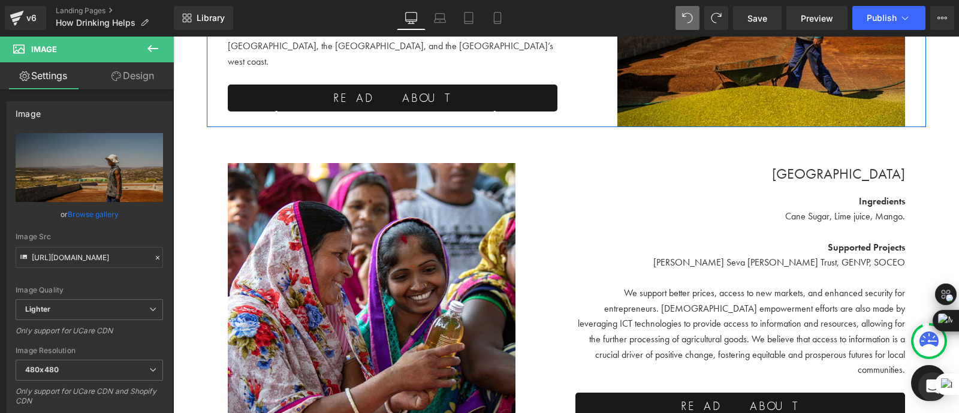
scroll to position [2869, 0]
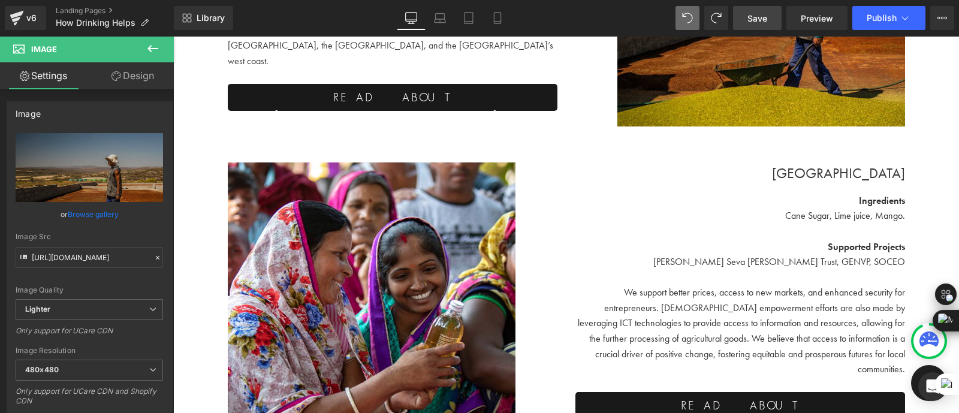
click at [760, 20] on span "Save" at bounding box center [757, 18] width 20 height 13
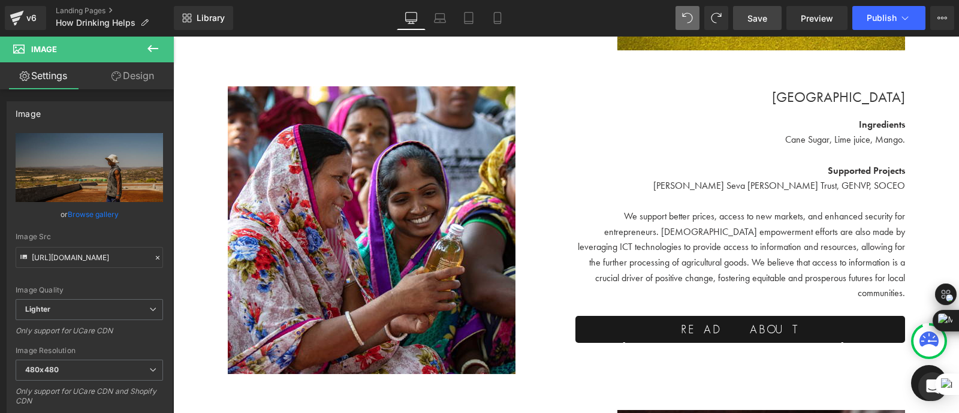
scroll to position [2945, 0]
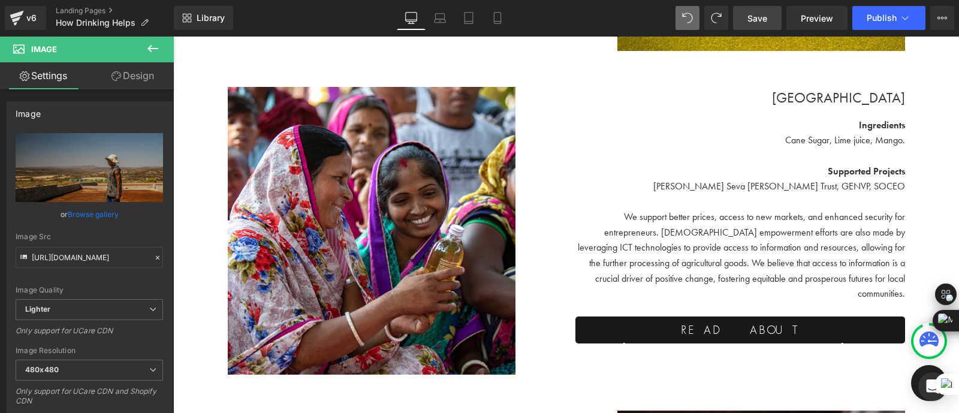
click at [675, 242] on span "We support better prices, access to new markets, and enhanced security for entr…" at bounding box center [741, 254] width 327 height 89
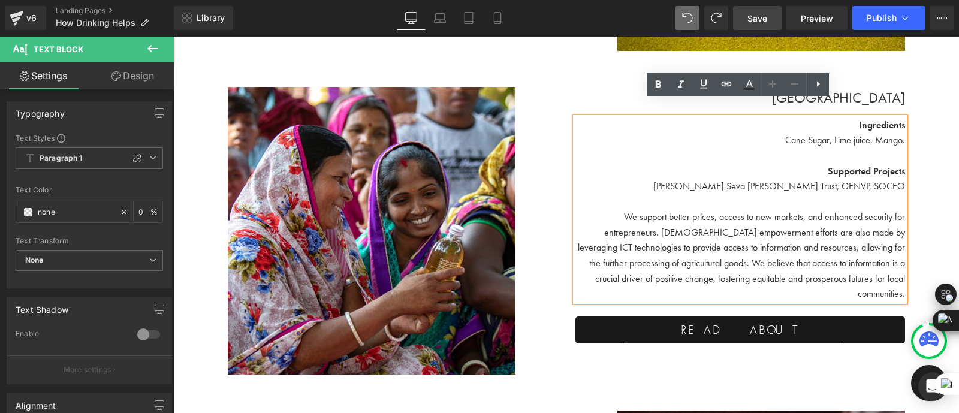
click at [616, 209] on p "We support better prices, access to new markets, and enhanced security for entr…" at bounding box center [739, 255] width 329 height 92
click at [903, 261] on div "Ingredients Cane Sugar, Lime juice, Mango. Supported Projects [PERSON_NAME] Sev…" at bounding box center [739, 209] width 329 height 184
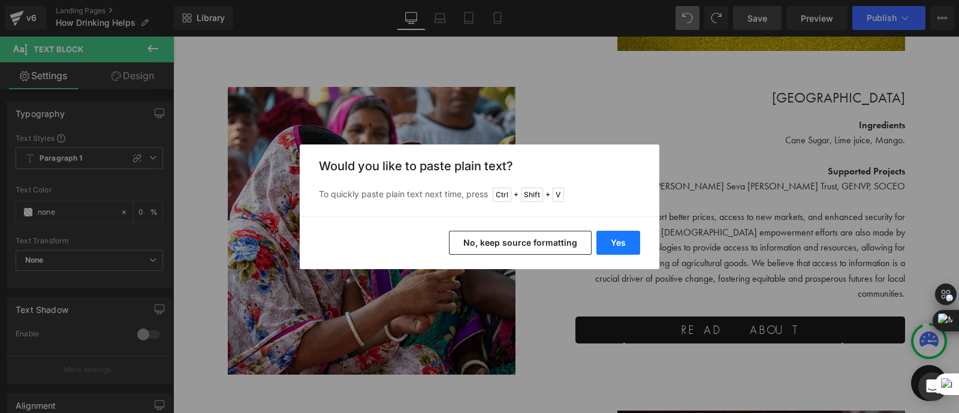
click at [617, 246] on button "Yes" at bounding box center [618, 243] width 44 height 24
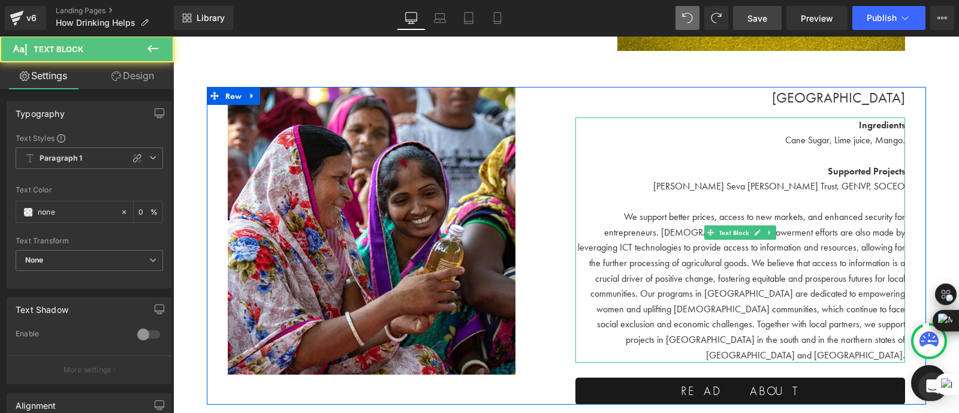
click at [662, 292] on span "We support better prices, access to new markets, and enhanced security for entr…" at bounding box center [741, 285] width 327 height 150
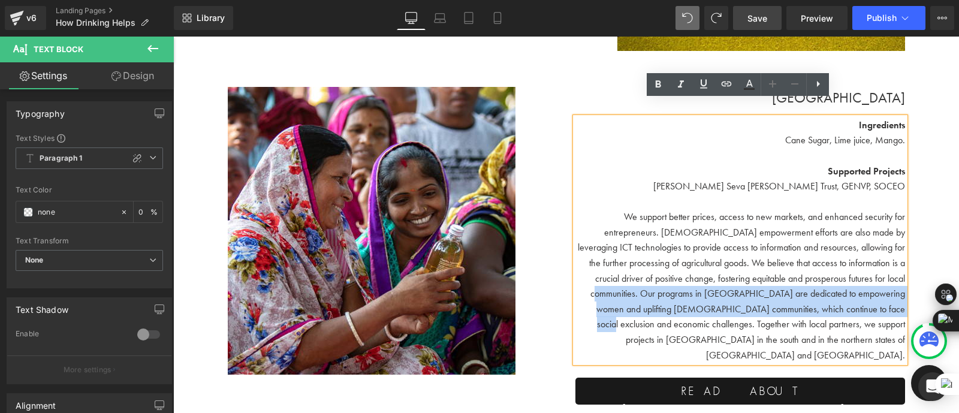
drag, startPoint x: 886, startPoint y: 265, endPoint x: 832, endPoint y: 292, distance: 60.6
click at [832, 292] on span "We support better prices, access to new markets, and enhanced security for entr…" at bounding box center [741, 285] width 327 height 150
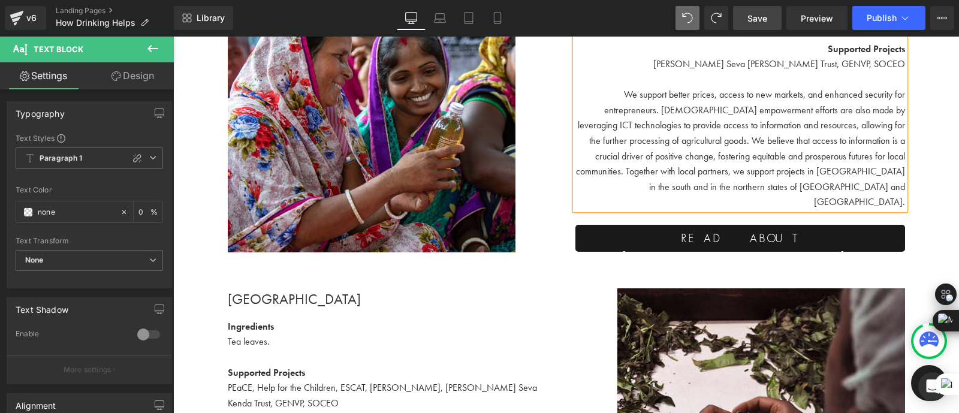
scroll to position [3065, 0]
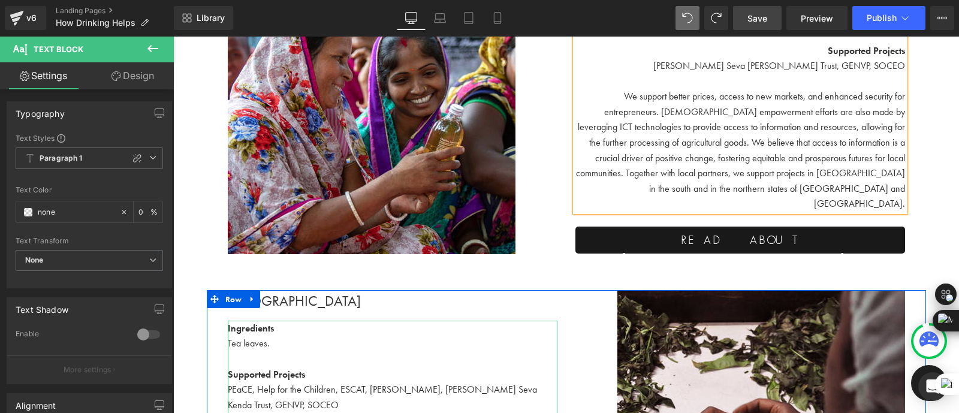
click at [246, 335] on p "Tea leaves." at bounding box center [392, 343] width 329 height 16
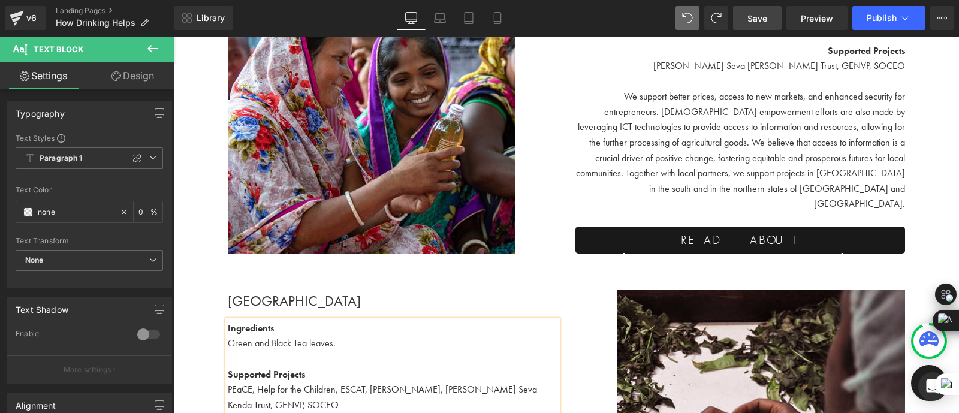
click at [359, 335] on p "Green and Black Tea leaves." at bounding box center [392, 343] width 329 height 16
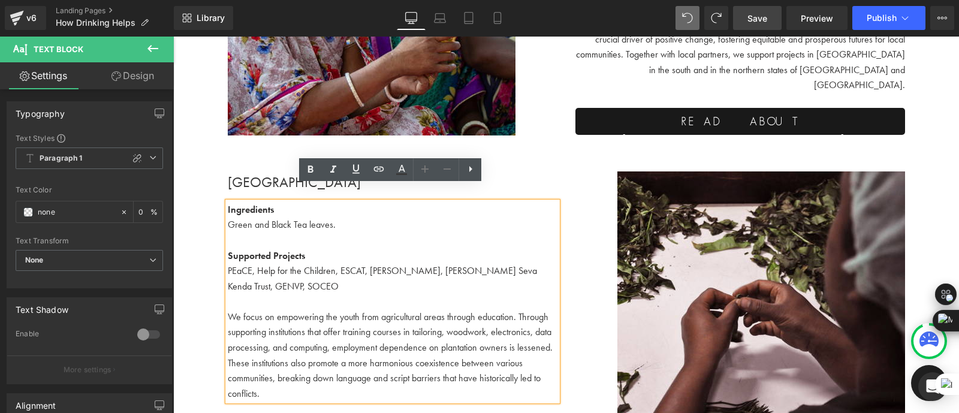
scroll to position [3228, 0]
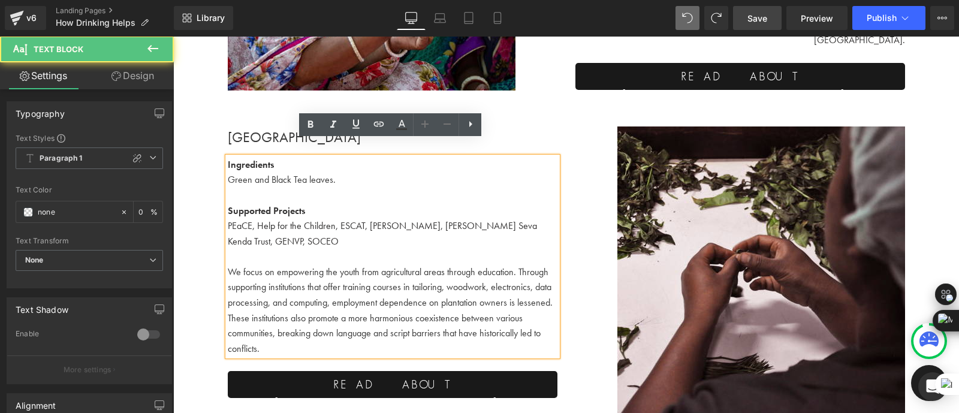
click at [386, 277] on p "We focus on empowering the youth from agricultural areas through education. Thr…" at bounding box center [392, 310] width 329 height 92
click at [292, 228] on p "PEaCE, Help for the Children, ESCAT, [PERSON_NAME], [PERSON_NAME] Seva Kenda Tr…" at bounding box center [392, 233] width 329 height 31
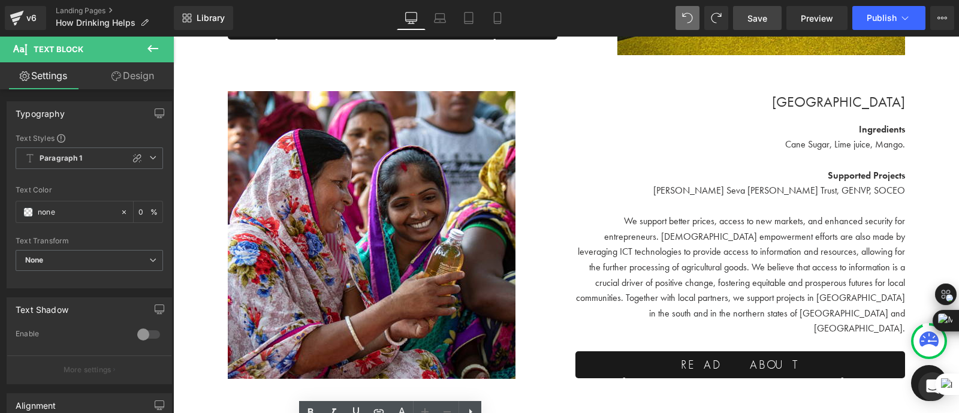
scroll to position [2947, 0]
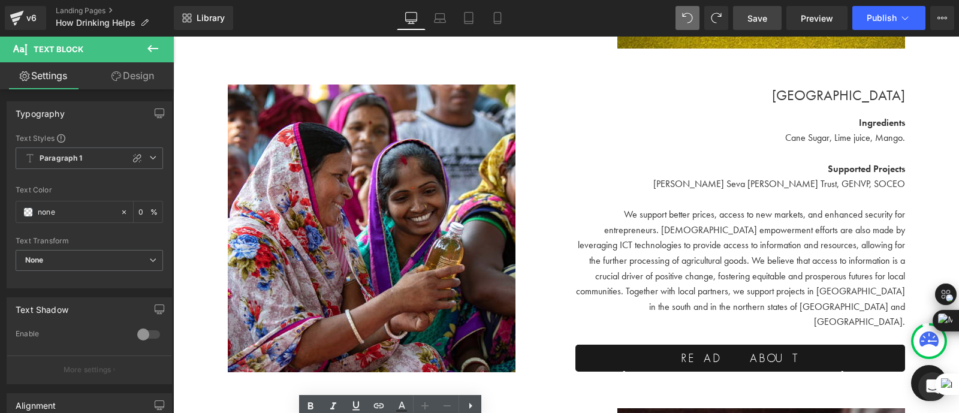
click at [784, 176] on p "[PERSON_NAME] Seva [PERSON_NAME] Trust, GENVP, SOCEO" at bounding box center [739, 184] width 329 height 16
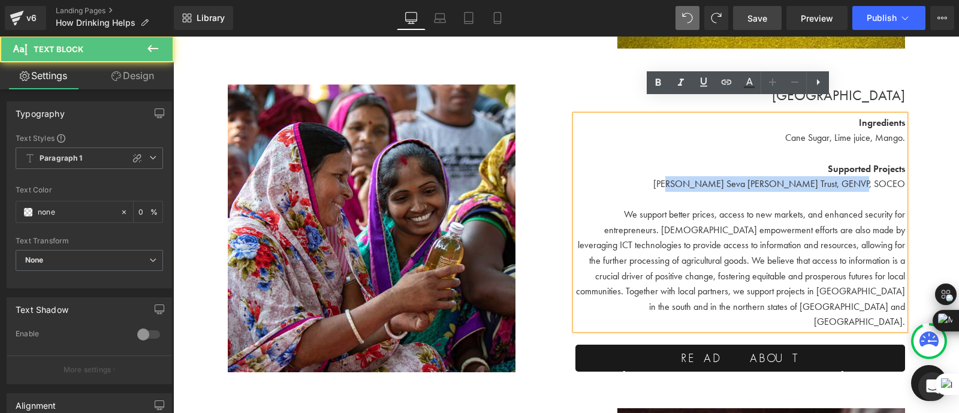
drag, startPoint x: 900, startPoint y: 165, endPoint x: 731, endPoint y: 165, distance: 168.9
click at [731, 177] on span "[PERSON_NAME] Seva [PERSON_NAME] Trust, GENVP, SOCEO" at bounding box center [779, 183] width 252 height 13
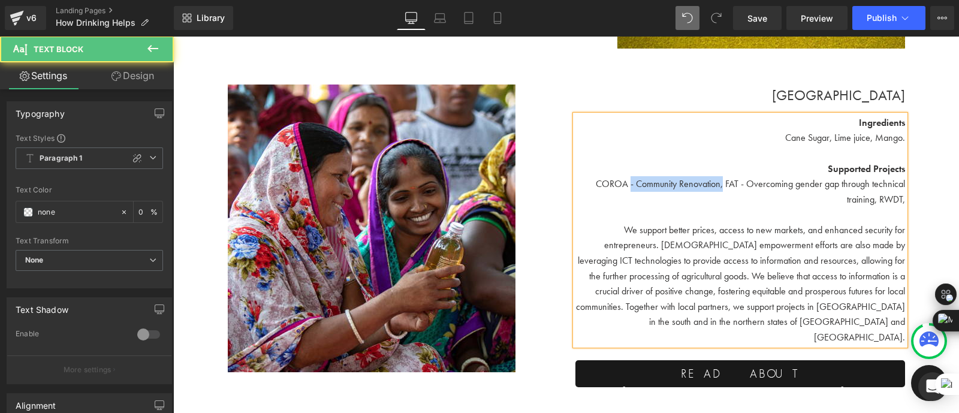
drag, startPoint x: 721, startPoint y: 168, endPoint x: 628, endPoint y: 165, distance: 92.3
click at [628, 177] on font "COROA - Community Renovation, FAT - Overcoming gender gap through technical tra…" at bounding box center [749, 191] width 309 height 28
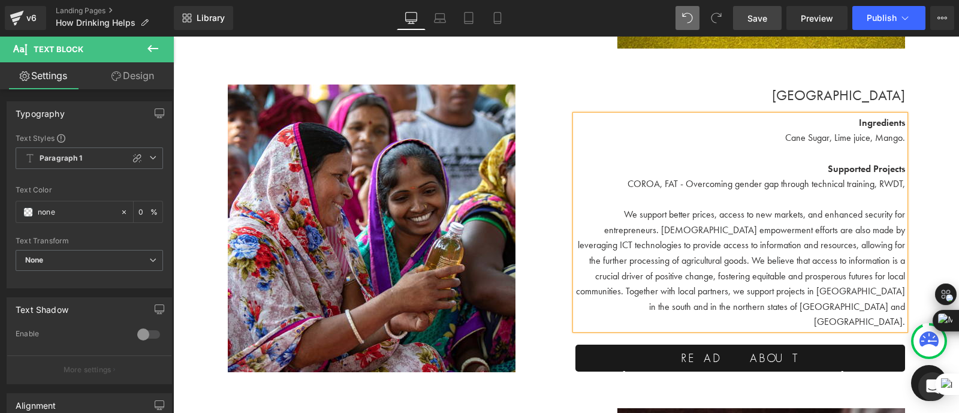
click at [761, 22] on span "Save" at bounding box center [757, 18] width 20 height 13
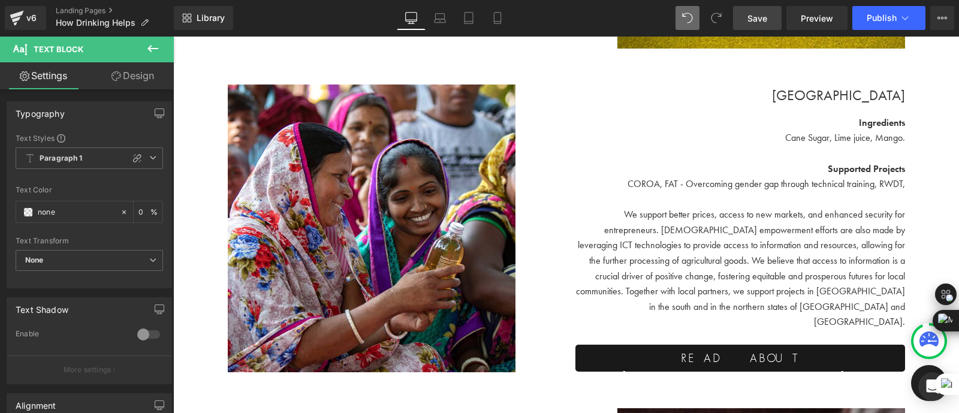
click at [761, 22] on span "Save" at bounding box center [757, 18] width 20 height 13
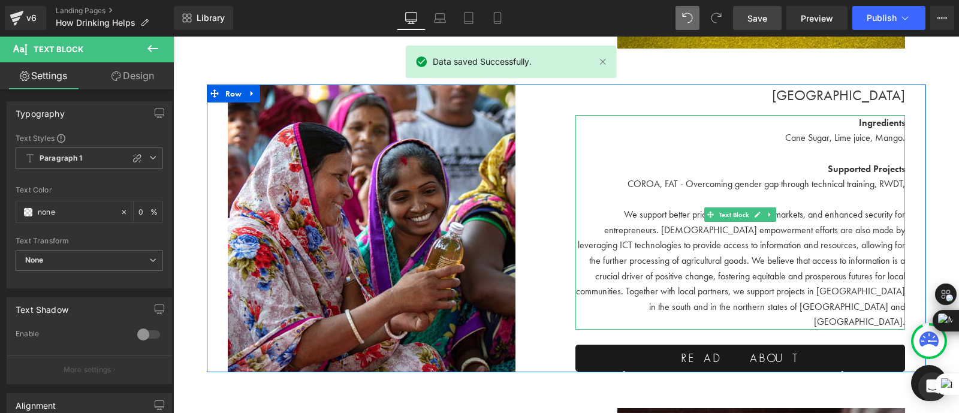
click at [590, 226] on p "We support better prices, access to new markets, and enhanced security for entr…" at bounding box center [739, 268] width 329 height 123
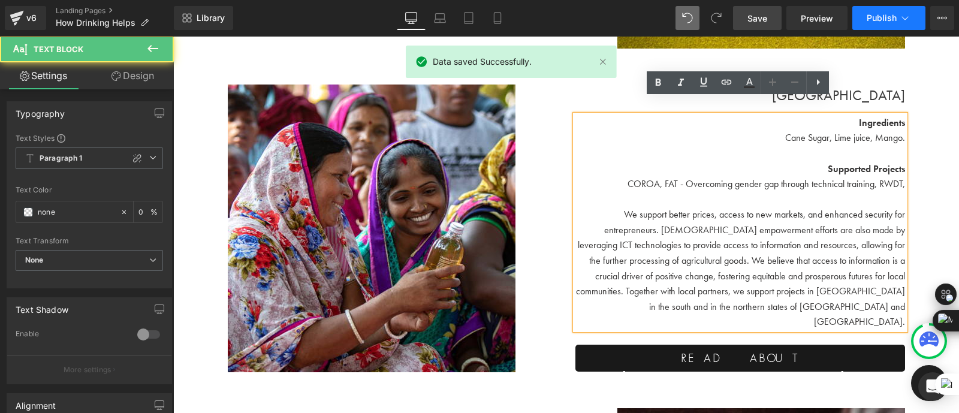
click at [885, 22] on span "Publish" at bounding box center [881, 18] width 30 height 10
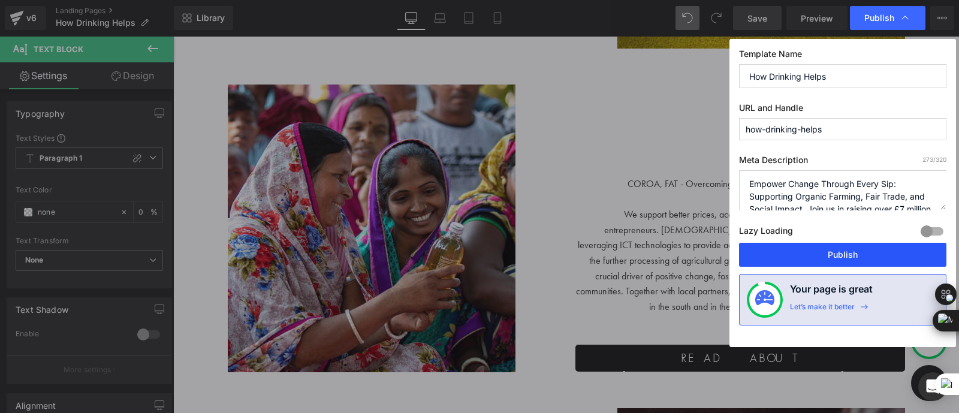
click at [857, 258] on button "Publish" at bounding box center [842, 255] width 207 height 24
